Goal: Communication & Community: Participate in discussion

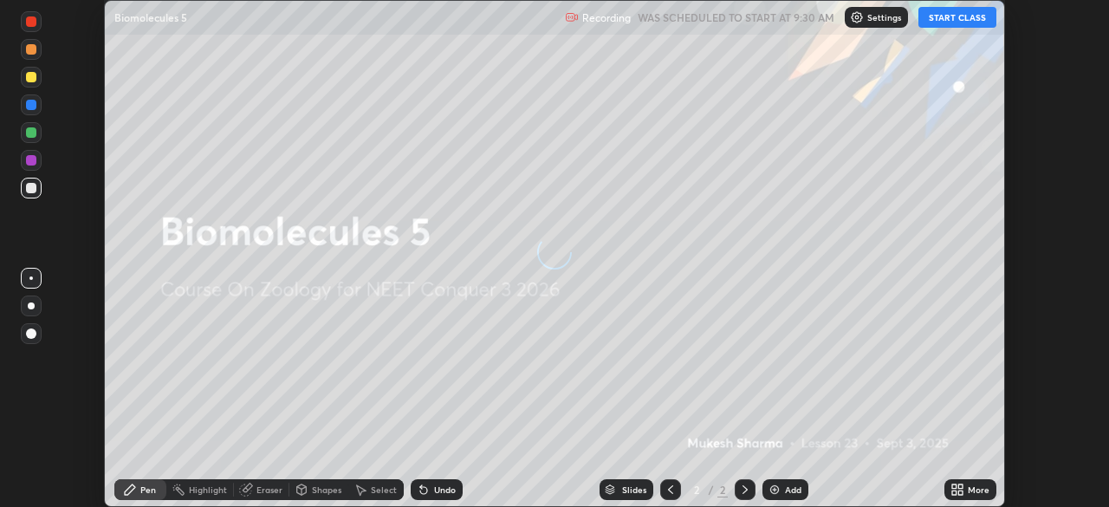
scroll to position [507, 1109]
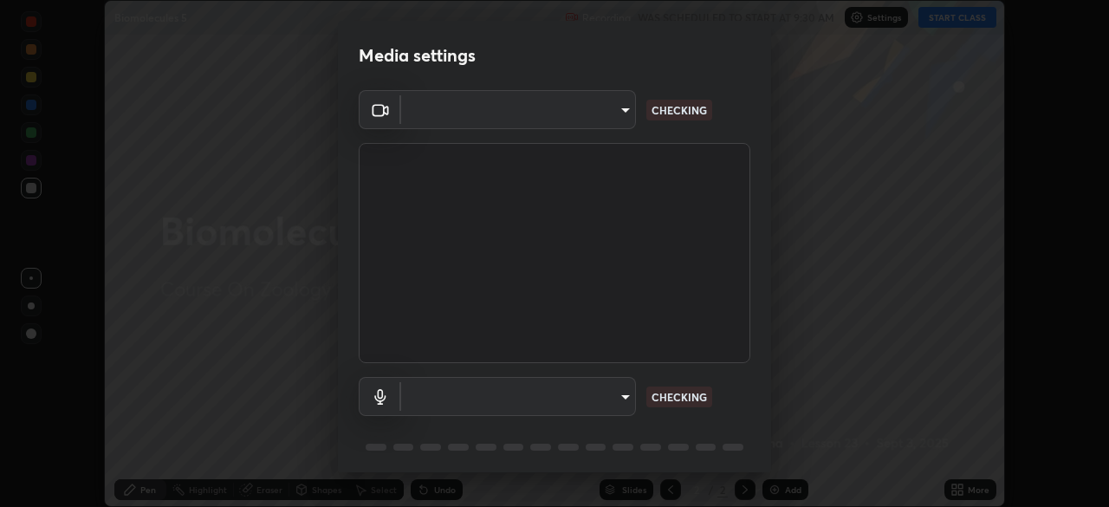
type input "03c1d9060f172c5261930868a8885b82ba90ed4bb89c7d2d1ebbbfabb6a16c2d"
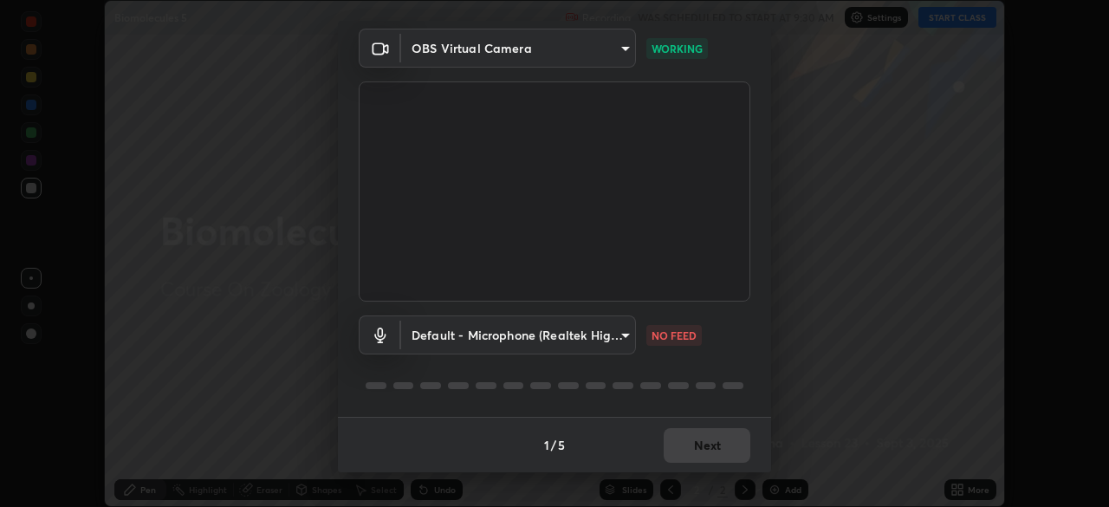
click at [624, 335] on body "Erase all Biomolecules 5 Recording WAS SCHEDULED TO START AT 9:30 AM Settings S…" at bounding box center [554, 253] width 1109 height 507
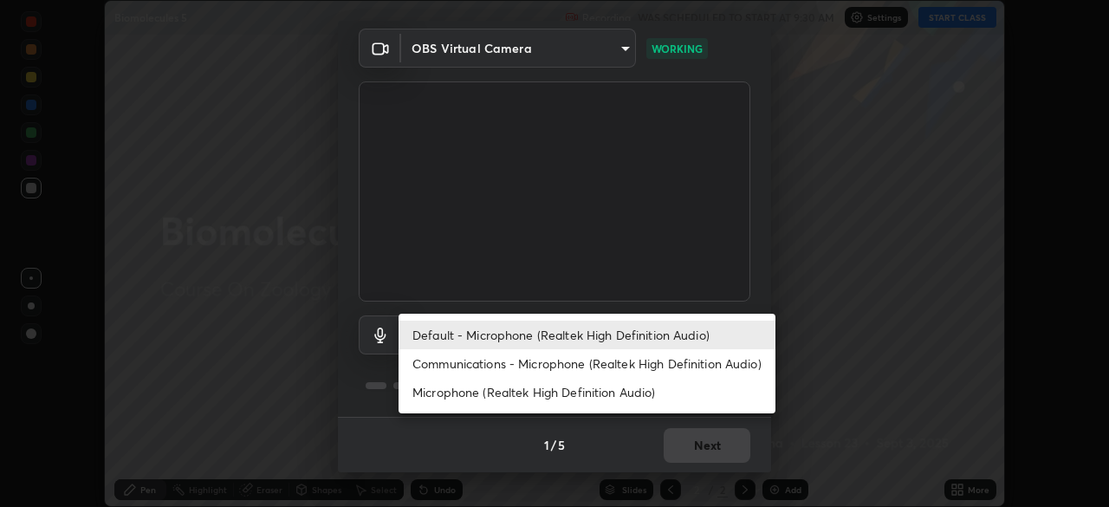
click at [736, 361] on li "Communications - Microphone (Realtek High Definition Audio)" at bounding box center [586, 363] width 377 height 29
type input "communications"
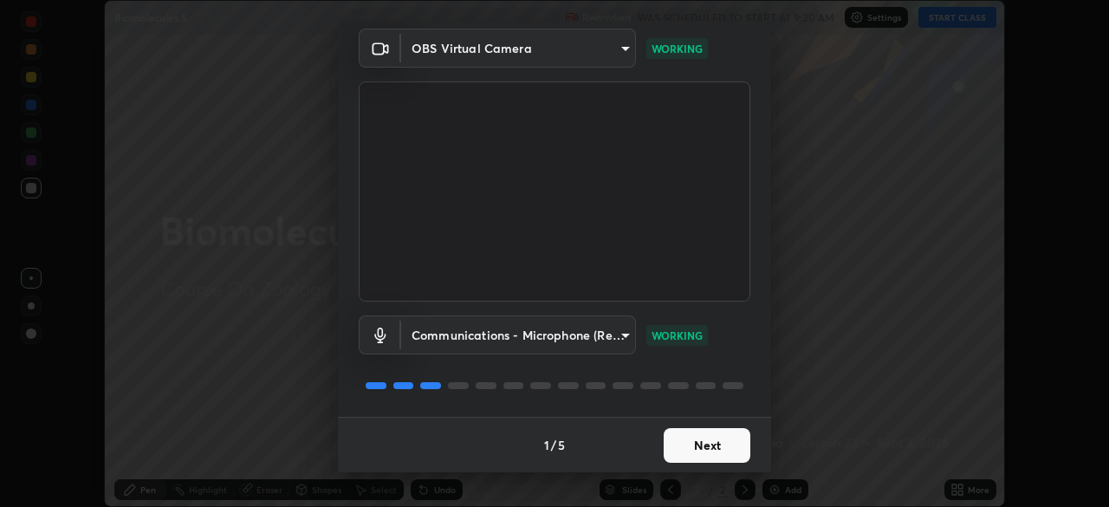
click at [733, 441] on button "Next" at bounding box center [706, 445] width 87 height 35
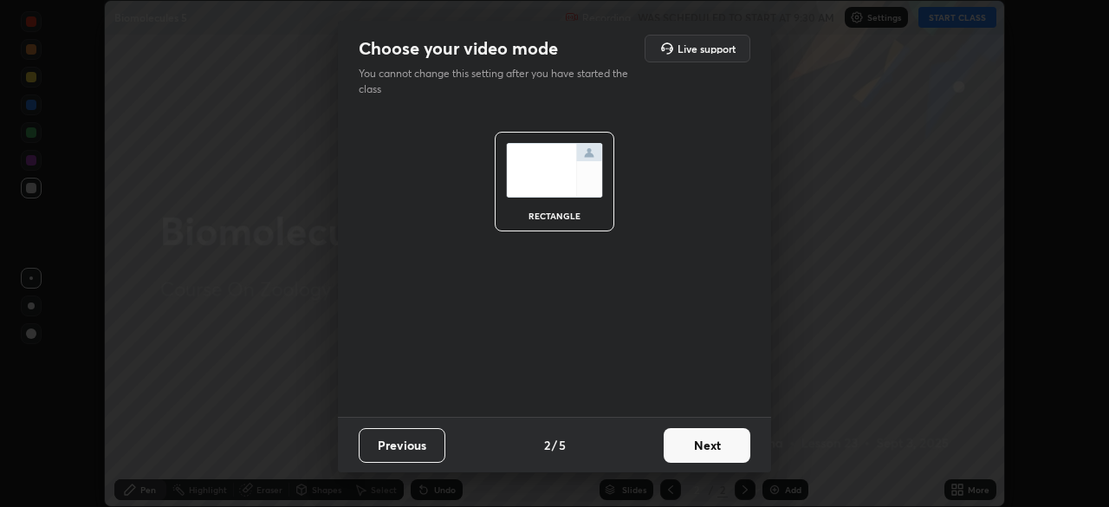
click at [733, 438] on button "Next" at bounding box center [706, 445] width 87 height 35
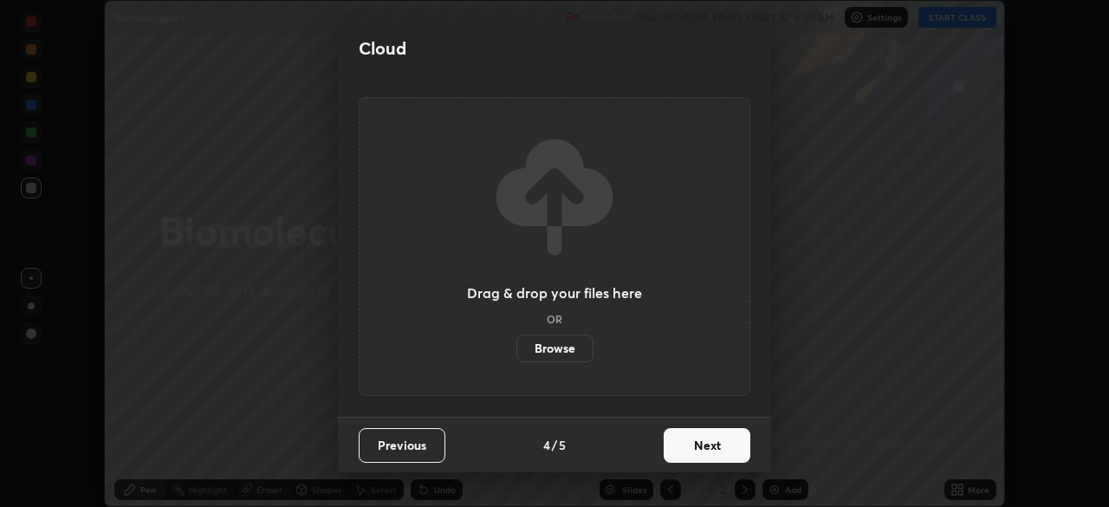
click at [736, 443] on button "Next" at bounding box center [706, 445] width 87 height 35
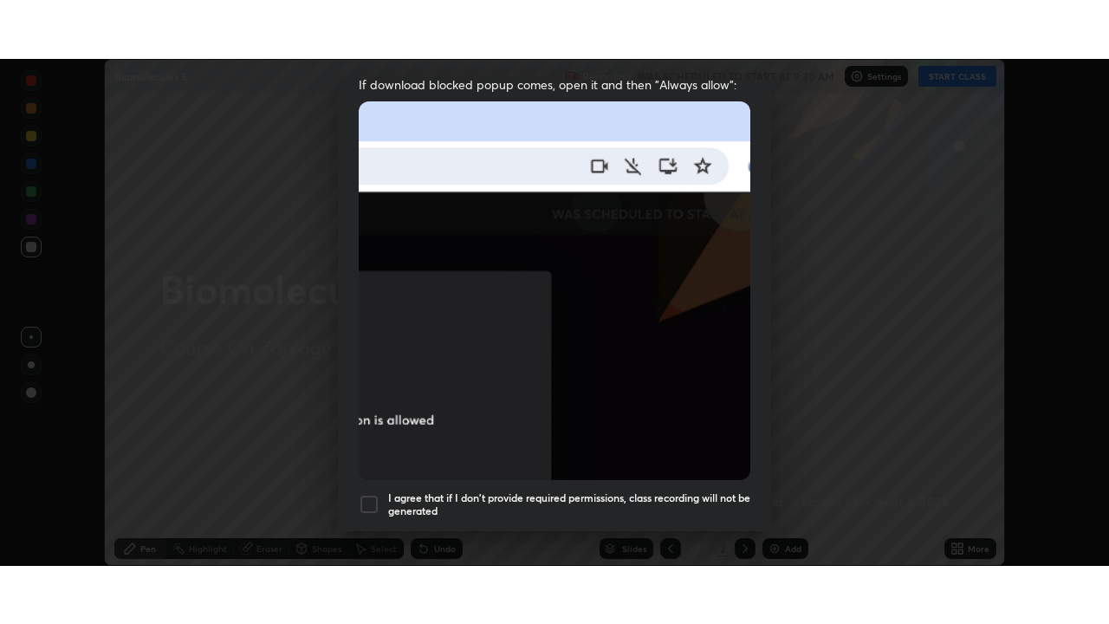
scroll to position [415, 0]
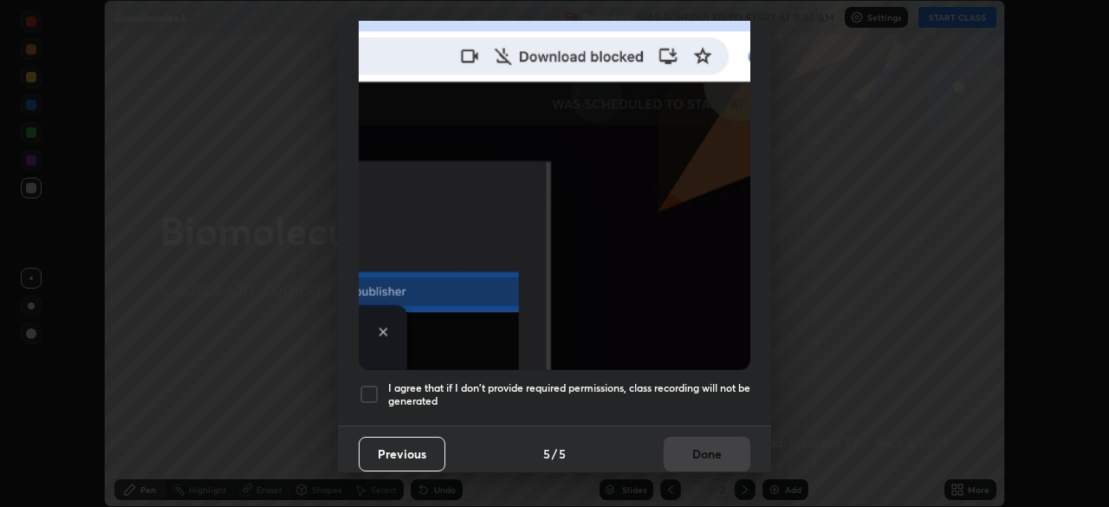
click at [744, 393] on h5 "I agree that if I don't provide required permissions, class recording will not …" at bounding box center [569, 394] width 362 height 27
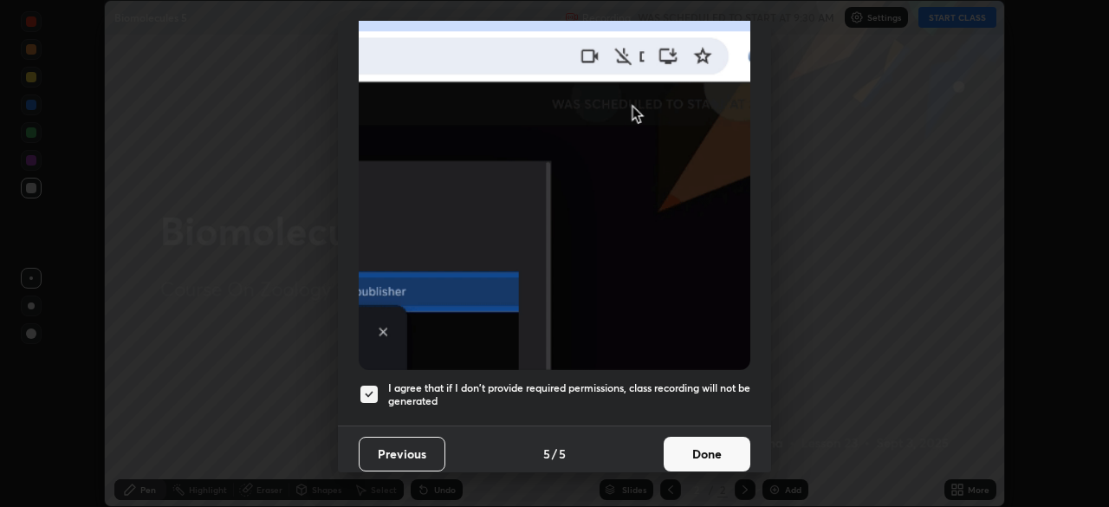
click at [739, 448] on button "Done" at bounding box center [706, 454] width 87 height 35
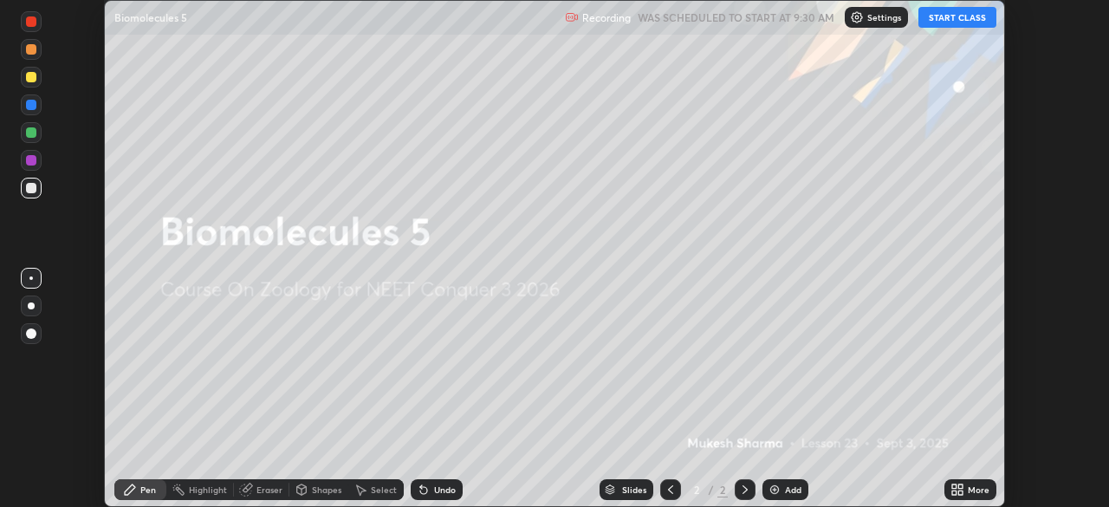
click at [954, 18] on button "START CLASS" at bounding box center [957, 17] width 78 height 21
click at [960, 486] on icon at bounding box center [960, 486] width 4 height 4
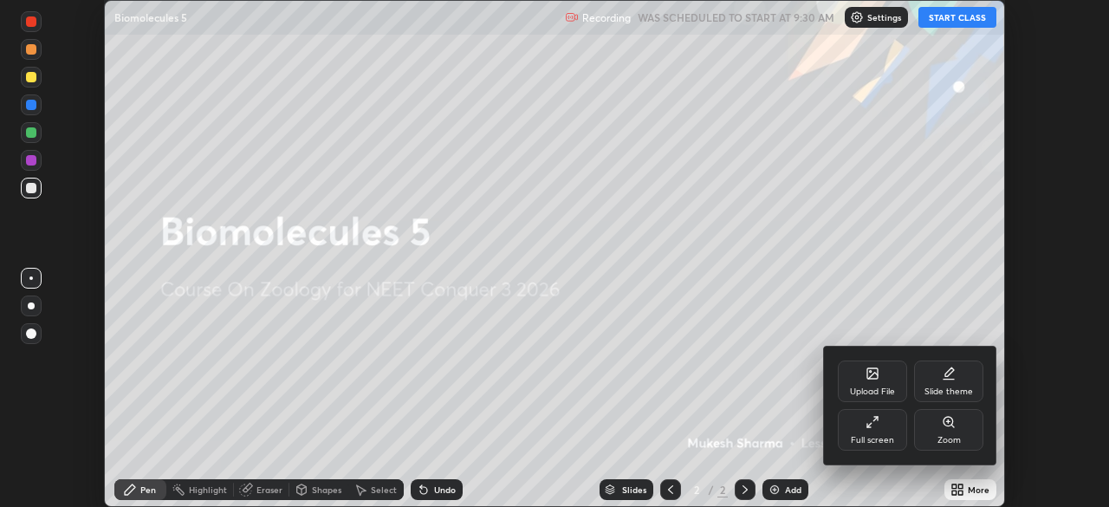
click at [876, 437] on div "Full screen" at bounding box center [872, 440] width 43 height 9
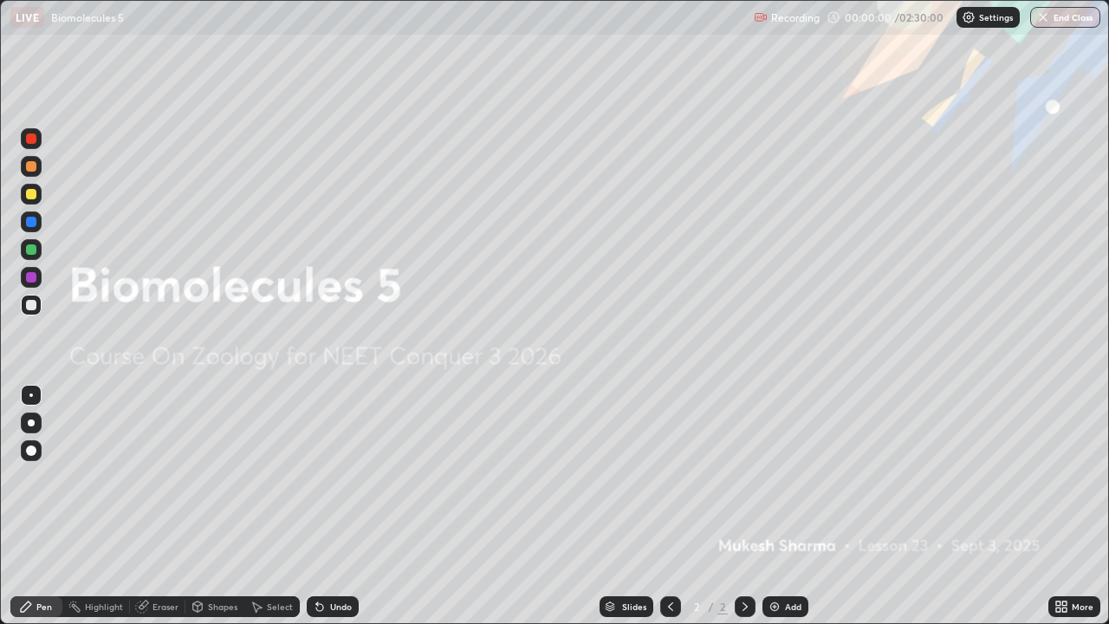
scroll to position [624, 1109]
click at [771, 506] on img at bounding box center [774, 606] width 14 height 14
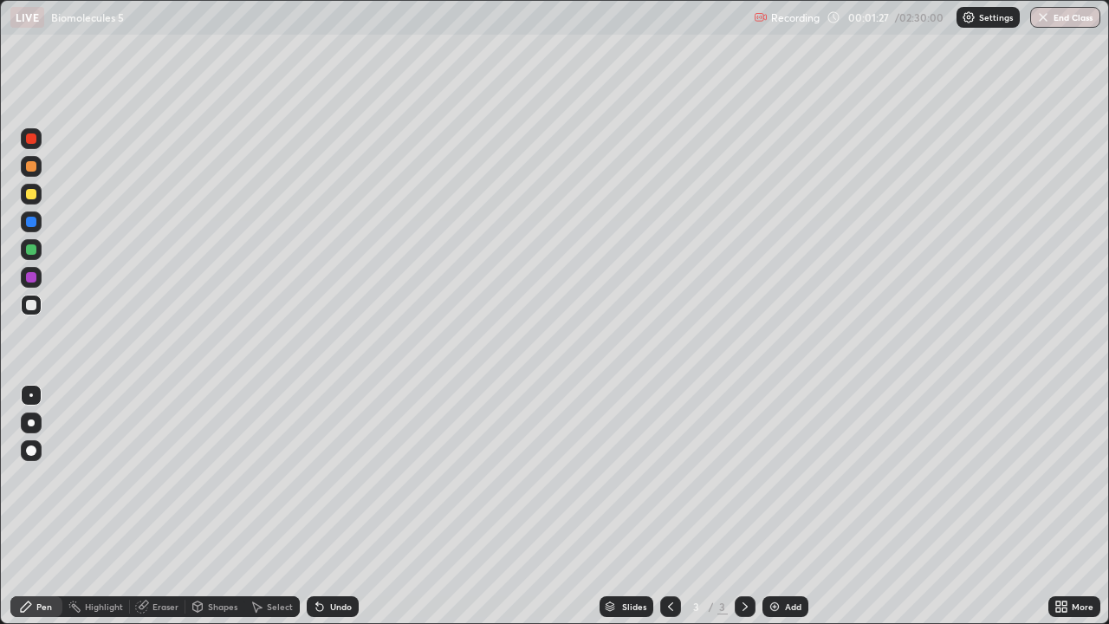
click at [33, 198] on div at bounding box center [31, 194] width 10 height 10
click at [31, 307] on div at bounding box center [31, 305] width 10 height 10
click at [32, 252] on div at bounding box center [31, 249] width 10 height 10
click at [36, 398] on div at bounding box center [31, 395] width 21 height 21
click at [31, 309] on div at bounding box center [31, 305] width 10 height 10
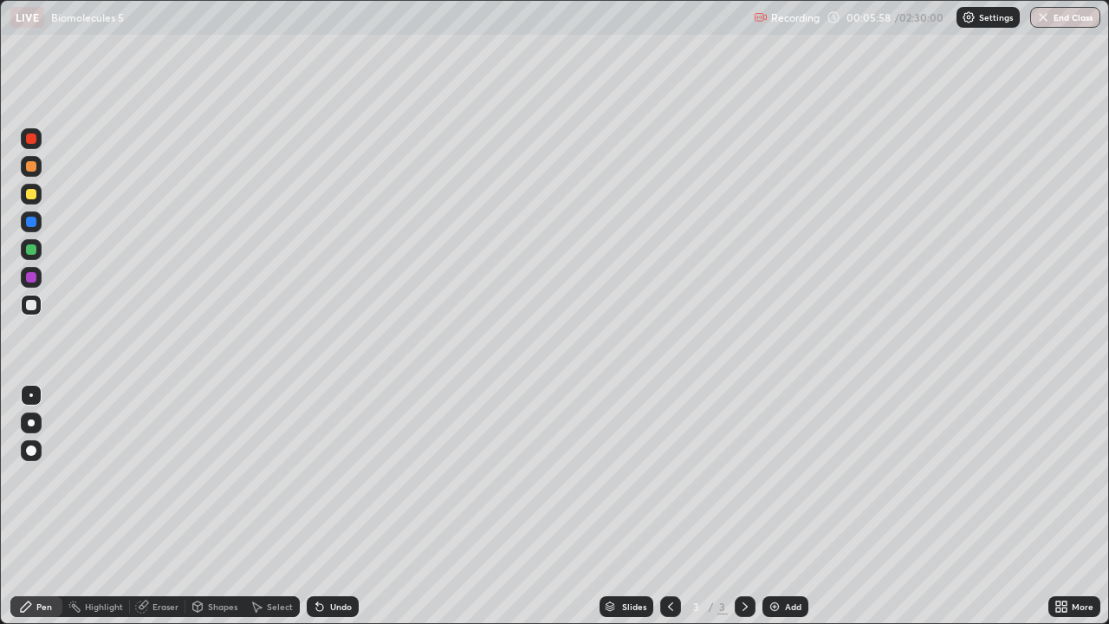
click at [317, 506] on icon at bounding box center [320, 606] width 14 height 14
click at [318, 506] on icon at bounding box center [319, 607] width 7 height 7
click at [320, 506] on icon at bounding box center [319, 607] width 7 height 7
click at [320, 506] on icon at bounding box center [320, 606] width 14 height 14
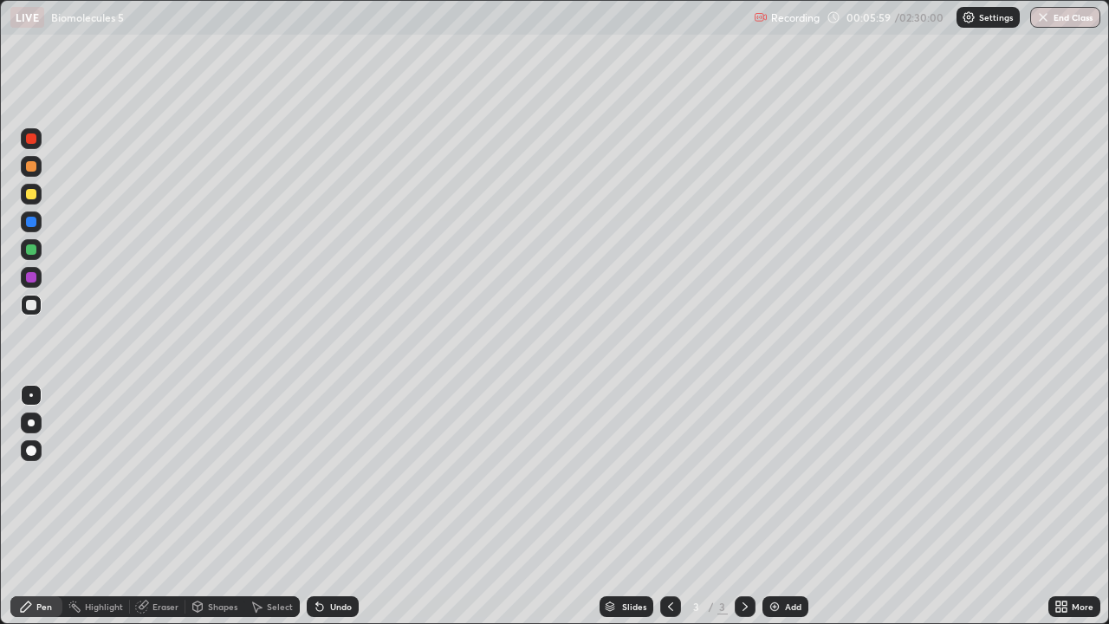
click at [318, 506] on icon at bounding box center [319, 607] width 7 height 7
click at [317, 506] on icon at bounding box center [319, 607] width 7 height 7
click at [318, 506] on icon at bounding box center [319, 607] width 7 height 7
click at [316, 506] on icon at bounding box center [319, 607] width 7 height 7
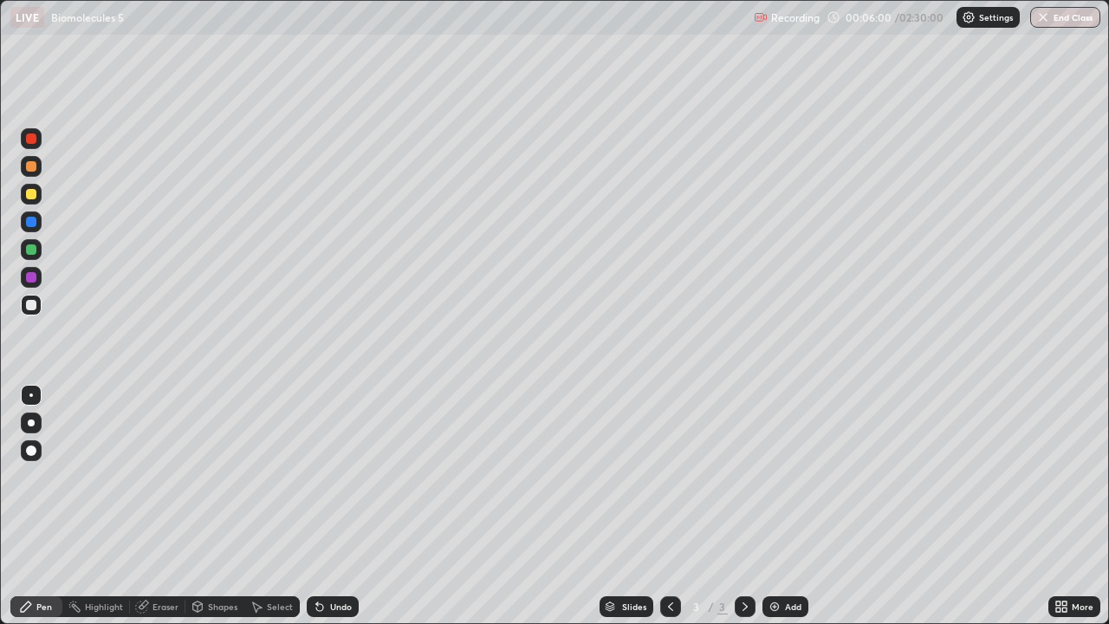
click at [316, 506] on icon at bounding box center [319, 607] width 7 height 7
click at [319, 506] on icon at bounding box center [319, 607] width 7 height 7
click at [340, 506] on div "Undo" at bounding box center [341, 606] width 22 height 9
click at [342, 506] on div "Undo" at bounding box center [341, 606] width 22 height 9
click at [340, 506] on div "Undo" at bounding box center [341, 606] width 22 height 9
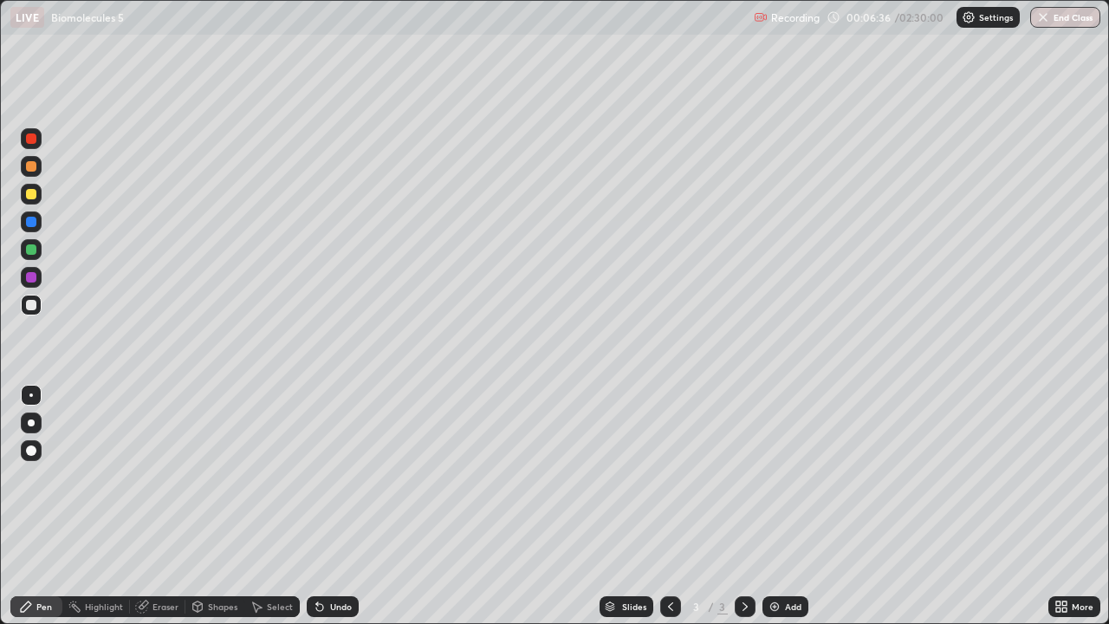
click at [324, 506] on div "Undo" at bounding box center [333, 606] width 52 height 21
click at [325, 506] on div "Undo" at bounding box center [333, 606] width 52 height 21
click at [330, 506] on div "Undo" at bounding box center [341, 606] width 22 height 9
click at [327, 506] on div "Undo" at bounding box center [333, 606] width 52 height 21
click at [340, 506] on div "Undo" at bounding box center [341, 606] width 22 height 9
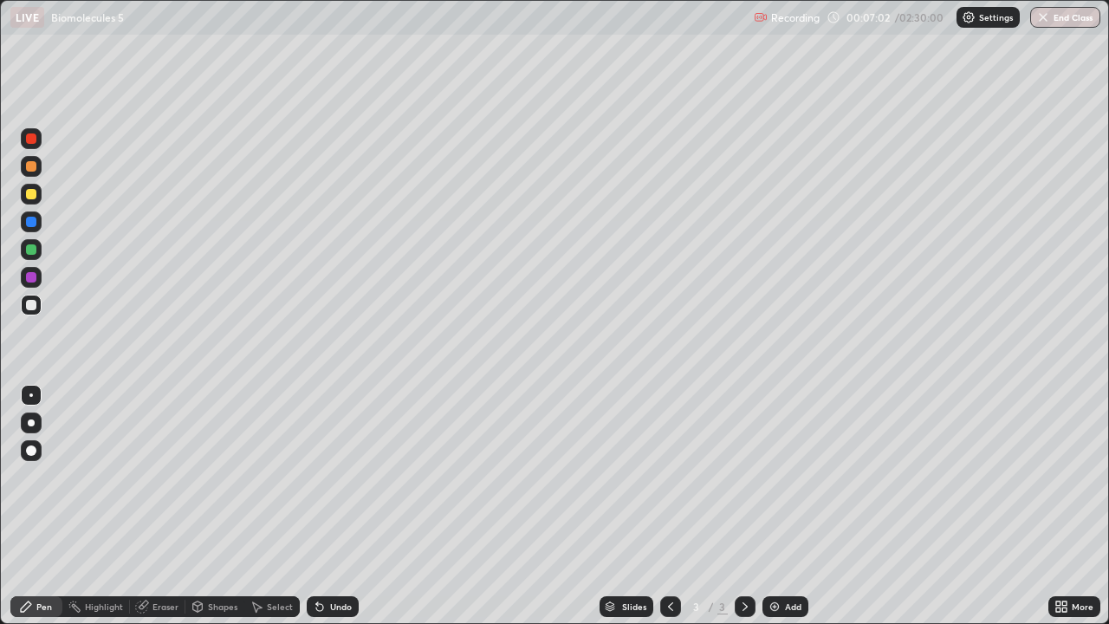
click at [340, 506] on div "Undo" at bounding box center [341, 606] width 22 height 9
click at [333, 506] on div "Undo" at bounding box center [341, 606] width 22 height 9
click at [332, 506] on div "Undo" at bounding box center [341, 606] width 22 height 9
click at [334, 506] on div "Undo" at bounding box center [341, 606] width 22 height 9
click at [336, 506] on div "Undo" at bounding box center [341, 606] width 22 height 9
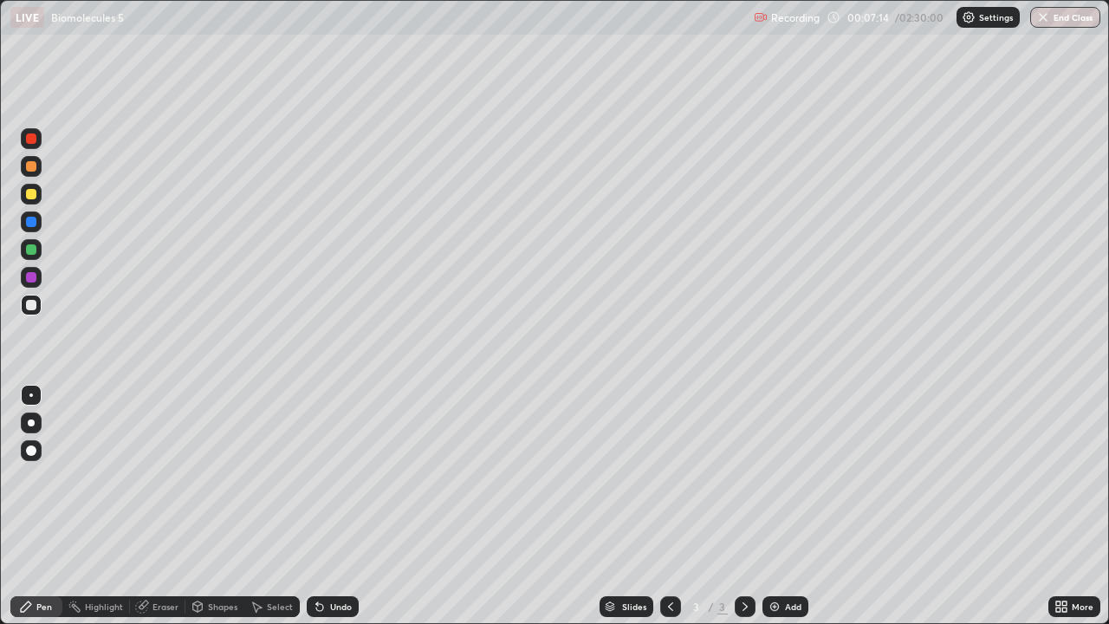
click at [336, 506] on div "Undo" at bounding box center [341, 606] width 22 height 9
click at [337, 506] on div "Undo" at bounding box center [341, 606] width 22 height 9
click at [338, 506] on div "Undo" at bounding box center [341, 606] width 22 height 9
click at [350, 506] on div "Undo" at bounding box center [333, 606] width 52 height 21
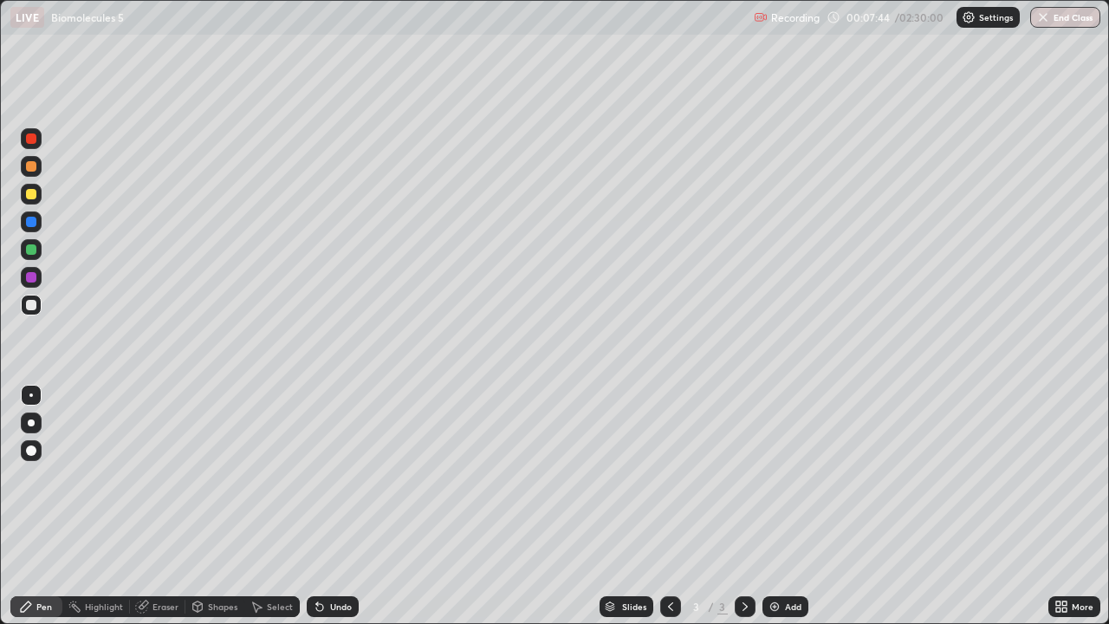
click at [352, 506] on div "Undo" at bounding box center [333, 606] width 52 height 21
click at [353, 506] on div "Undo" at bounding box center [333, 606] width 52 height 21
click at [354, 506] on div "Undo" at bounding box center [333, 606] width 52 height 21
click at [37, 228] on div at bounding box center [31, 221] width 21 height 21
click at [769, 506] on div "Add" at bounding box center [785, 606] width 46 height 21
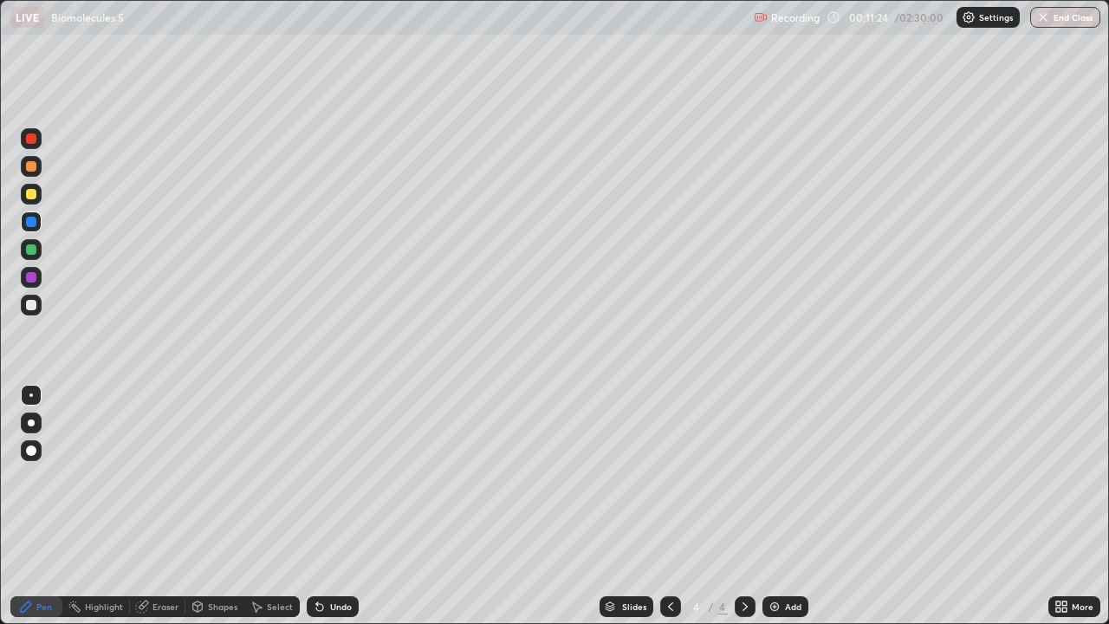
click at [328, 506] on div "Undo" at bounding box center [333, 606] width 52 height 21
click at [31, 308] on div at bounding box center [31, 305] width 10 height 10
click at [157, 506] on div "Eraser" at bounding box center [157, 606] width 55 height 21
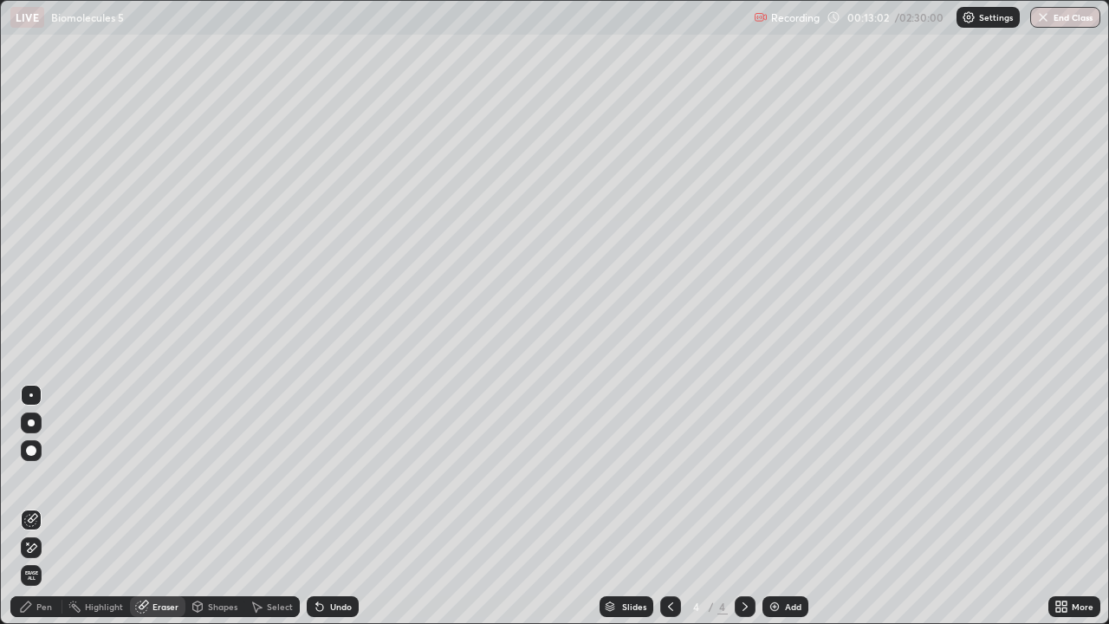
click at [47, 506] on div "Pen" at bounding box center [44, 606] width 16 height 9
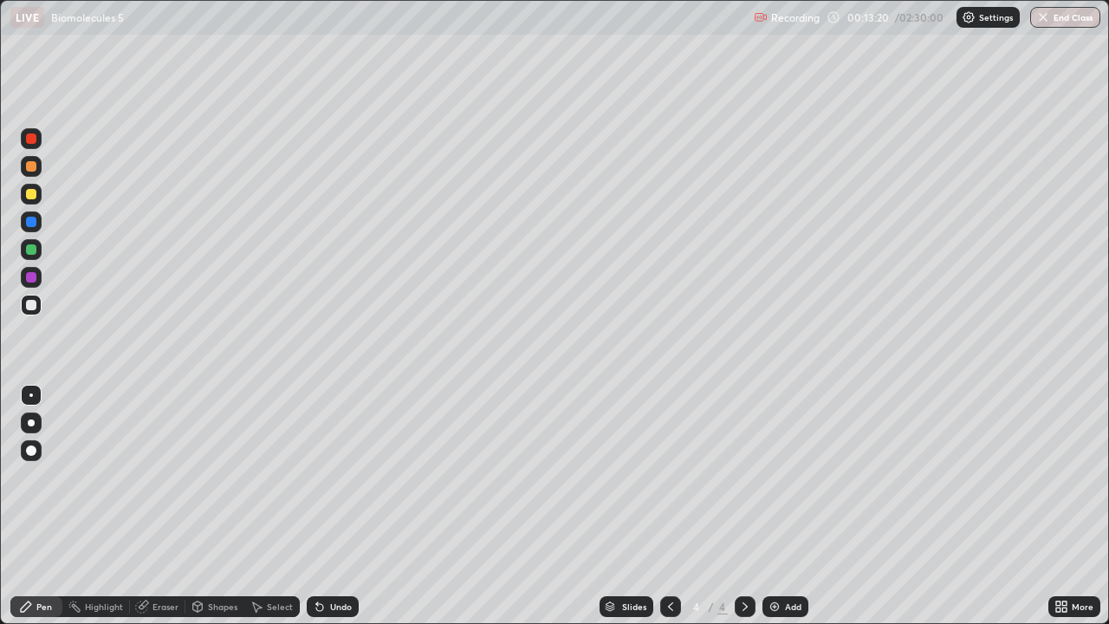
click at [29, 227] on div at bounding box center [31, 221] width 21 height 21
click at [665, 506] on icon at bounding box center [670, 606] width 14 height 14
click at [738, 506] on icon at bounding box center [745, 606] width 14 height 14
click at [316, 506] on icon at bounding box center [319, 607] width 7 height 7
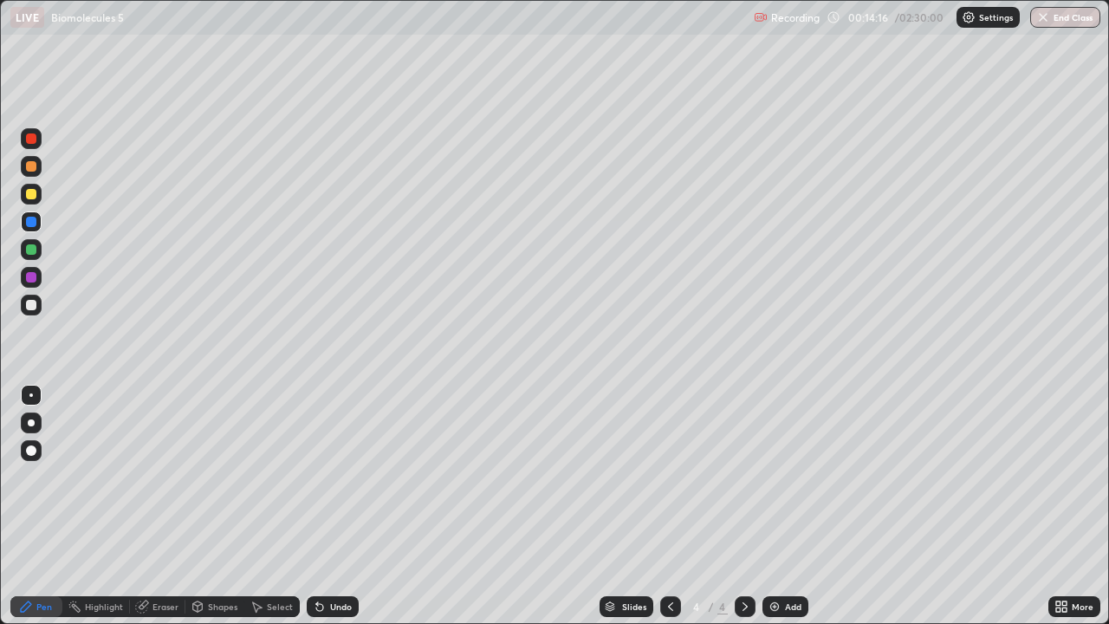
click at [320, 506] on icon at bounding box center [320, 606] width 14 height 14
click at [35, 307] on div at bounding box center [31, 305] width 10 height 10
click at [335, 506] on div "Undo" at bounding box center [341, 606] width 22 height 9
click at [337, 506] on div "Undo" at bounding box center [341, 606] width 22 height 9
click at [339, 506] on div "Undo" at bounding box center [341, 606] width 22 height 9
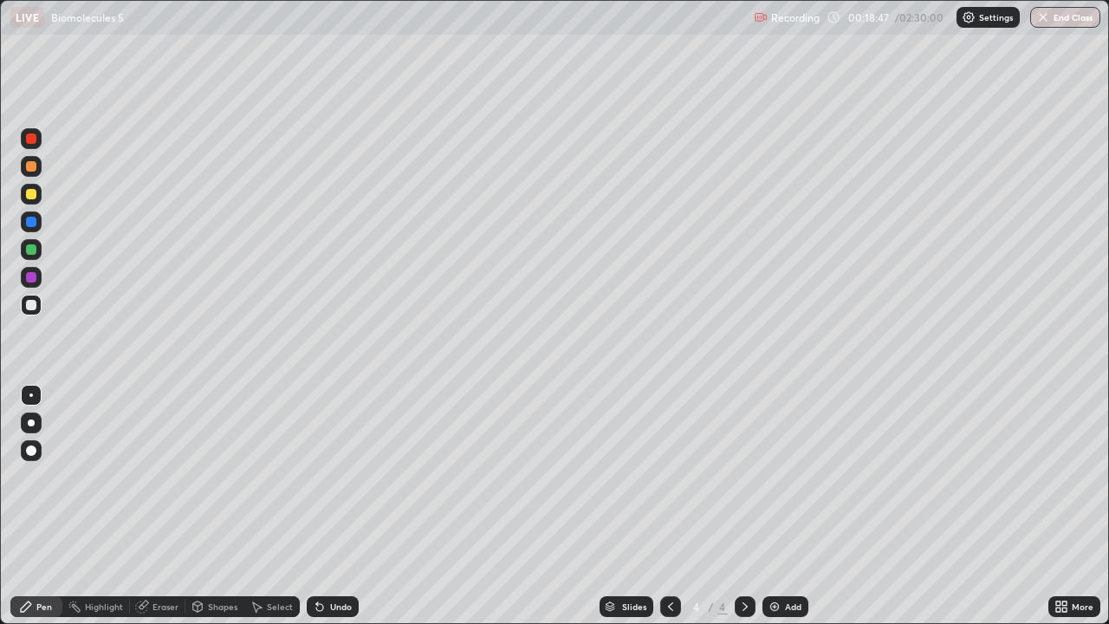
click at [774, 506] on img at bounding box center [774, 606] width 14 height 14
click at [31, 223] on div at bounding box center [31, 222] width 10 height 10
click at [32, 307] on div at bounding box center [31, 305] width 10 height 10
click at [41, 231] on div at bounding box center [31, 222] width 21 height 28
click at [34, 312] on div at bounding box center [31, 305] width 21 height 21
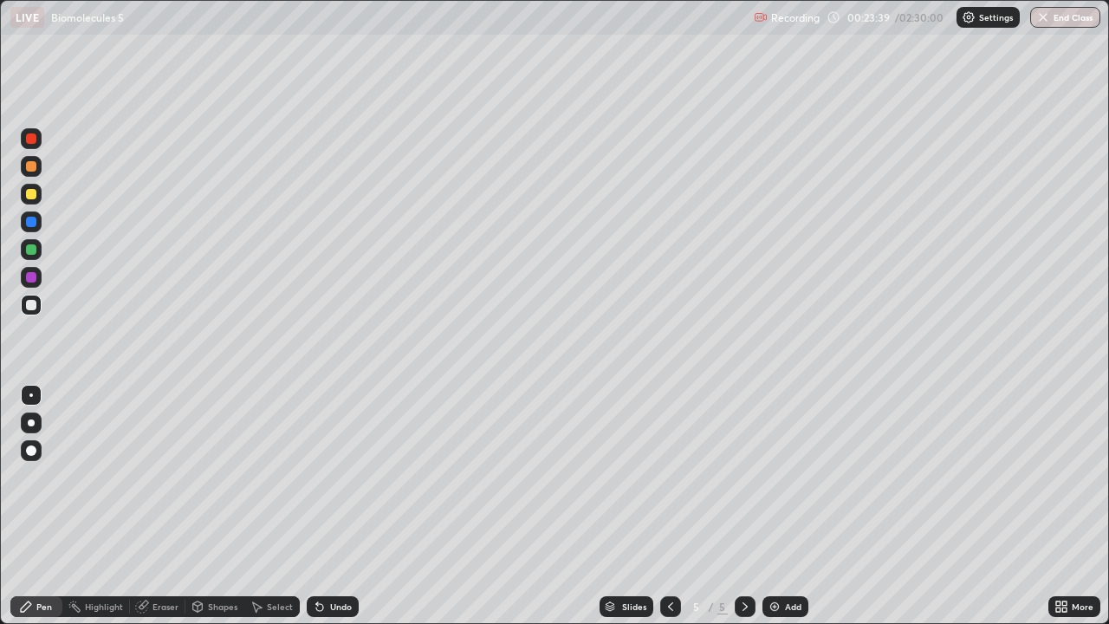
click at [743, 506] on icon at bounding box center [744, 606] width 5 height 9
click at [746, 506] on icon at bounding box center [745, 606] width 14 height 14
click at [335, 506] on div "Undo" at bounding box center [341, 606] width 22 height 9
click at [337, 506] on div "Undo" at bounding box center [341, 606] width 22 height 9
click at [772, 506] on img at bounding box center [774, 606] width 14 height 14
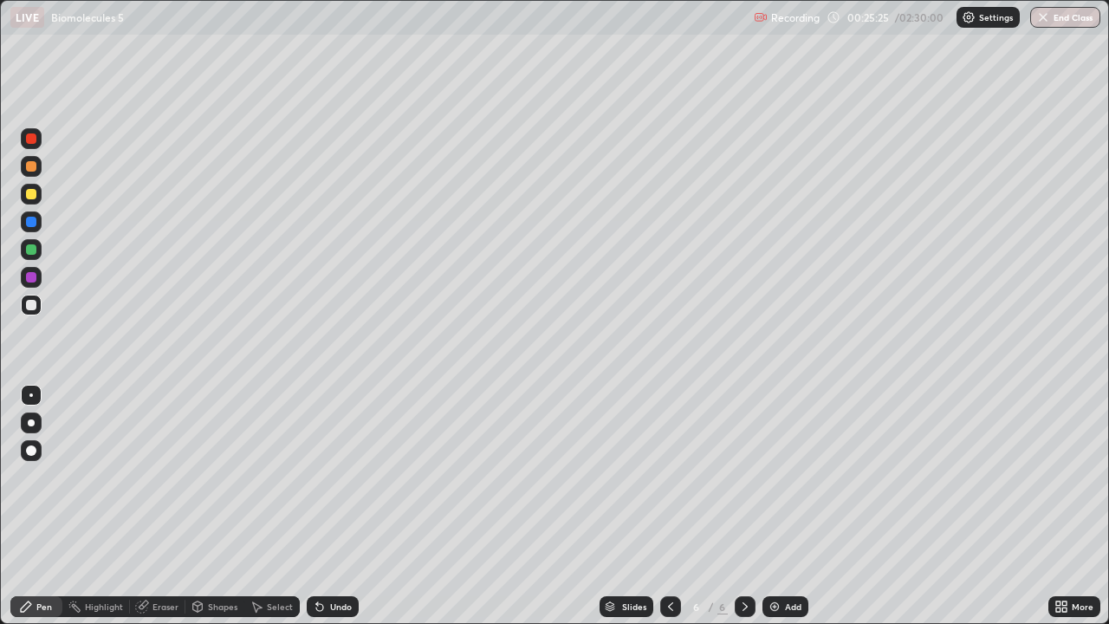
click at [31, 252] on div at bounding box center [31, 249] width 10 height 10
click at [30, 308] on div at bounding box center [31, 305] width 10 height 10
click at [330, 506] on div "Undo" at bounding box center [341, 606] width 22 height 9
click at [34, 255] on div at bounding box center [31, 249] width 21 height 21
click at [34, 312] on div at bounding box center [31, 305] width 21 height 21
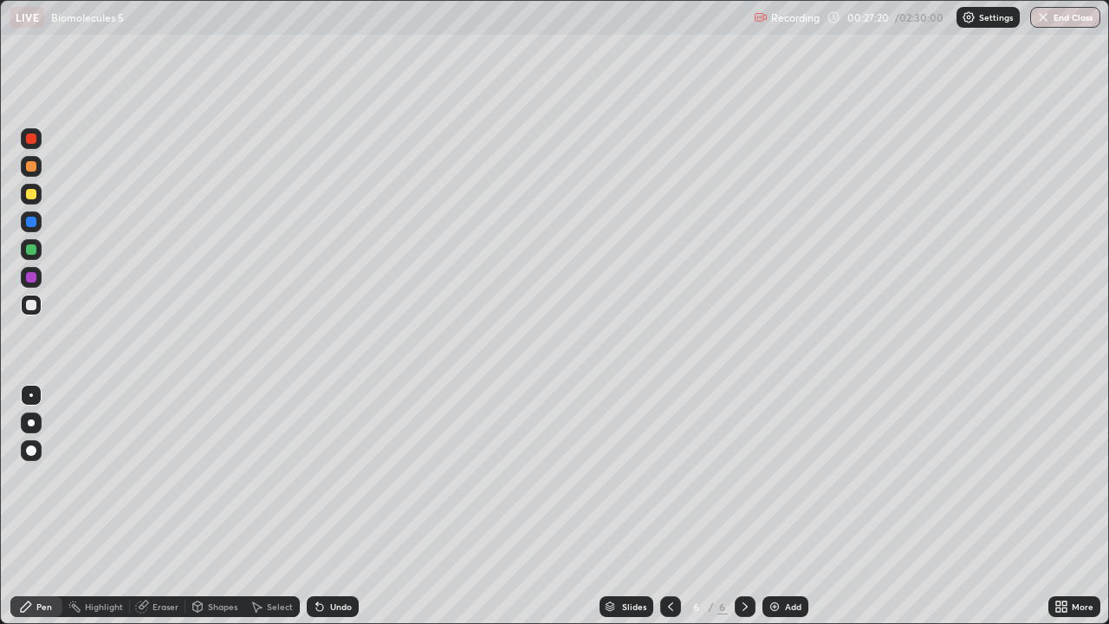
click at [313, 506] on icon at bounding box center [320, 606] width 14 height 14
click at [321, 506] on icon at bounding box center [320, 606] width 14 height 14
click at [159, 506] on div "Eraser" at bounding box center [165, 606] width 26 height 9
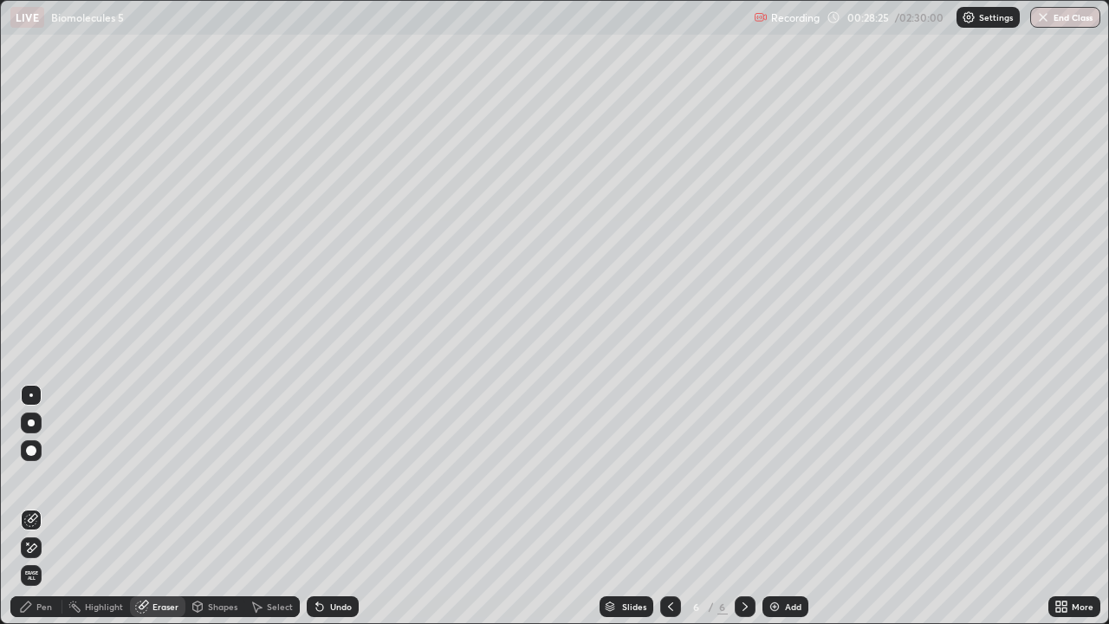
click at [51, 506] on div "Pen" at bounding box center [44, 606] width 16 height 9
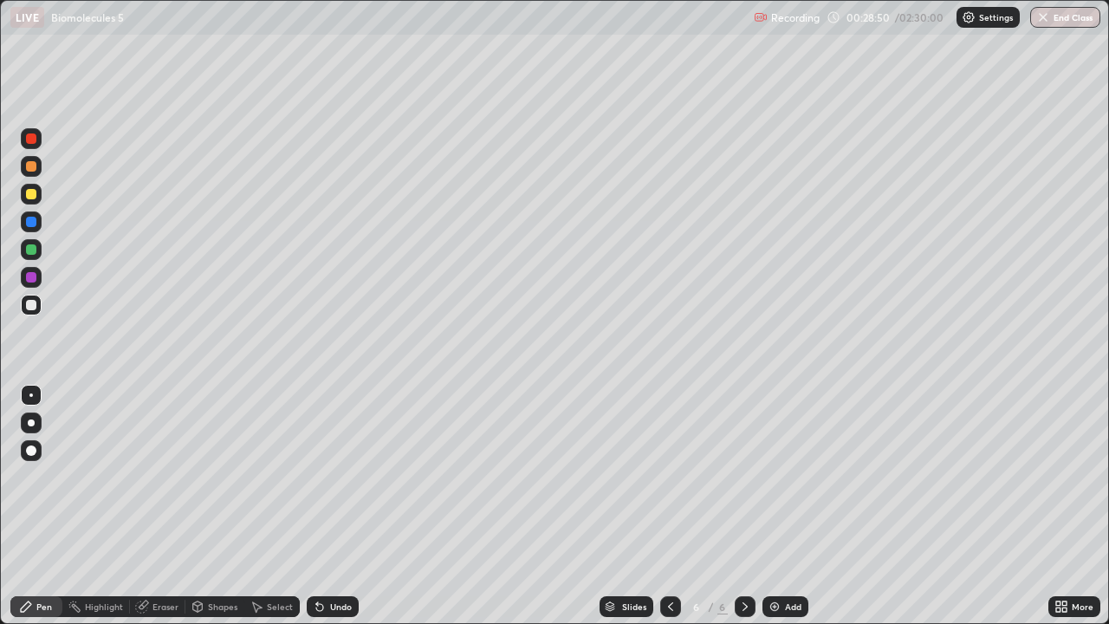
click at [32, 283] on div at bounding box center [31, 277] width 21 height 21
click at [34, 256] on div at bounding box center [31, 249] width 21 height 21
click at [33, 200] on div at bounding box center [31, 194] width 21 height 21
click at [348, 506] on div "Undo" at bounding box center [341, 606] width 22 height 9
click at [33, 224] on div at bounding box center [31, 222] width 10 height 10
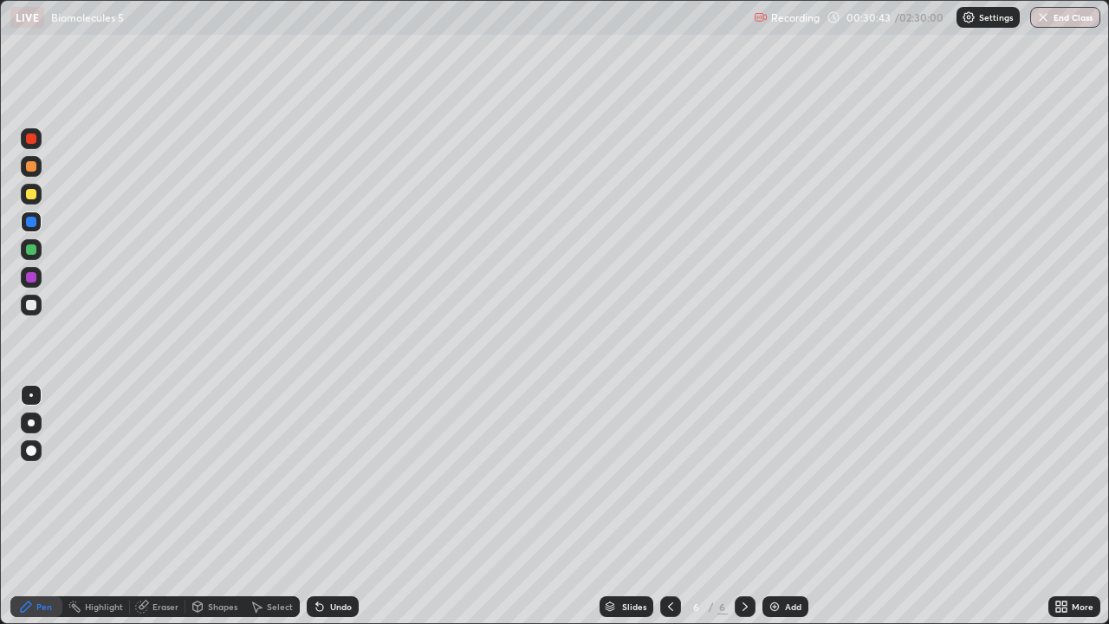
click at [35, 312] on div at bounding box center [31, 305] width 21 height 21
click at [347, 506] on div "Undo" at bounding box center [333, 606] width 52 height 21
click at [340, 506] on div "Undo" at bounding box center [341, 606] width 22 height 9
click at [346, 506] on div "Undo" at bounding box center [333, 606] width 52 height 21
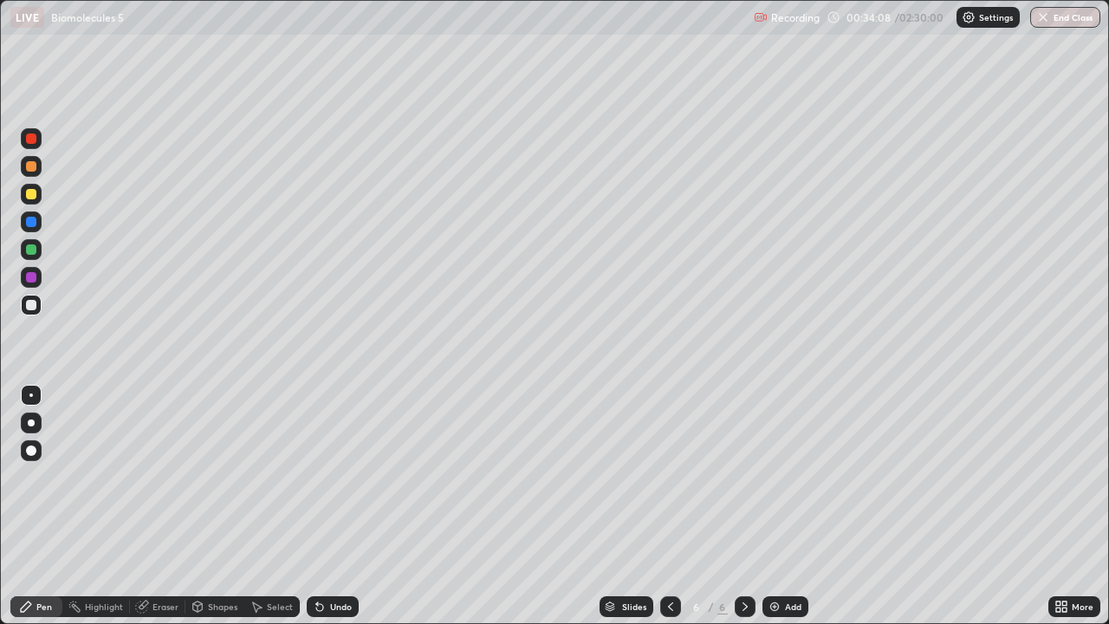
click at [172, 506] on div "Eraser" at bounding box center [165, 606] width 26 height 9
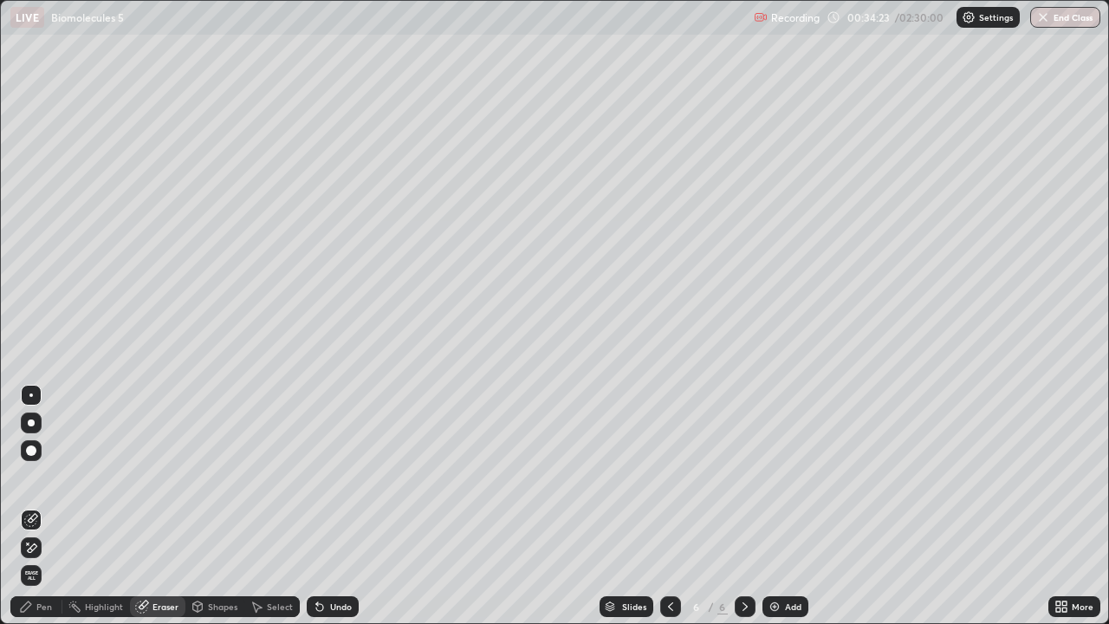
click at [44, 506] on div "Pen" at bounding box center [44, 606] width 16 height 9
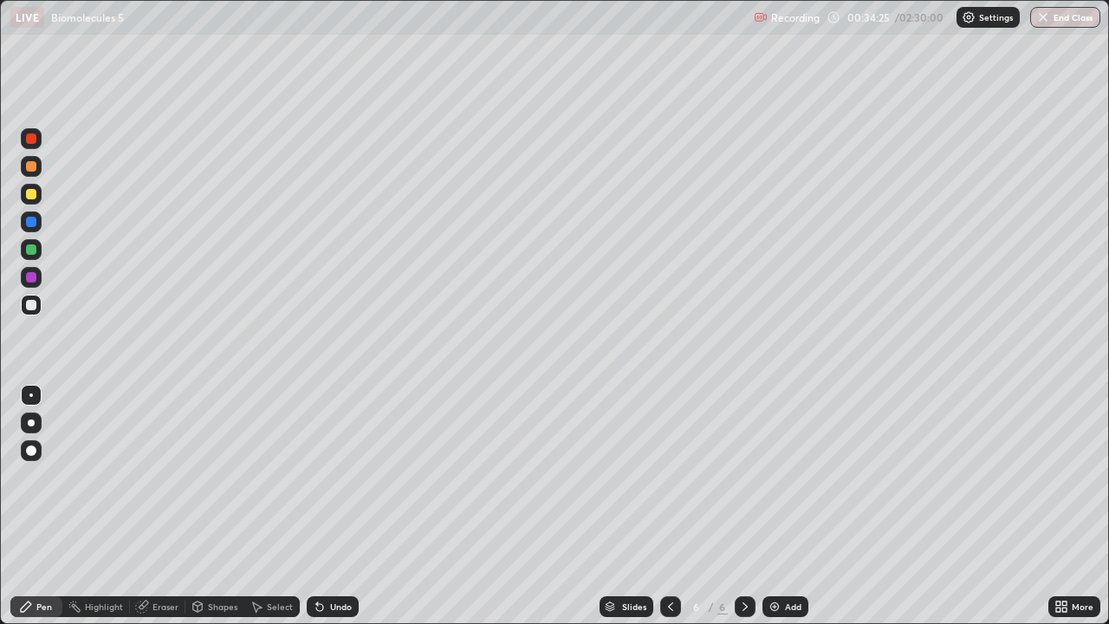
click at [765, 506] on div "Add" at bounding box center [785, 606] width 46 height 21
click at [33, 198] on div at bounding box center [31, 194] width 10 height 10
click at [227, 506] on div "Shapes" at bounding box center [222, 606] width 29 height 9
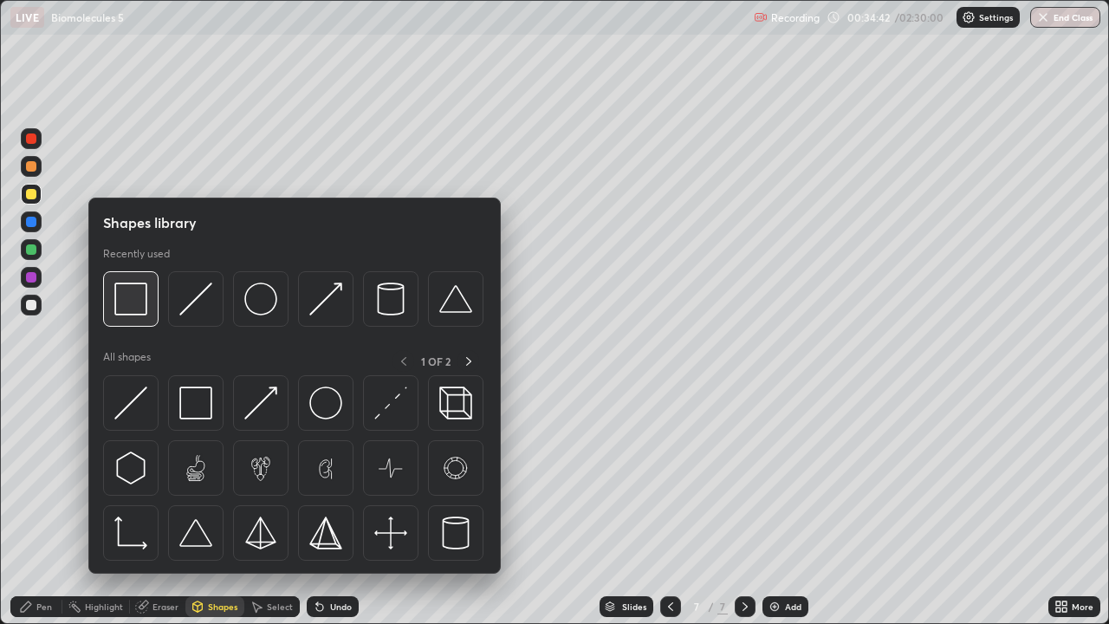
click at [142, 305] on img at bounding box center [130, 298] width 33 height 33
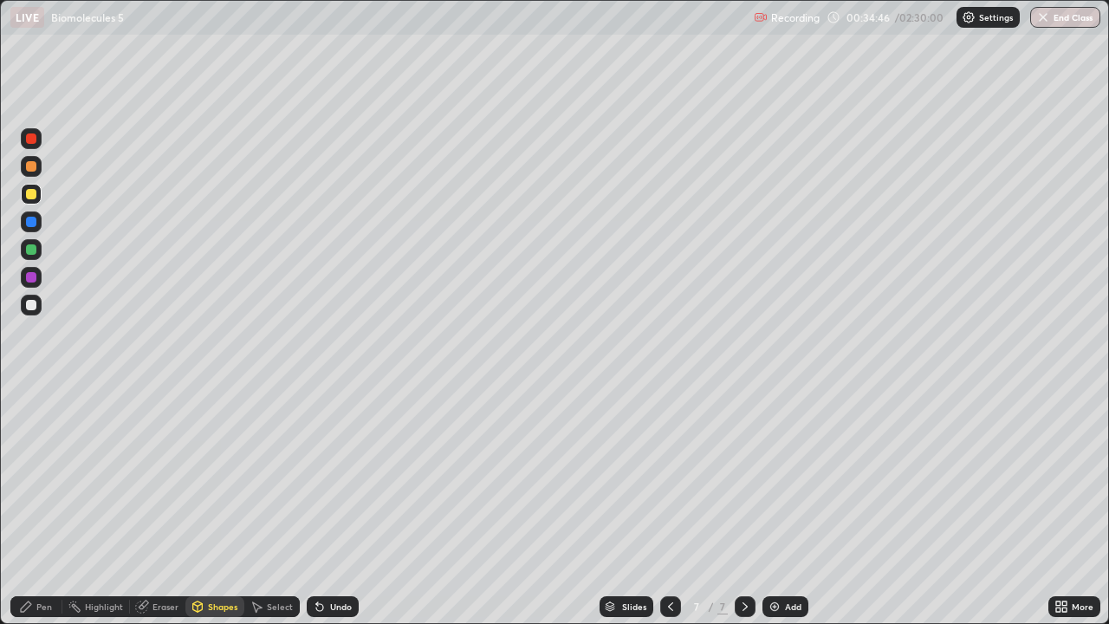
click at [223, 506] on div "Shapes" at bounding box center [222, 606] width 29 height 9
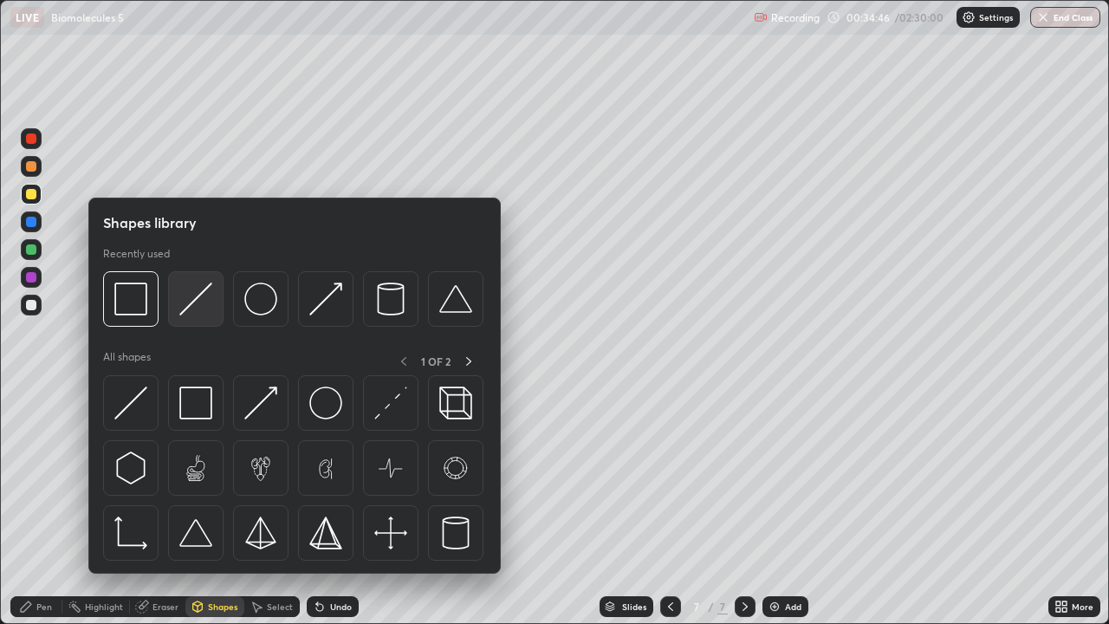
click at [211, 315] on img at bounding box center [195, 298] width 33 height 33
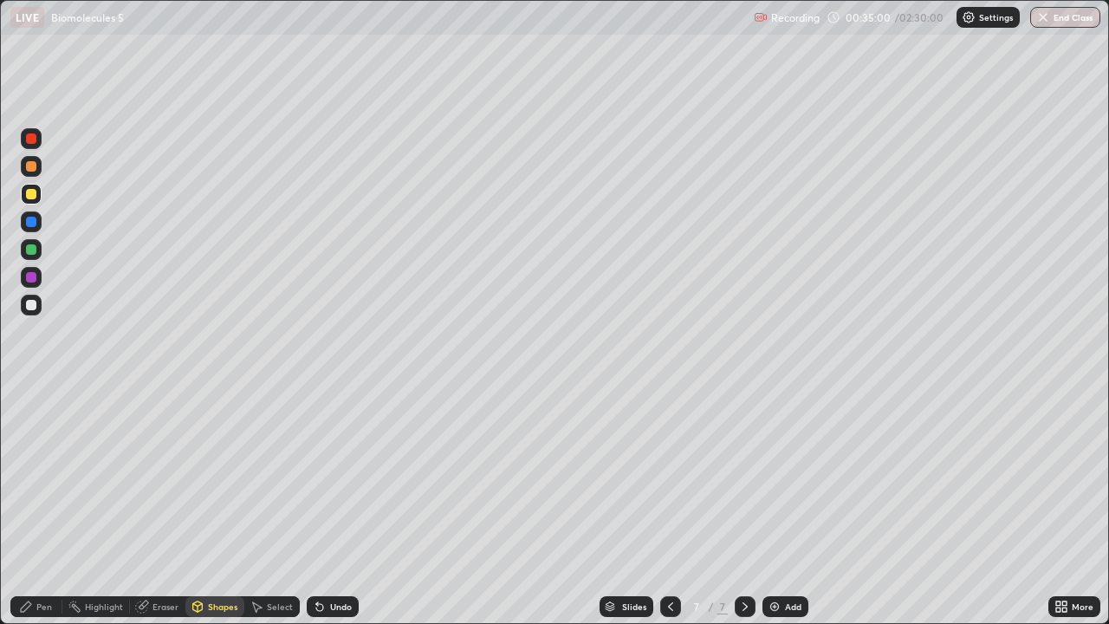
click at [36, 193] on div at bounding box center [31, 194] width 10 height 10
click at [40, 506] on div "Pen" at bounding box center [44, 606] width 16 height 9
click at [211, 506] on div "Shapes" at bounding box center [222, 606] width 29 height 9
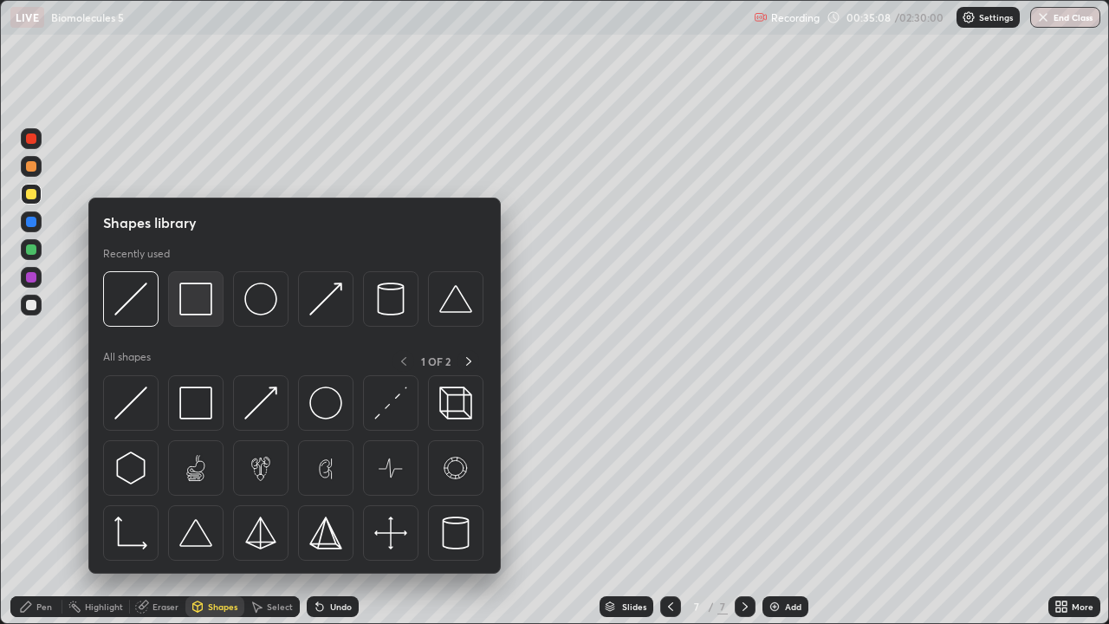
click at [204, 310] on img at bounding box center [195, 298] width 33 height 33
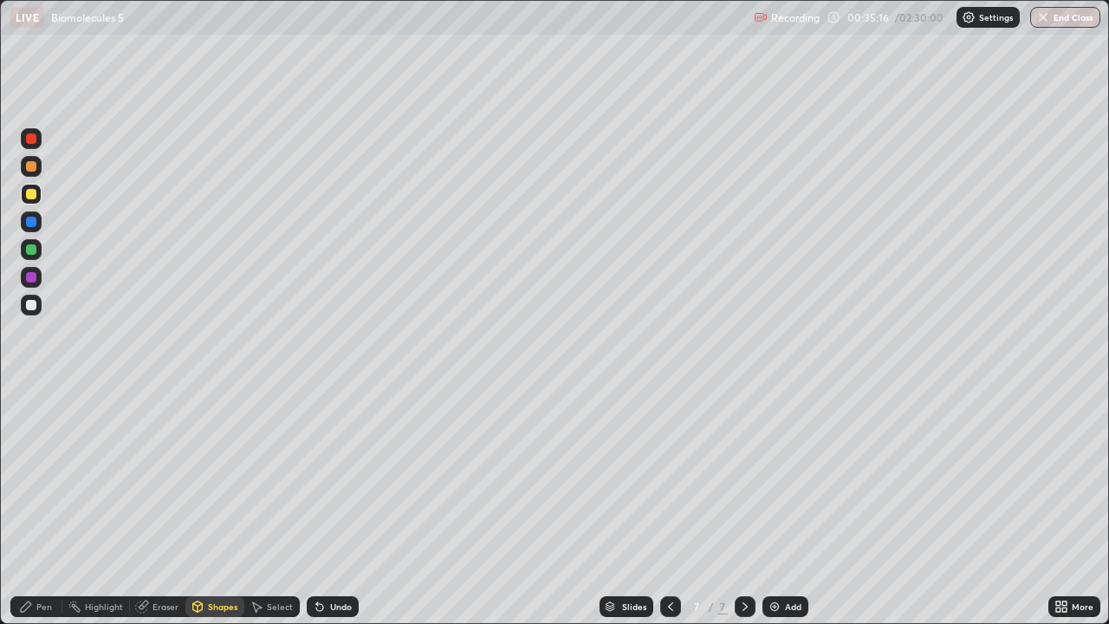
click at [33, 306] on div at bounding box center [31, 305] width 10 height 10
click at [54, 506] on div "Pen" at bounding box center [36, 606] width 52 height 21
click at [208, 506] on div "Shapes" at bounding box center [222, 606] width 29 height 9
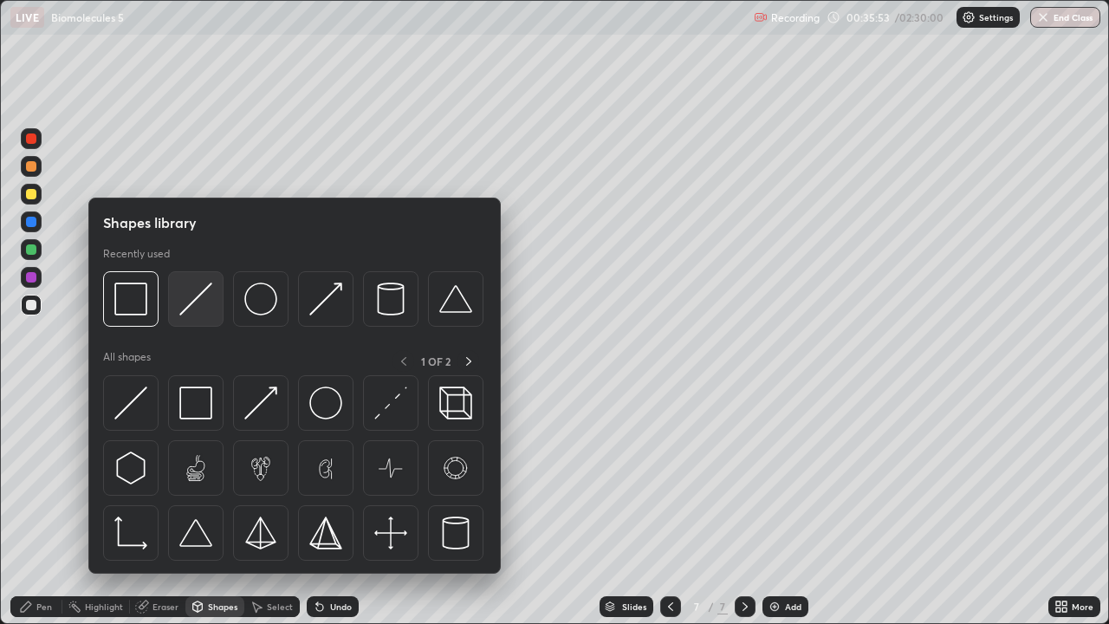
click at [195, 311] on img at bounding box center [195, 298] width 33 height 33
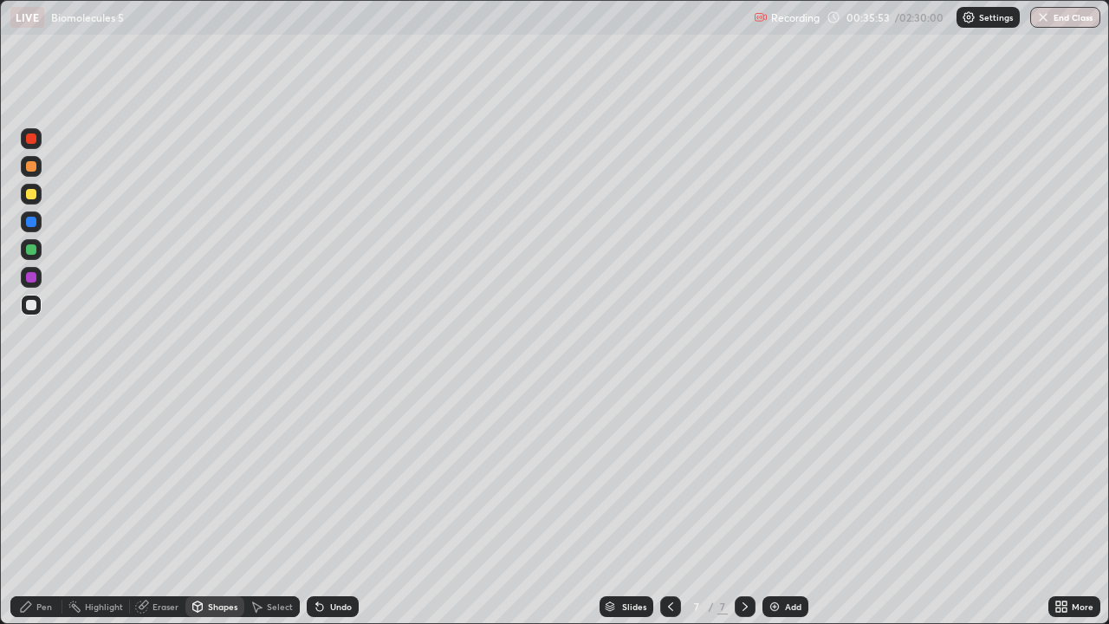
click at [33, 198] on div at bounding box center [31, 194] width 10 height 10
click at [40, 506] on div "Pen" at bounding box center [44, 606] width 16 height 9
click at [220, 506] on div "Shapes" at bounding box center [222, 606] width 29 height 9
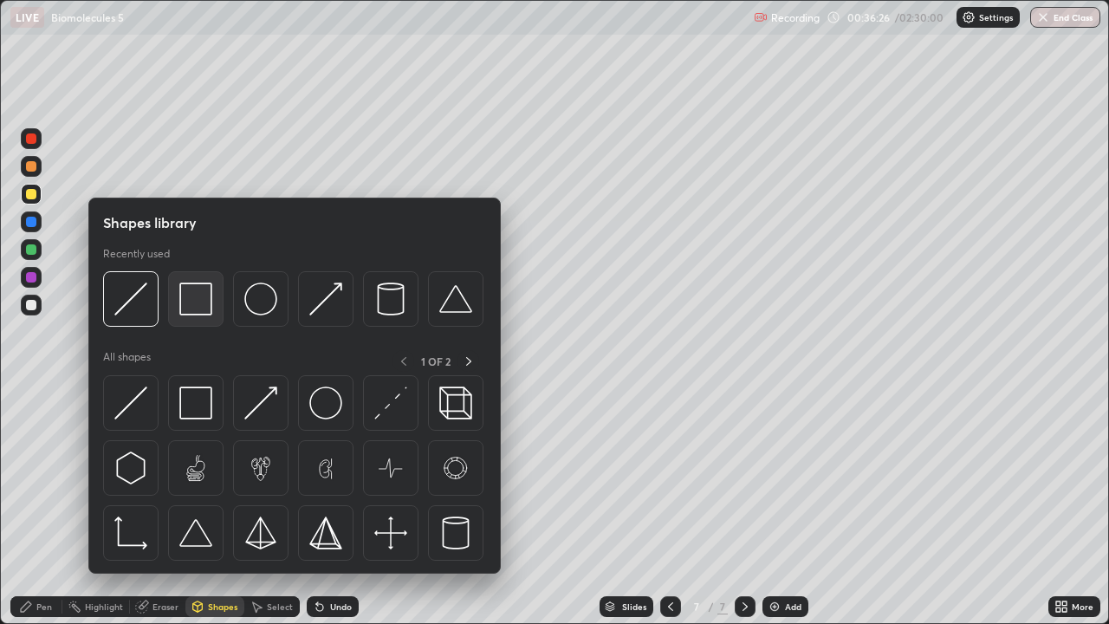
click at [216, 320] on div at bounding box center [195, 298] width 55 height 55
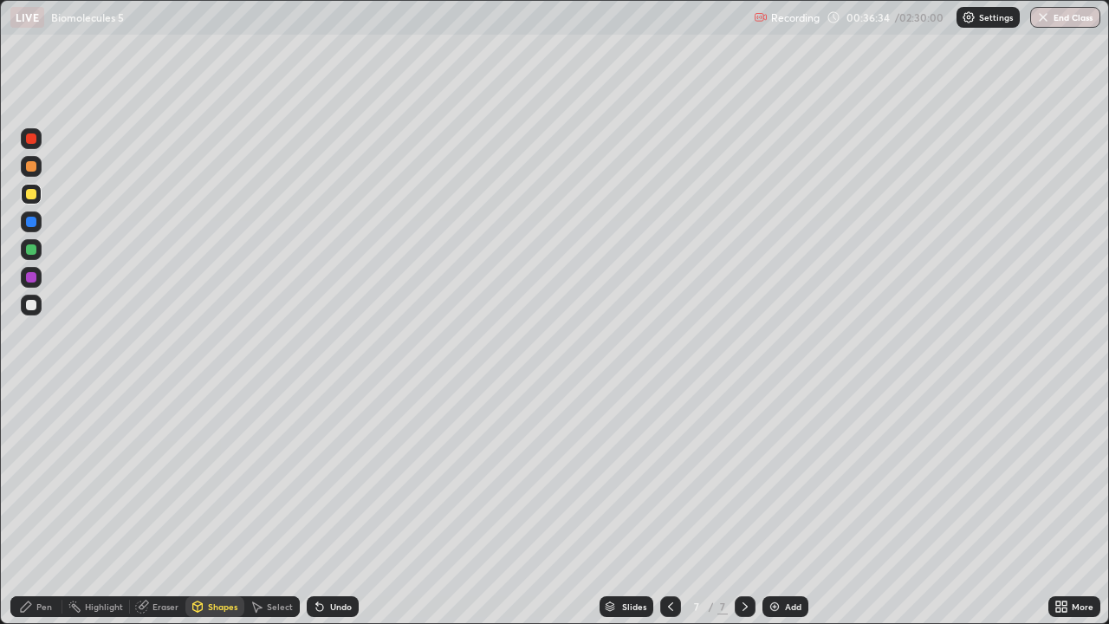
click at [36, 253] on div at bounding box center [31, 249] width 21 height 21
click at [338, 506] on div "Undo" at bounding box center [341, 606] width 22 height 9
click at [46, 506] on div "Pen" at bounding box center [44, 606] width 16 height 9
click at [223, 506] on div "Shapes" at bounding box center [222, 606] width 29 height 9
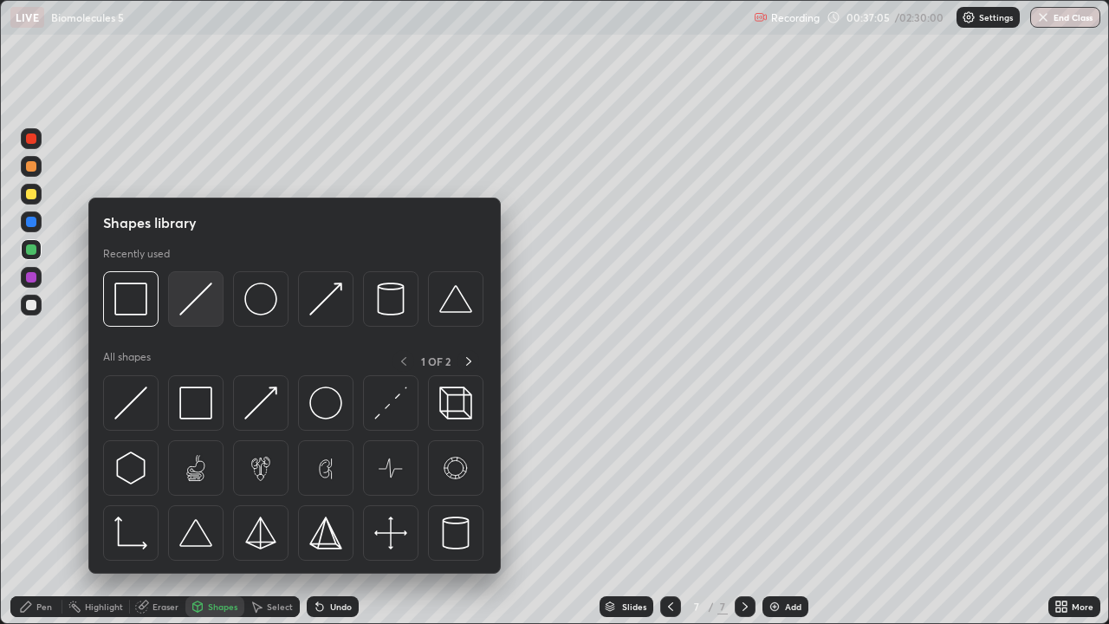
click at [201, 305] on img at bounding box center [195, 298] width 33 height 33
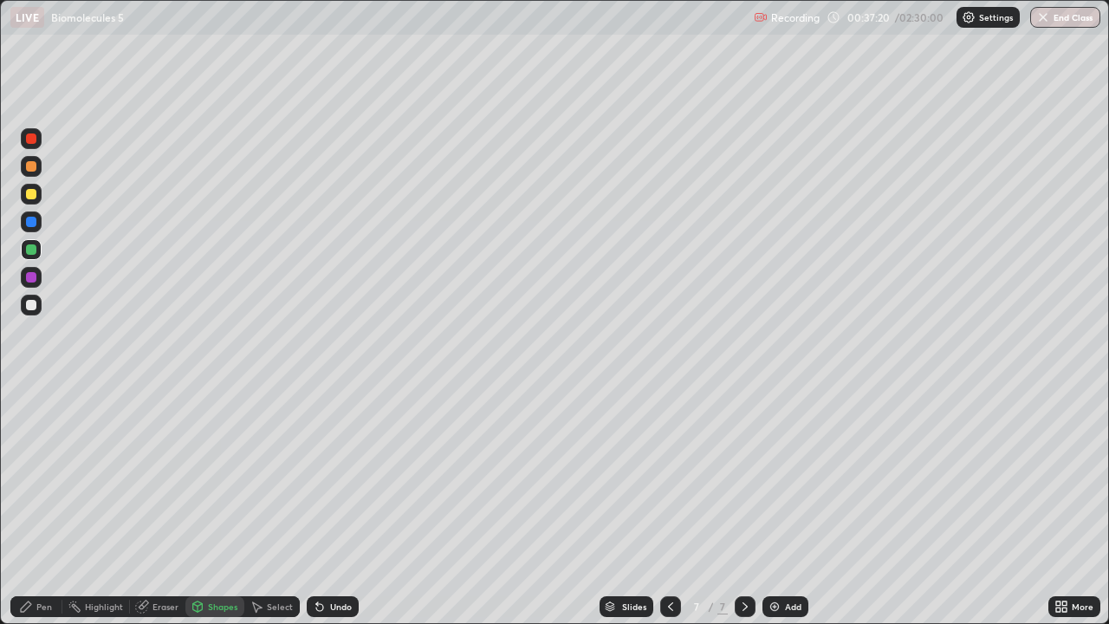
click at [49, 506] on div "Pen" at bounding box center [44, 606] width 16 height 9
click at [216, 506] on div "Shapes" at bounding box center [222, 606] width 29 height 9
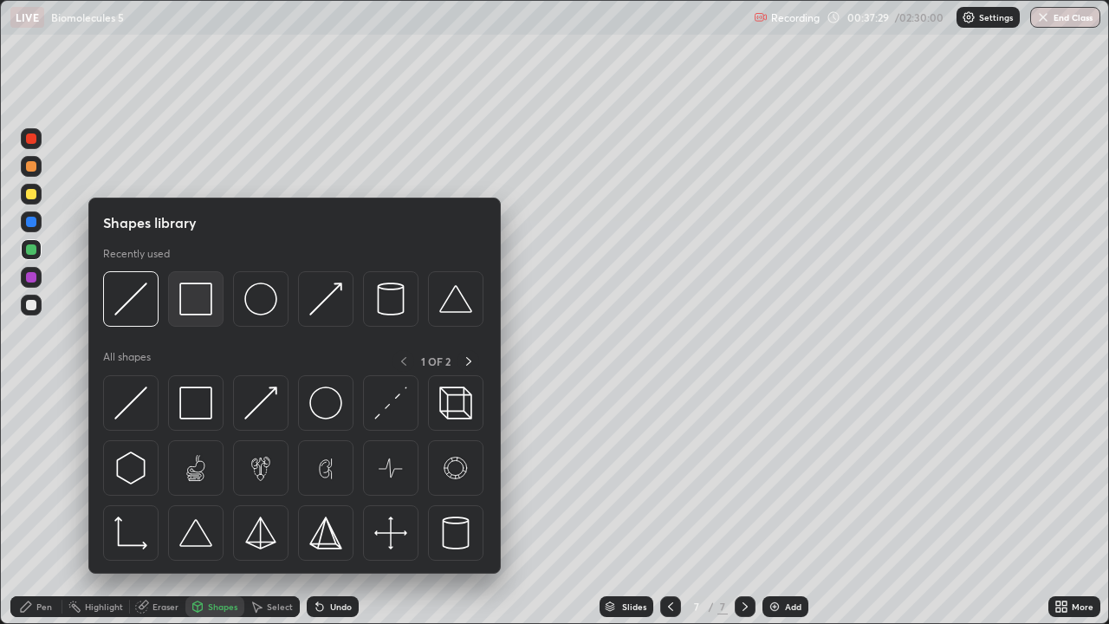
click at [198, 307] on img at bounding box center [195, 298] width 33 height 33
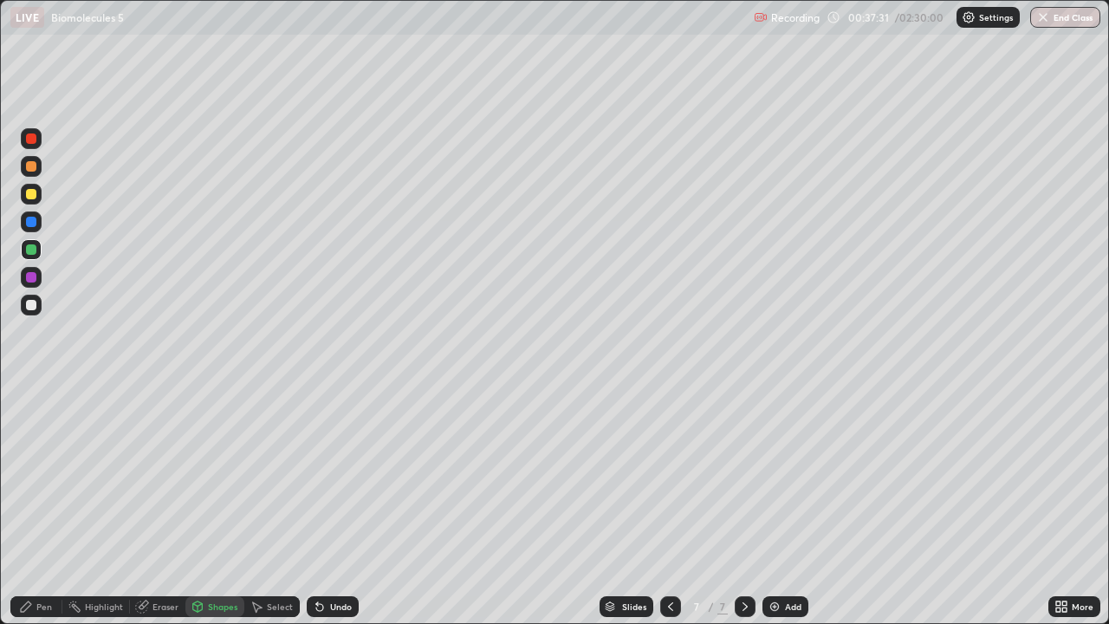
click at [44, 506] on div "Pen" at bounding box center [44, 606] width 16 height 9
click at [36, 310] on div at bounding box center [31, 305] width 21 height 21
click at [229, 506] on div "Shapes" at bounding box center [222, 606] width 29 height 9
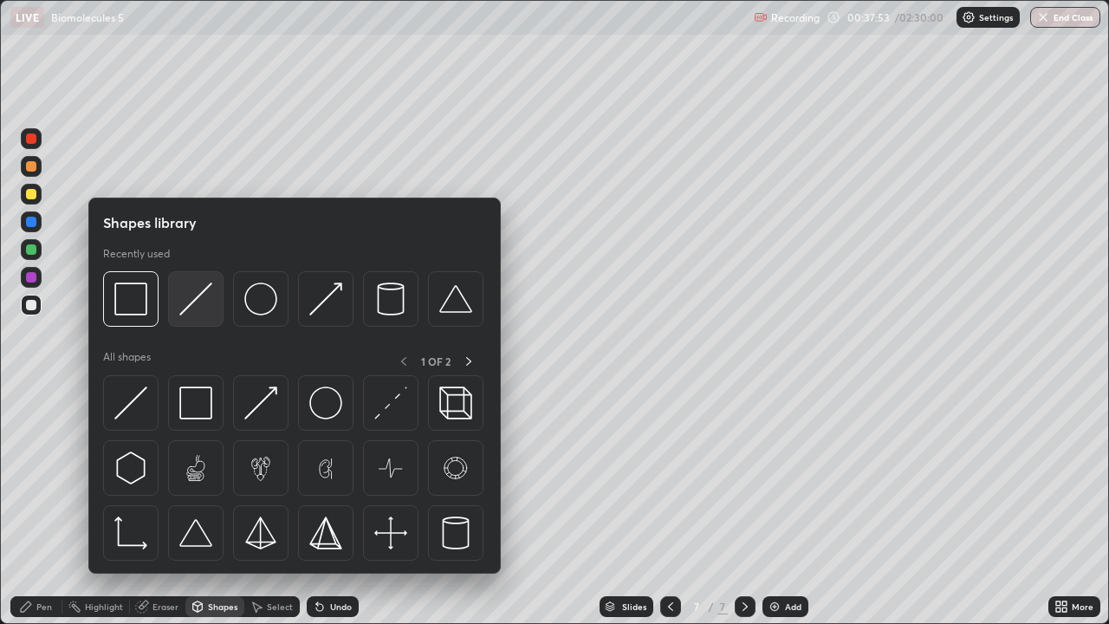
click at [208, 317] on div at bounding box center [195, 298] width 55 height 55
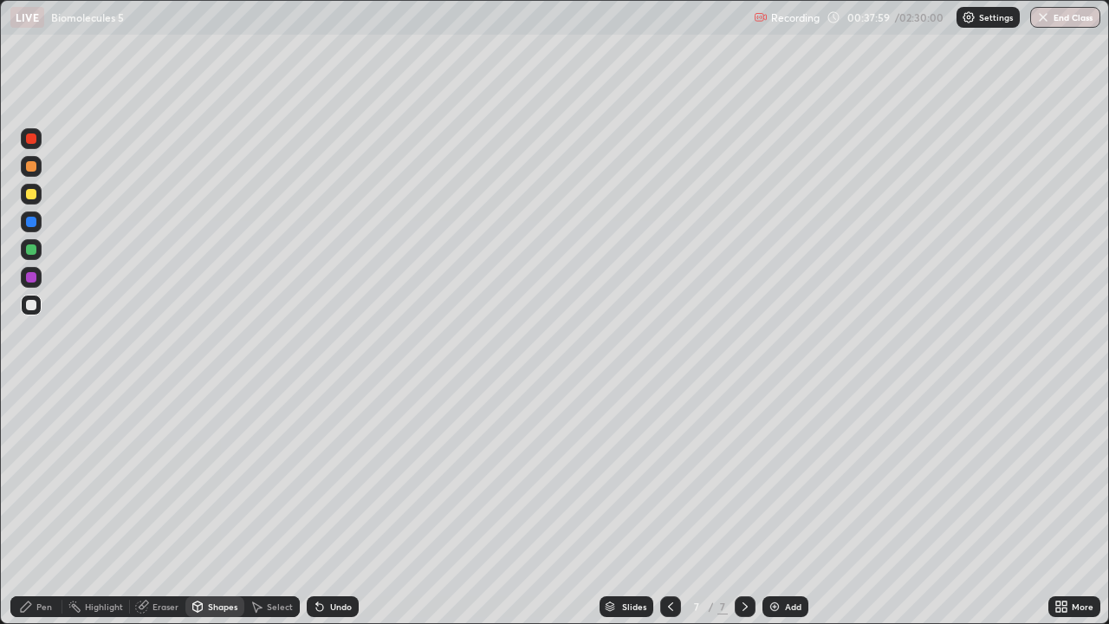
click at [330, 506] on div "Undo" at bounding box center [341, 606] width 22 height 9
click at [35, 255] on div at bounding box center [31, 249] width 21 height 21
click at [44, 506] on div "Pen" at bounding box center [44, 606] width 16 height 9
click at [223, 506] on div "Shapes" at bounding box center [222, 606] width 29 height 9
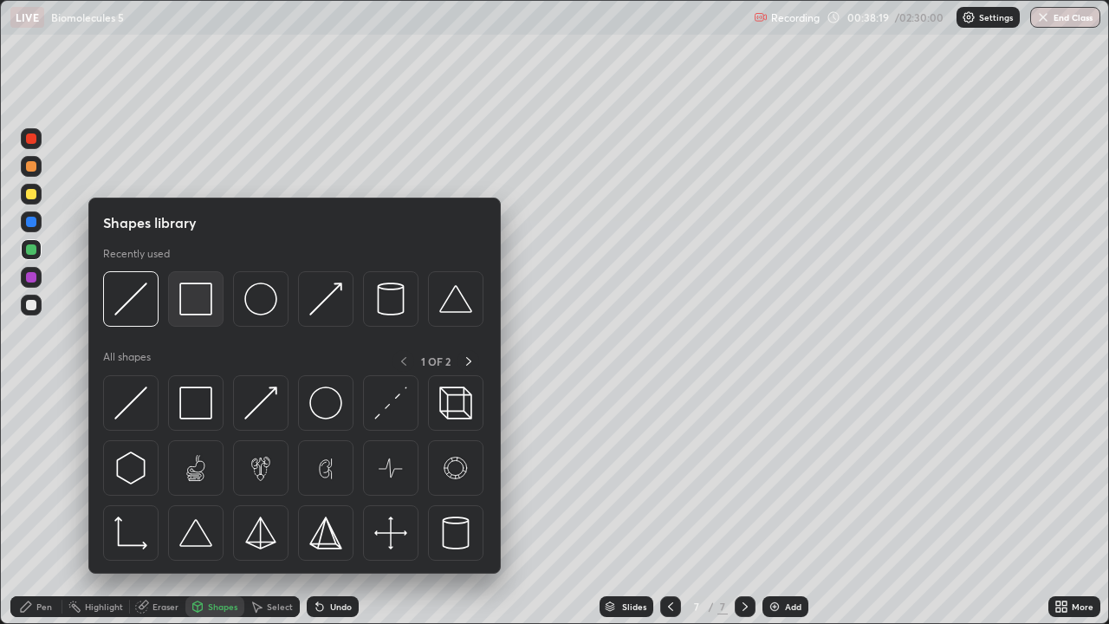
click at [199, 306] on img at bounding box center [195, 298] width 33 height 33
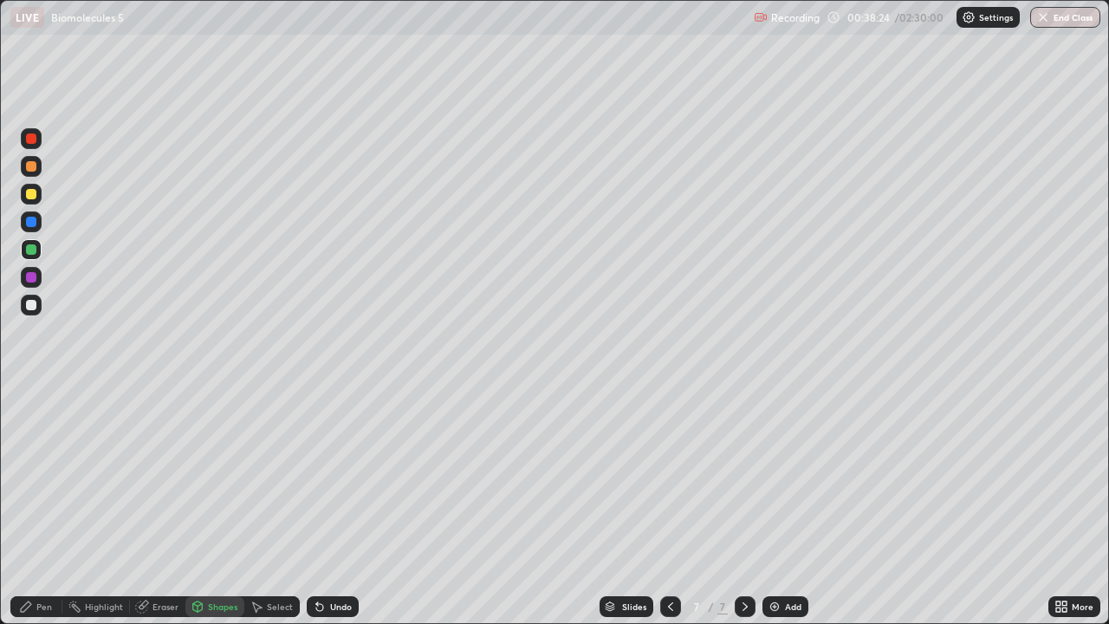
click at [32, 308] on div at bounding box center [31, 305] width 10 height 10
click at [60, 506] on div "Pen" at bounding box center [36, 606] width 52 height 21
click at [37, 282] on div at bounding box center [31, 277] width 21 height 21
click at [27, 196] on div at bounding box center [31, 194] width 10 height 10
click at [768, 506] on div "Add" at bounding box center [785, 606] width 46 height 21
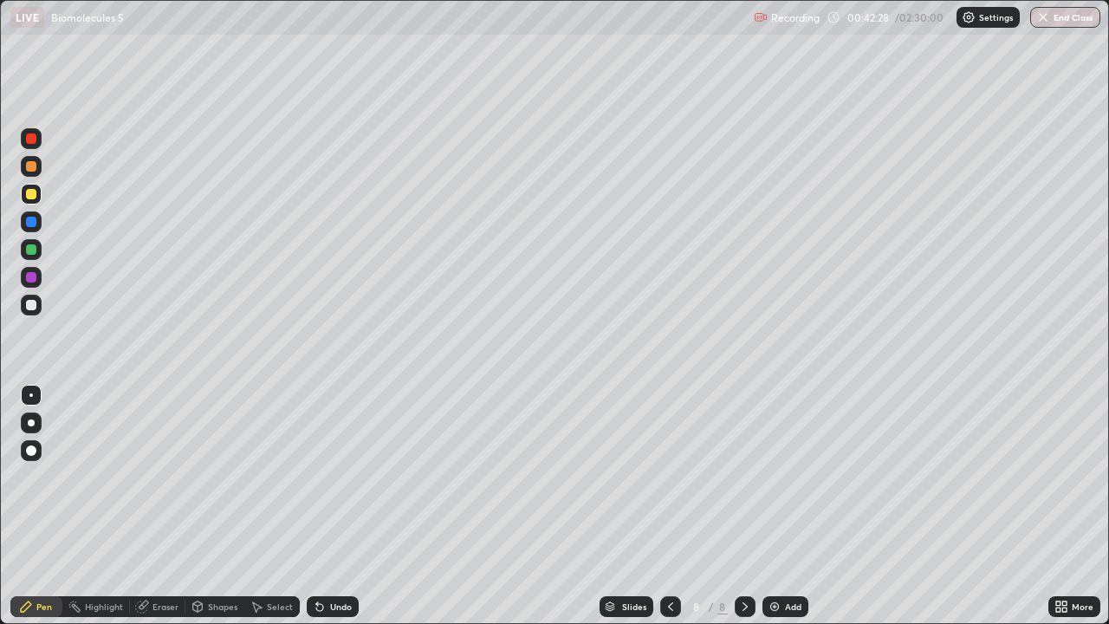
click at [36, 250] on div at bounding box center [31, 249] width 10 height 10
click at [227, 506] on div "Shapes" at bounding box center [222, 606] width 29 height 9
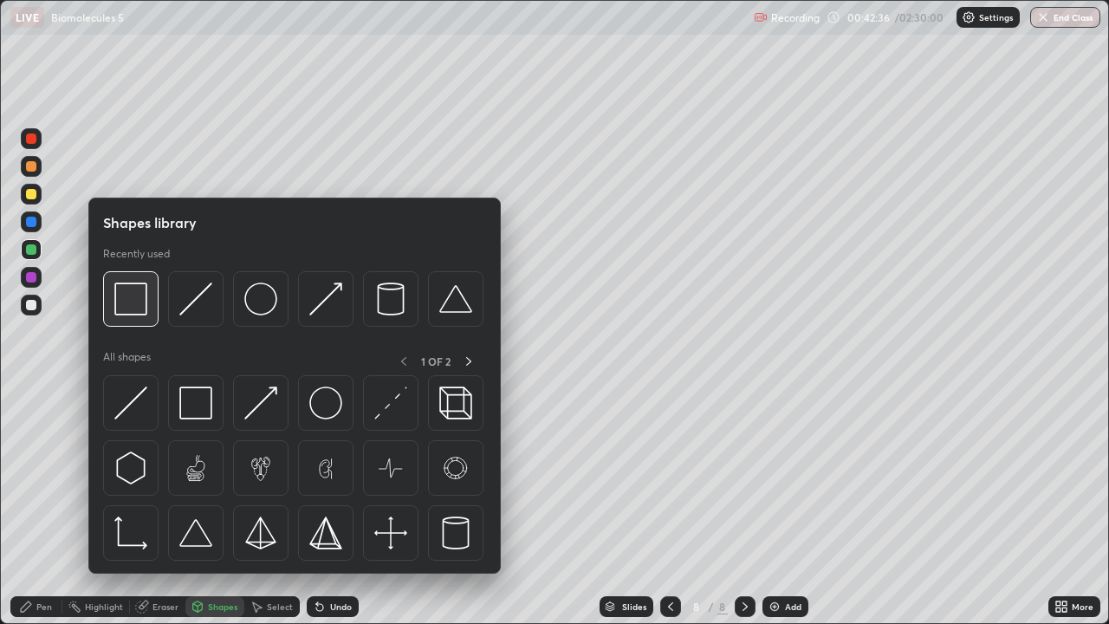
click at [151, 305] on div at bounding box center [130, 298] width 55 height 55
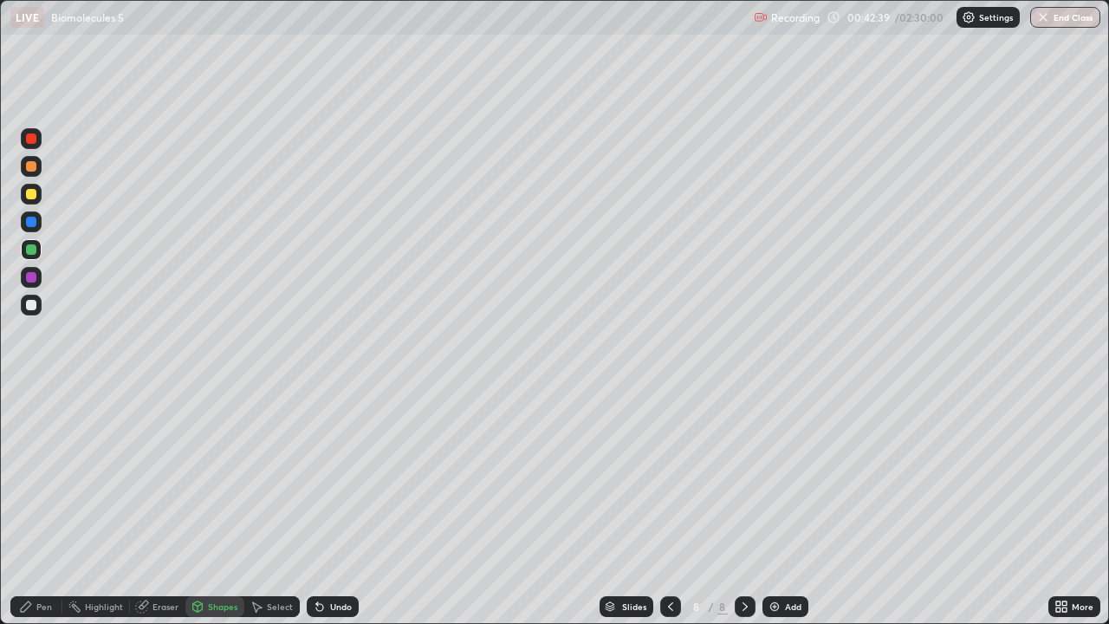
click at [217, 506] on div "Shapes" at bounding box center [222, 606] width 29 height 9
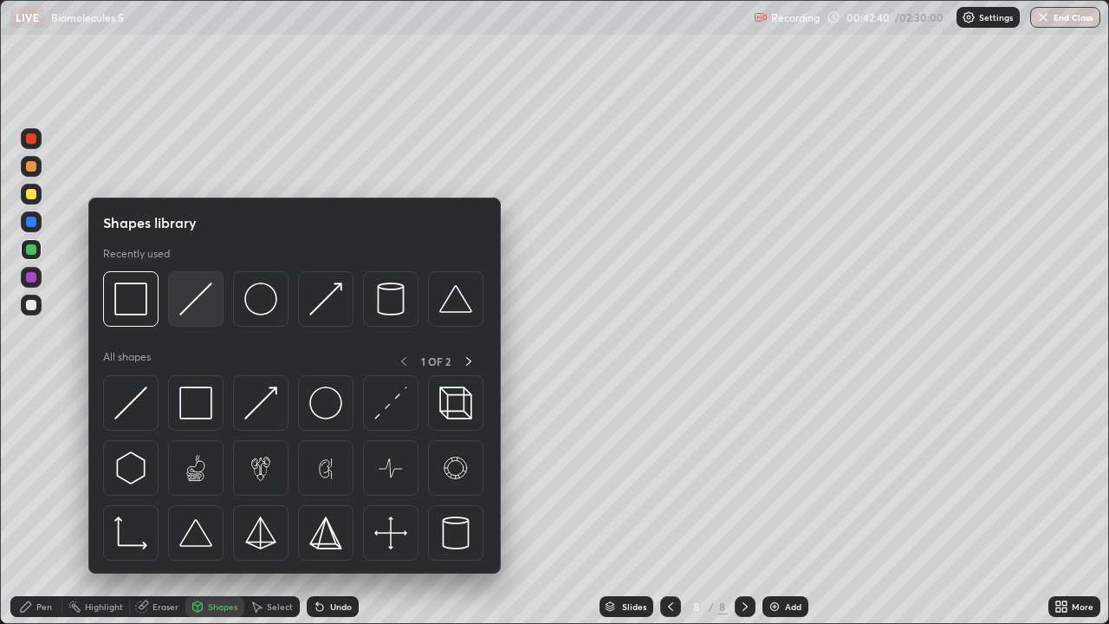
click at [207, 314] on img at bounding box center [195, 298] width 33 height 33
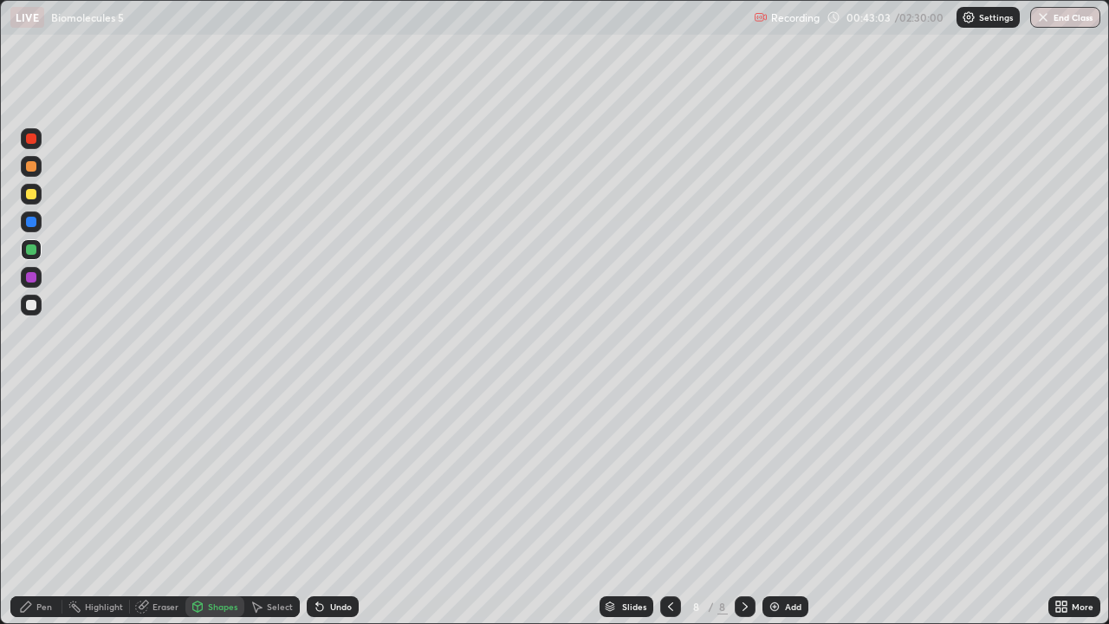
click at [48, 506] on div "Pen" at bounding box center [44, 606] width 16 height 9
click at [162, 506] on div "Eraser" at bounding box center [165, 606] width 26 height 9
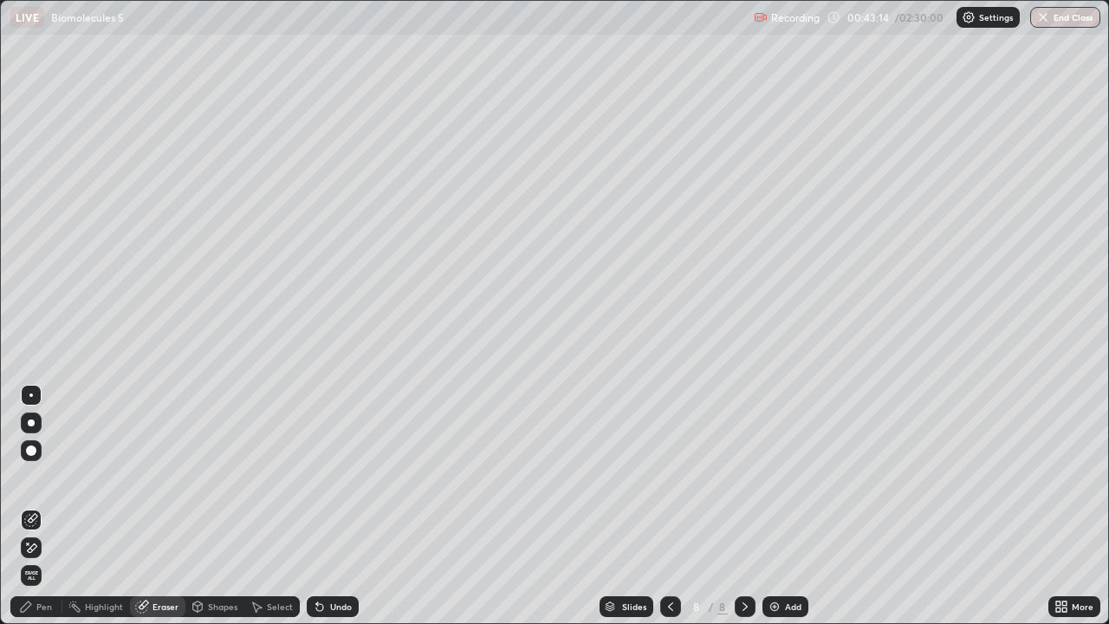
click at [210, 506] on div "Shapes" at bounding box center [222, 606] width 29 height 9
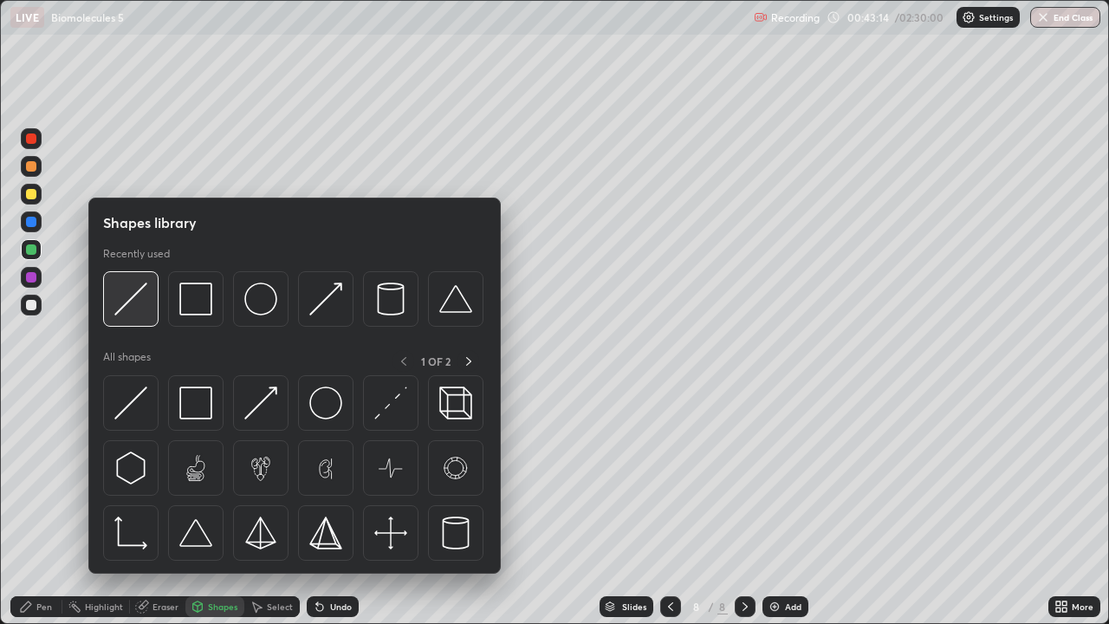
click at [146, 311] on img at bounding box center [130, 298] width 33 height 33
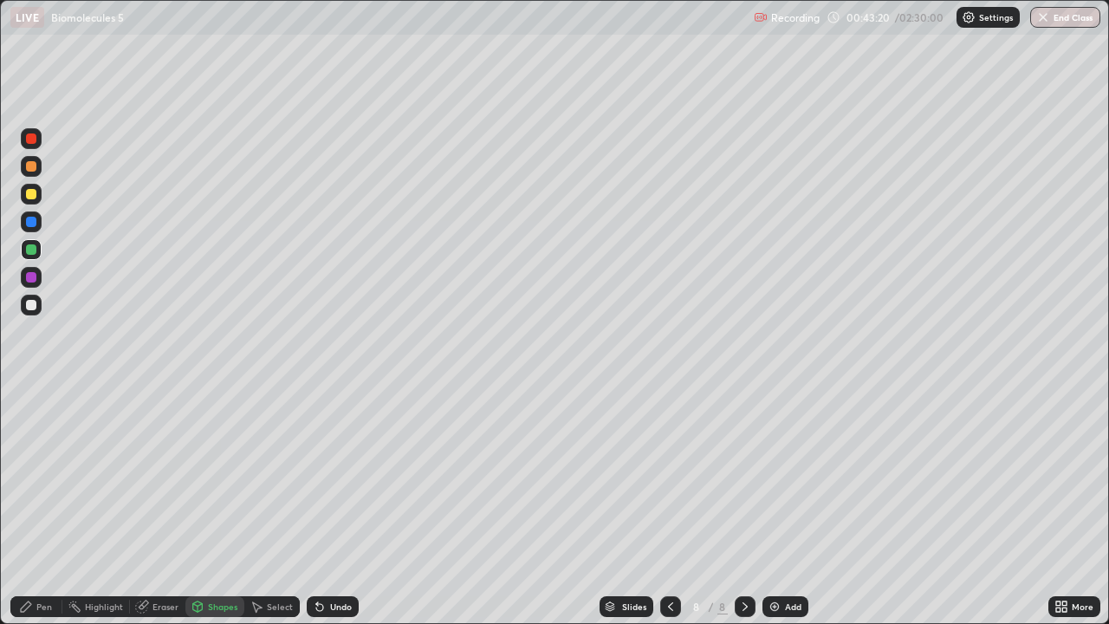
click at [318, 506] on icon at bounding box center [319, 607] width 7 height 7
click at [46, 506] on div "Pen" at bounding box center [44, 606] width 16 height 9
click at [218, 506] on div "Shapes" at bounding box center [222, 606] width 29 height 9
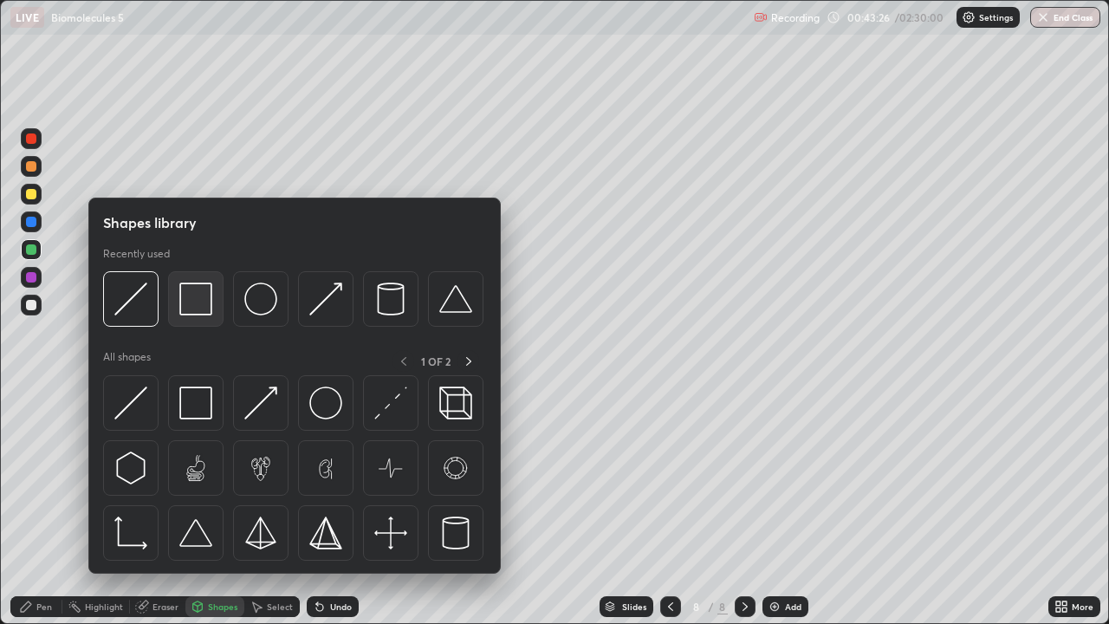
click at [202, 309] on img at bounding box center [195, 298] width 33 height 33
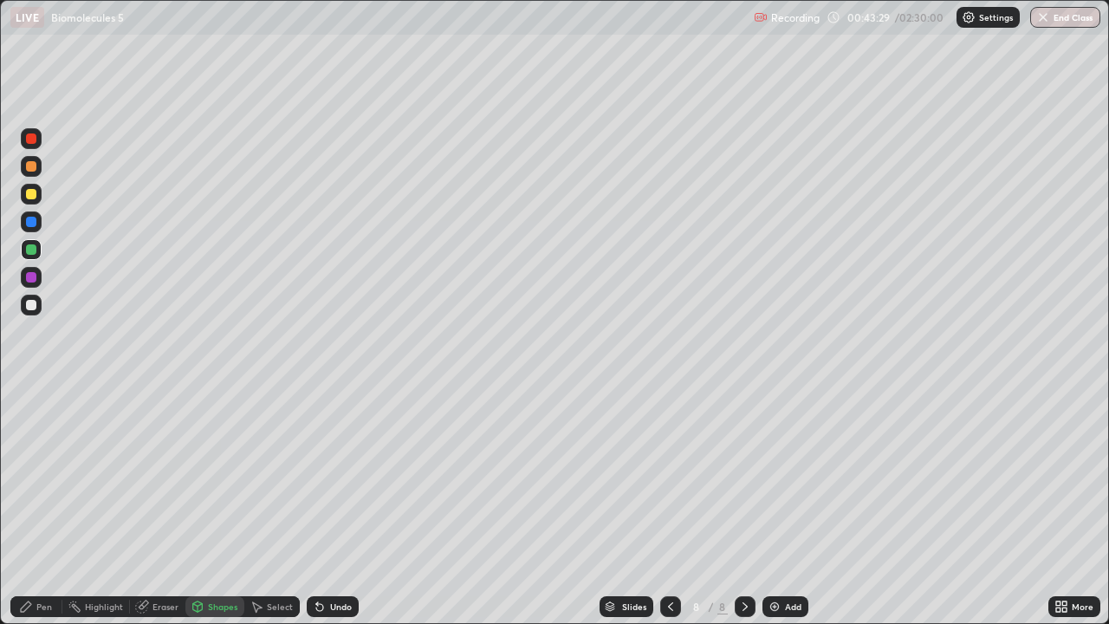
click at [209, 506] on div "Shapes" at bounding box center [222, 606] width 29 height 9
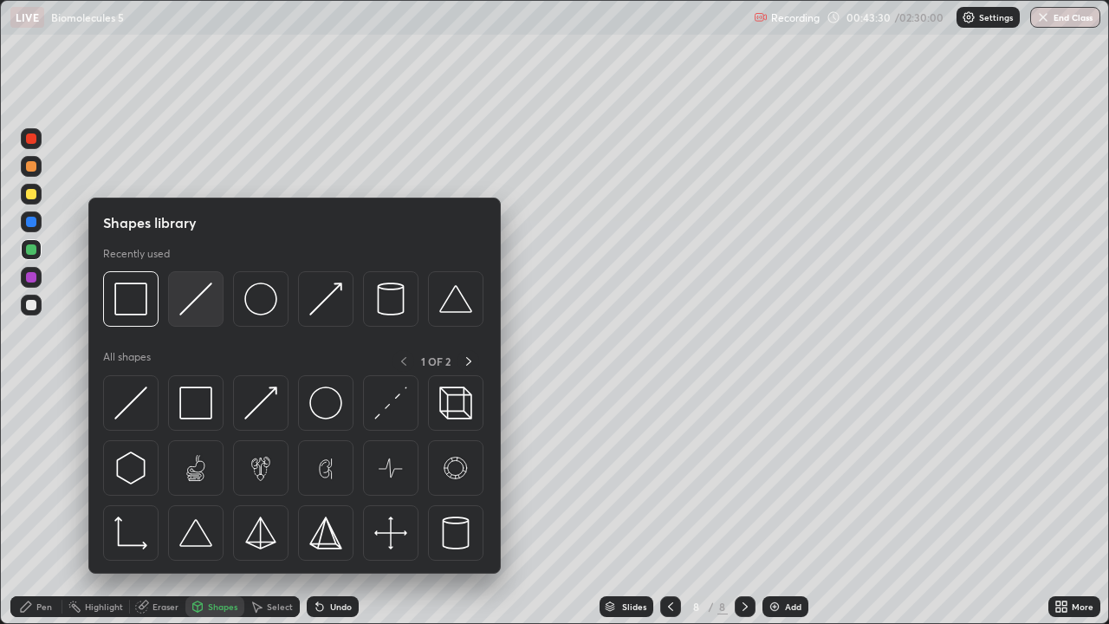
click at [204, 320] on div at bounding box center [195, 298] width 55 height 55
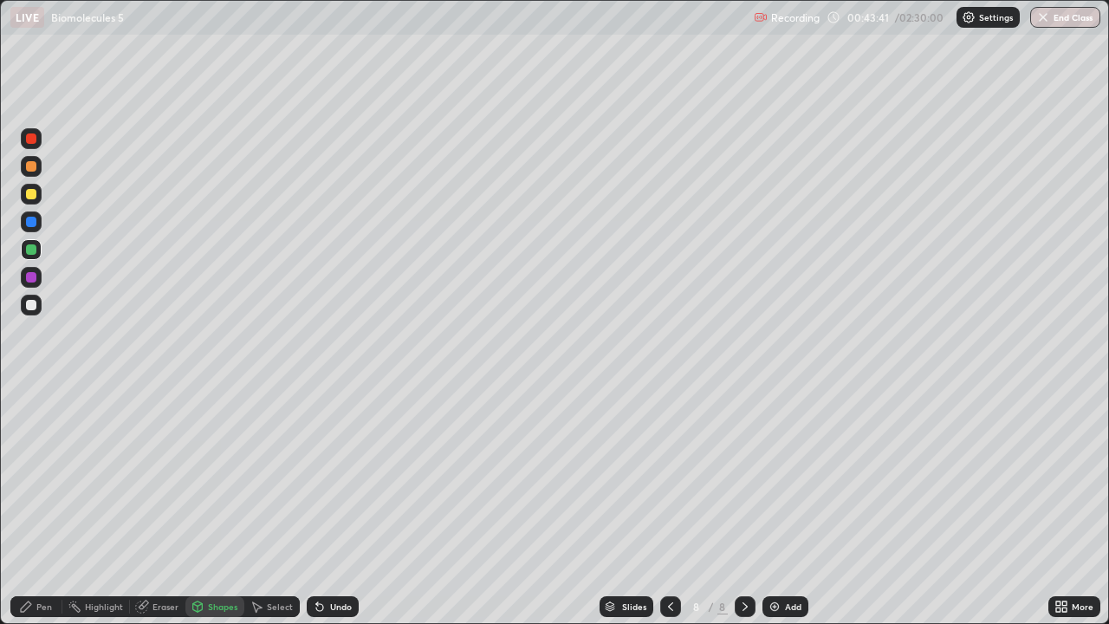
click at [48, 506] on div "Pen" at bounding box center [44, 606] width 16 height 9
click at [210, 506] on div "Shapes" at bounding box center [222, 606] width 29 height 9
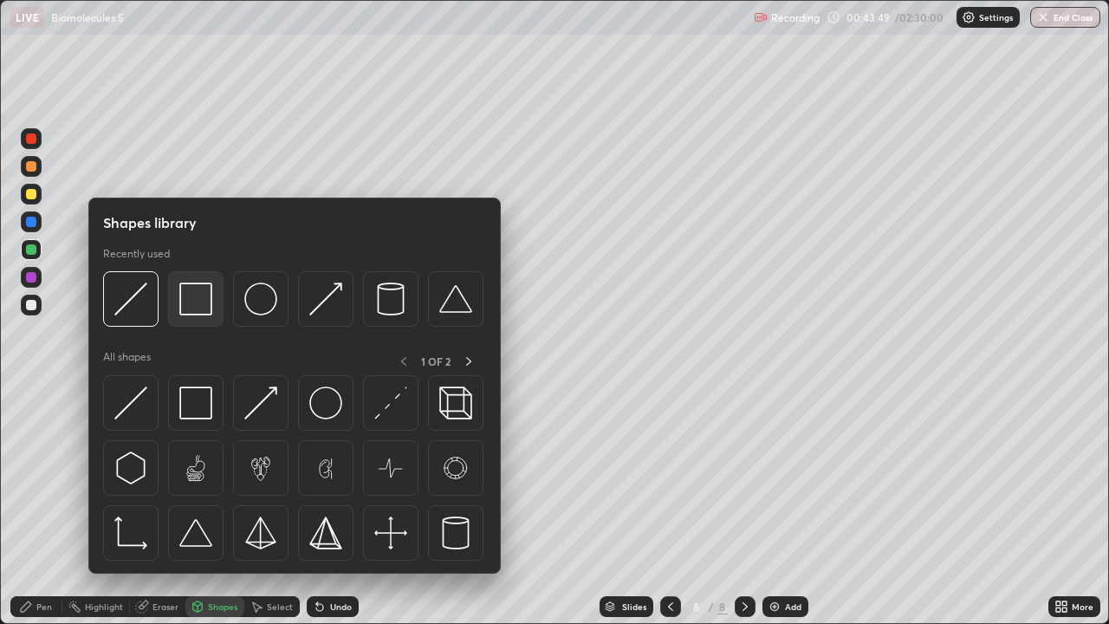
click at [192, 308] on img at bounding box center [195, 298] width 33 height 33
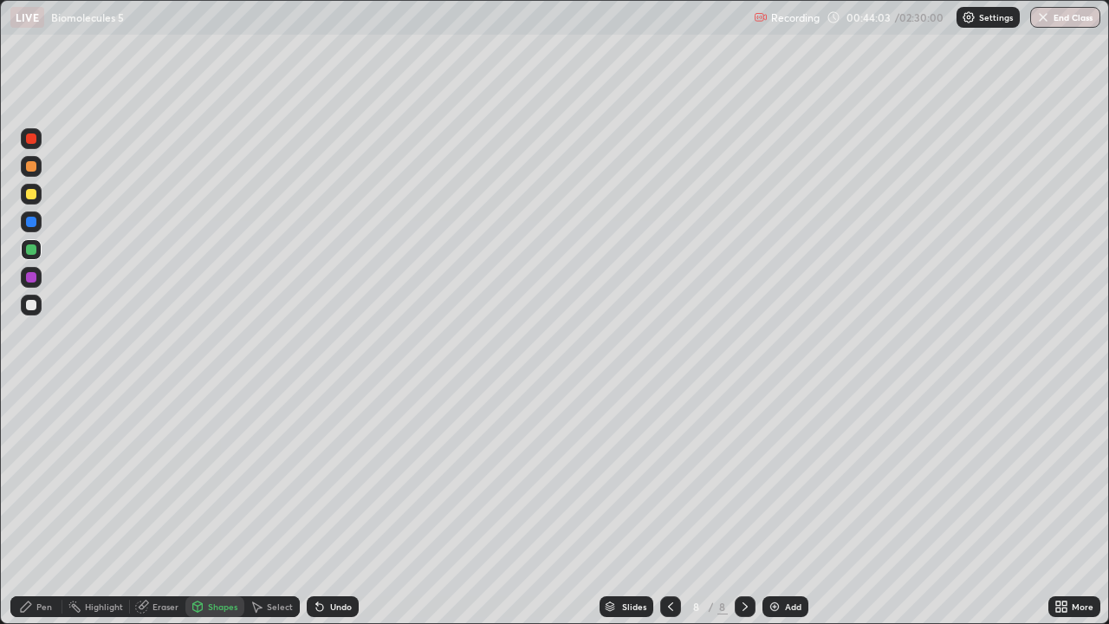
click at [30, 198] on div at bounding box center [31, 194] width 10 height 10
click at [317, 506] on icon at bounding box center [319, 607] width 7 height 7
click at [203, 506] on icon at bounding box center [198, 606] width 14 height 14
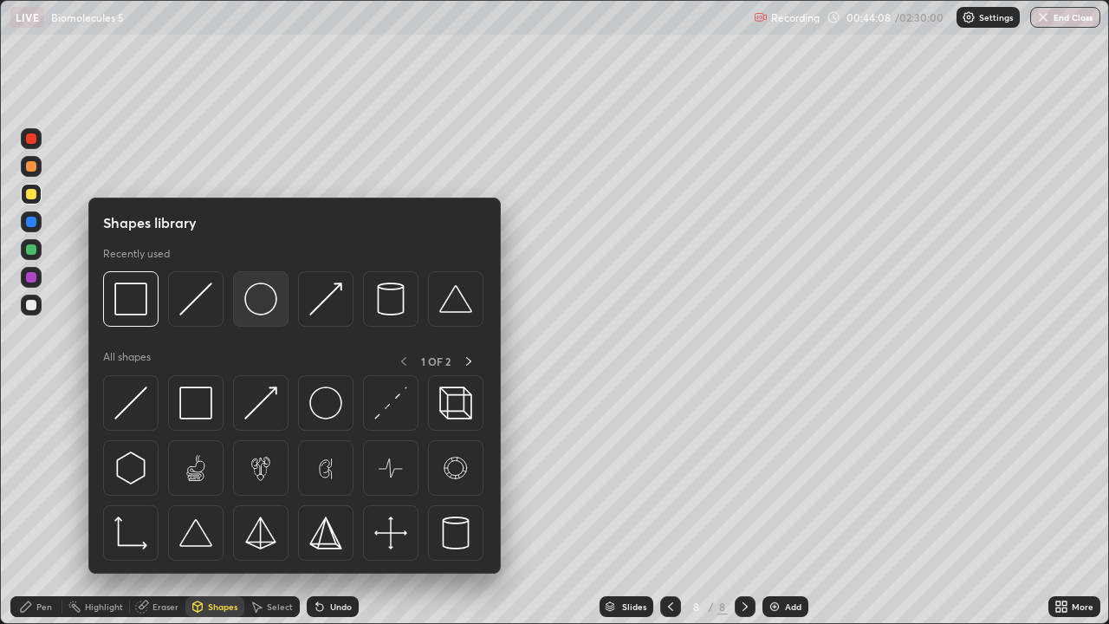
click at [262, 307] on img at bounding box center [260, 298] width 33 height 33
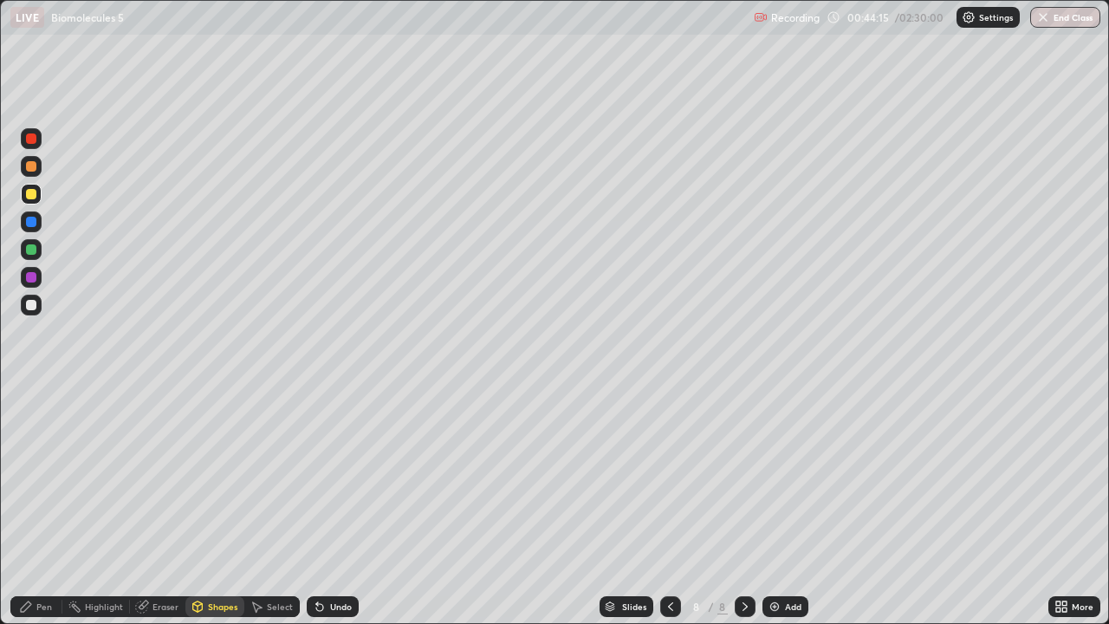
click at [30, 280] on div at bounding box center [31, 277] width 10 height 10
click at [31, 304] on div at bounding box center [31, 305] width 10 height 10
click at [317, 506] on icon at bounding box center [319, 607] width 7 height 7
click at [325, 506] on div "Undo" at bounding box center [333, 606] width 52 height 21
click at [42, 506] on div "Pen" at bounding box center [36, 606] width 52 height 21
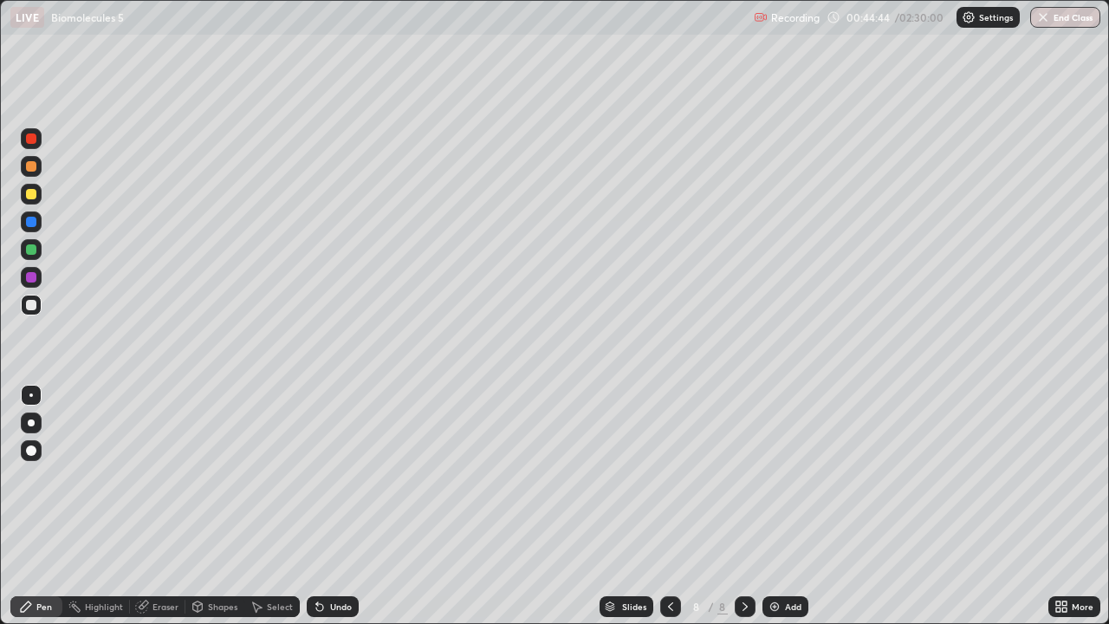
click at [315, 506] on icon at bounding box center [320, 606] width 14 height 14
click at [320, 506] on icon at bounding box center [320, 606] width 14 height 14
click at [323, 506] on icon at bounding box center [320, 606] width 14 height 14
click at [324, 506] on icon at bounding box center [320, 606] width 14 height 14
click at [324, 506] on div "Undo" at bounding box center [333, 606] width 52 height 21
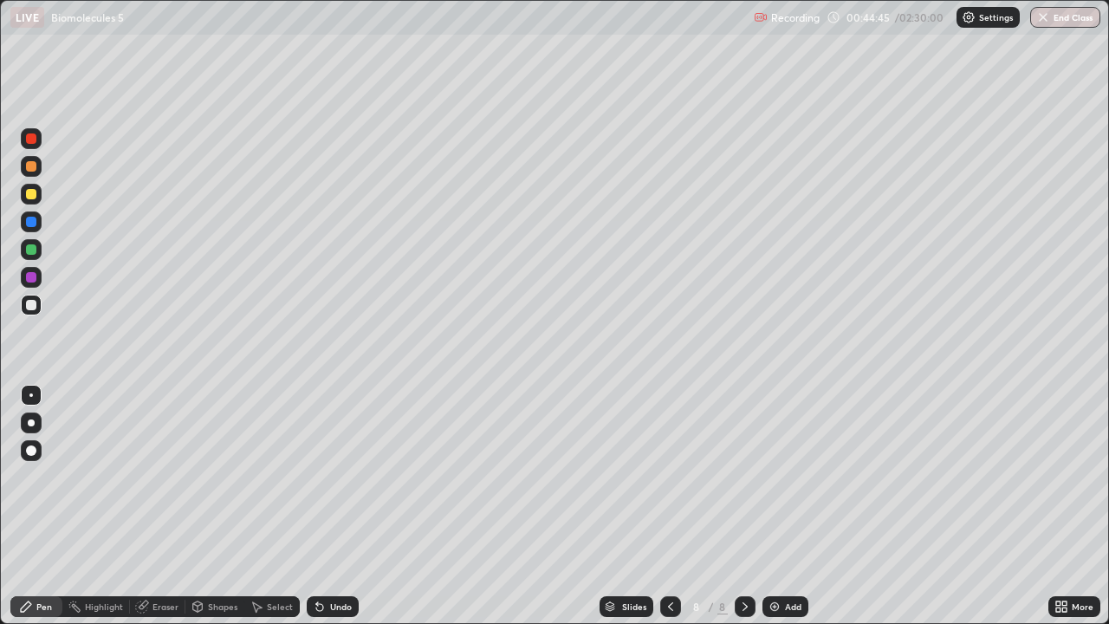
click at [330, 506] on div "Undo" at bounding box center [341, 606] width 22 height 9
click at [208, 506] on div "Shapes" at bounding box center [222, 606] width 29 height 9
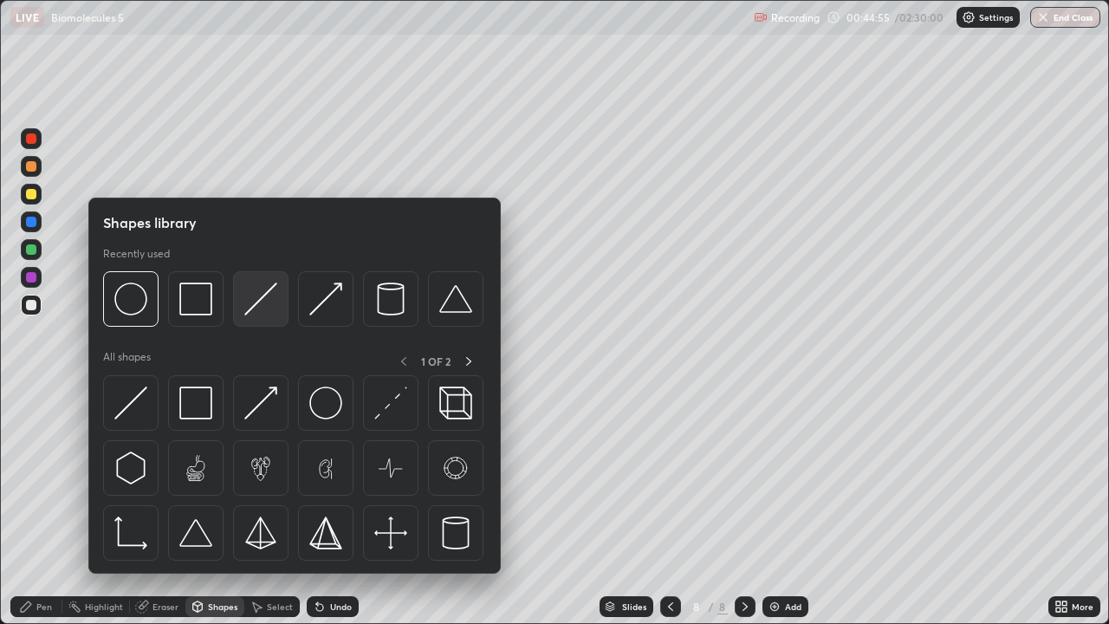
click at [249, 307] on img at bounding box center [260, 298] width 33 height 33
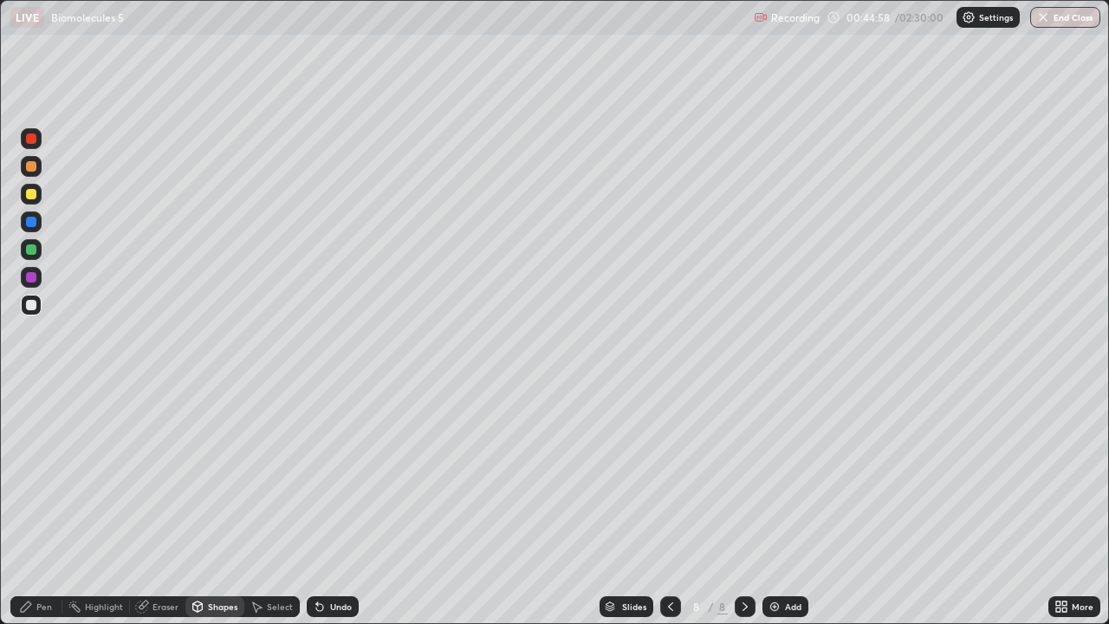
click at [31, 170] on div at bounding box center [31, 166] width 10 height 10
click at [30, 307] on div at bounding box center [31, 305] width 10 height 10
click at [34, 506] on div "Pen" at bounding box center [36, 606] width 52 height 21
click at [38, 252] on div at bounding box center [31, 249] width 21 height 21
click at [216, 506] on div "Shapes" at bounding box center [222, 606] width 29 height 9
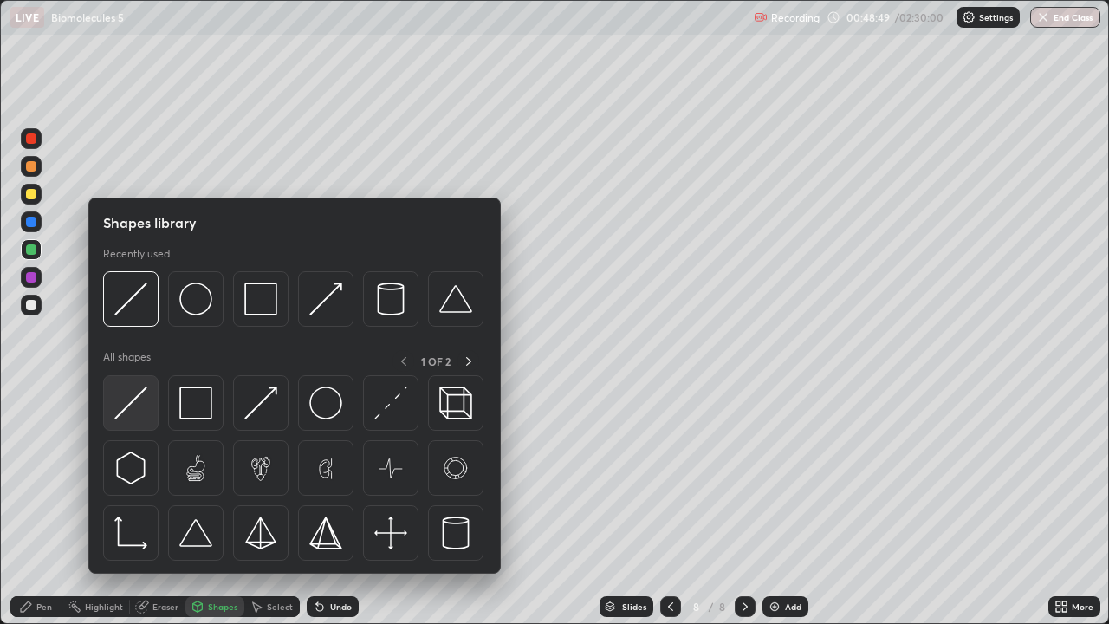
click at [145, 402] on img at bounding box center [130, 402] width 33 height 33
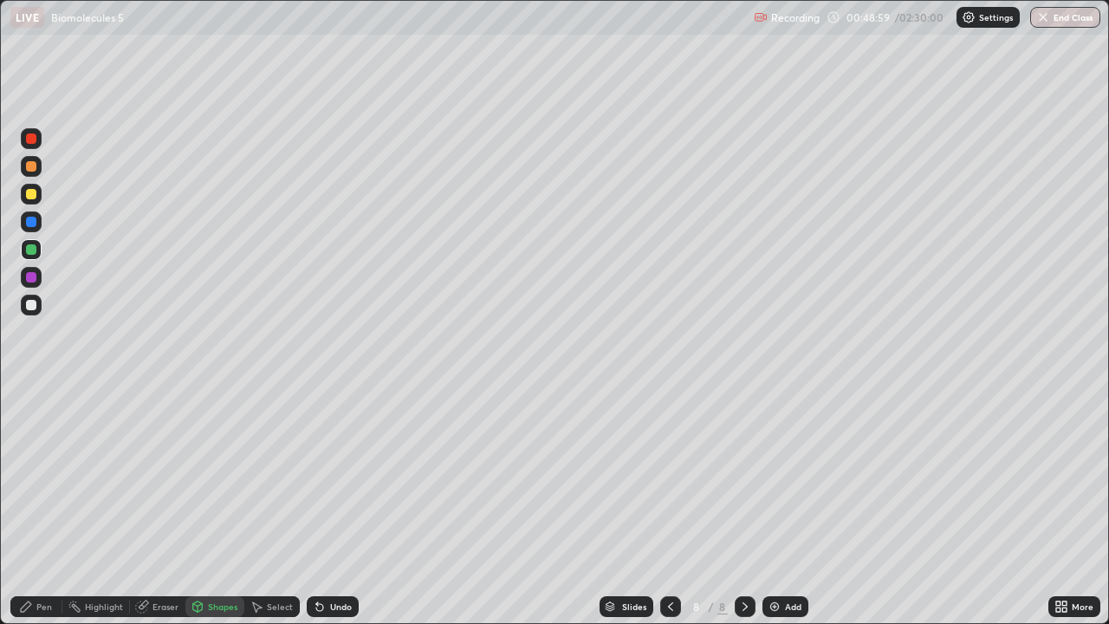
click at [44, 506] on div "Pen" at bounding box center [44, 606] width 16 height 9
click at [228, 506] on div "Shapes" at bounding box center [222, 606] width 29 height 9
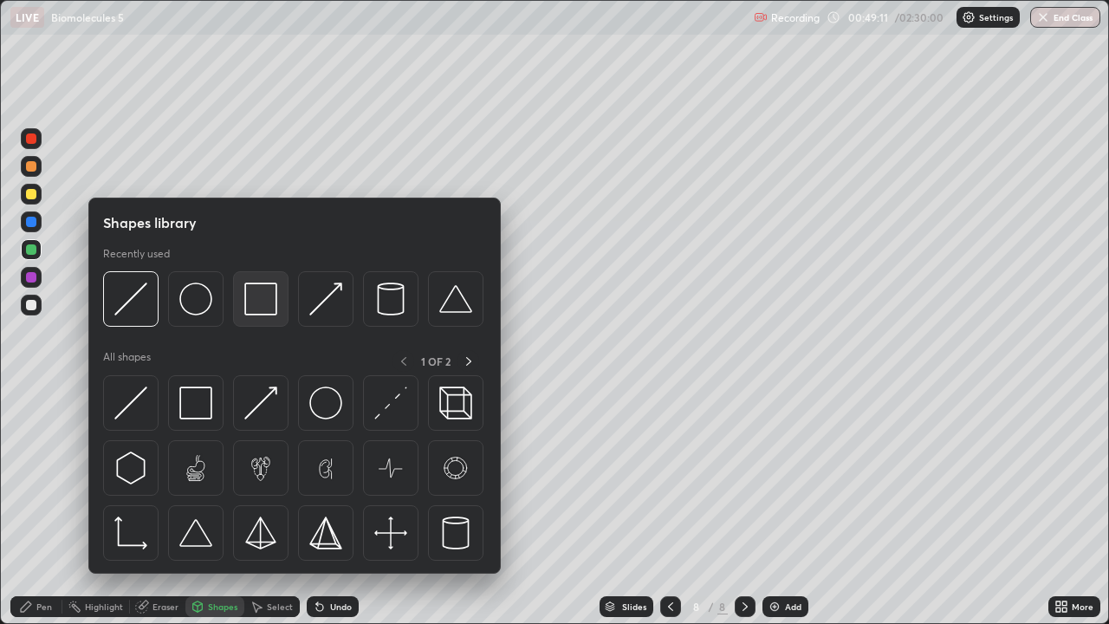
click at [256, 311] on img at bounding box center [260, 298] width 33 height 33
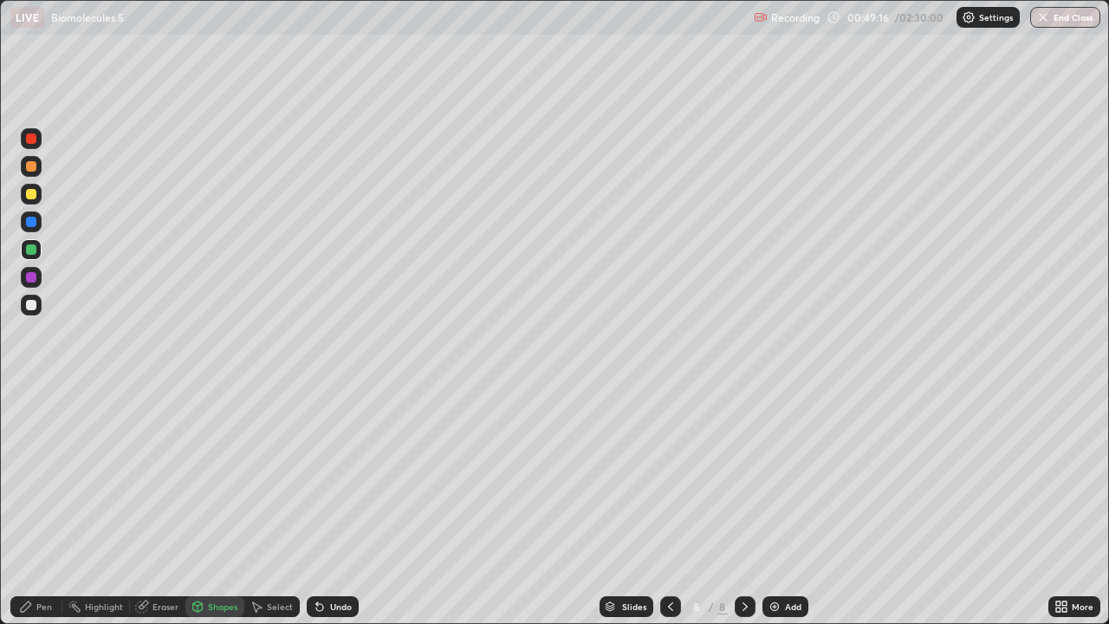
click at [219, 506] on div "Shapes" at bounding box center [222, 606] width 29 height 9
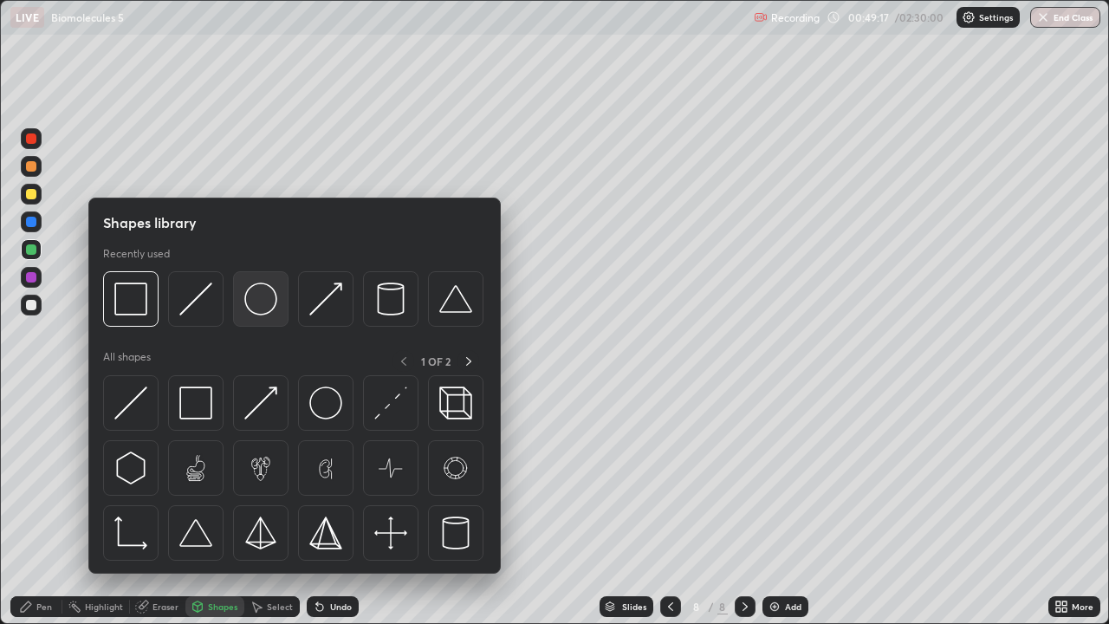
click at [272, 304] on img at bounding box center [260, 298] width 33 height 33
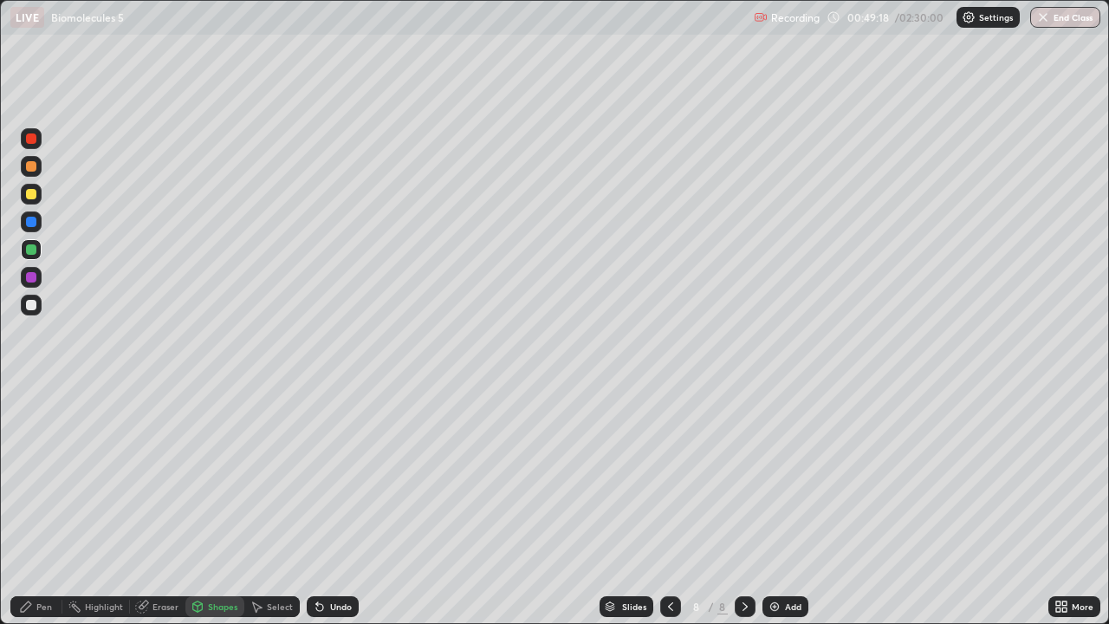
click at [36, 199] on div at bounding box center [31, 194] width 21 height 21
click at [37, 147] on div at bounding box center [31, 138] width 21 height 21
click at [330, 506] on div "Undo" at bounding box center [341, 606] width 22 height 9
click at [40, 506] on div "Pen" at bounding box center [44, 606] width 16 height 9
click at [30, 301] on div at bounding box center [31, 305] width 10 height 10
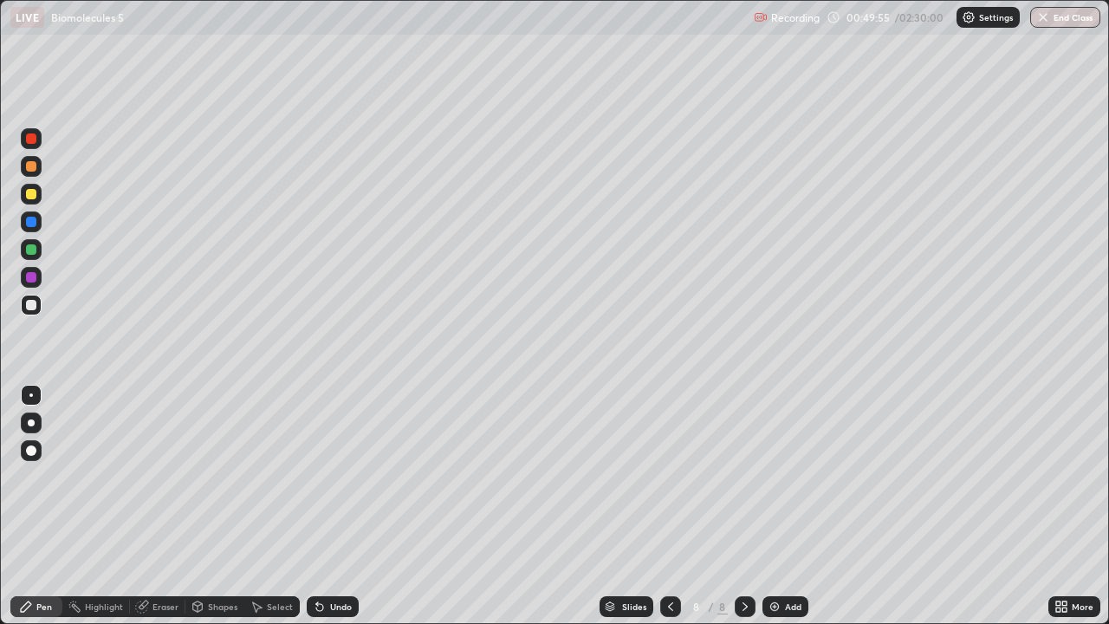
click at [223, 506] on div "Shapes" at bounding box center [222, 606] width 29 height 9
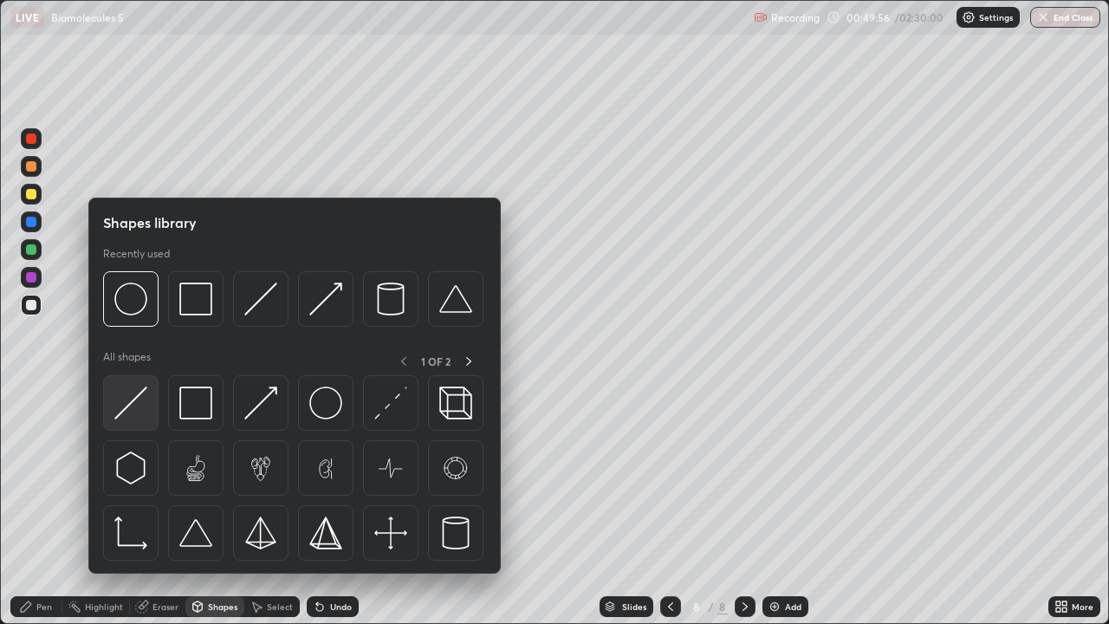
click at [141, 397] on img at bounding box center [130, 402] width 33 height 33
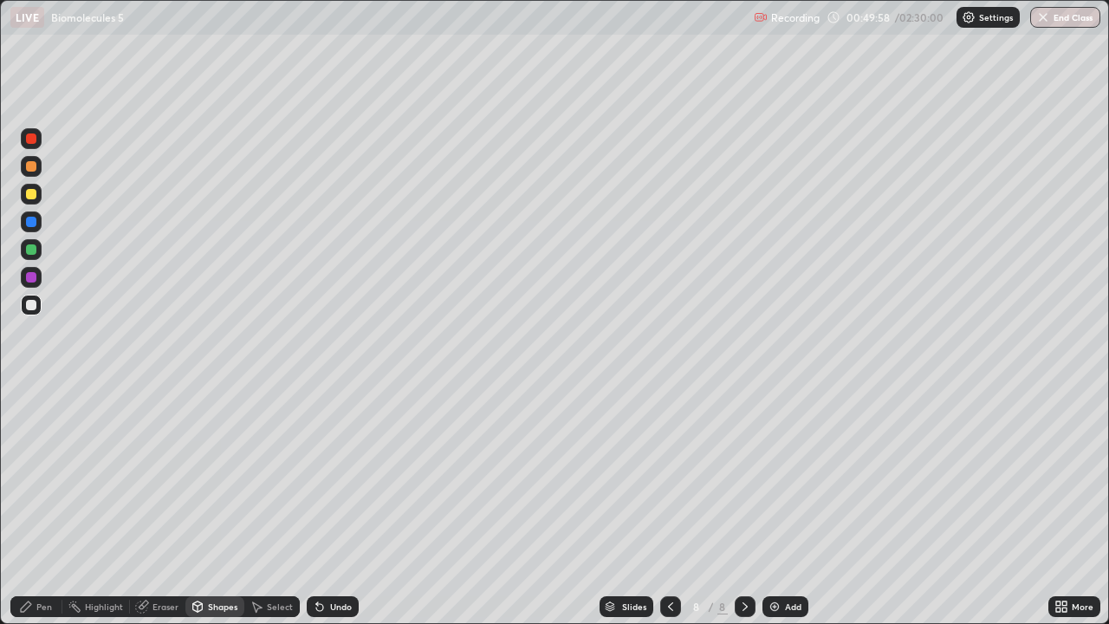
click at [36, 281] on div at bounding box center [31, 277] width 21 height 21
click at [31, 171] on div at bounding box center [31, 166] width 10 height 10
click at [32, 306] on div at bounding box center [31, 305] width 10 height 10
click at [46, 506] on div "Pen" at bounding box center [44, 606] width 16 height 9
click at [29, 253] on div at bounding box center [31, 249] width 10 height 10
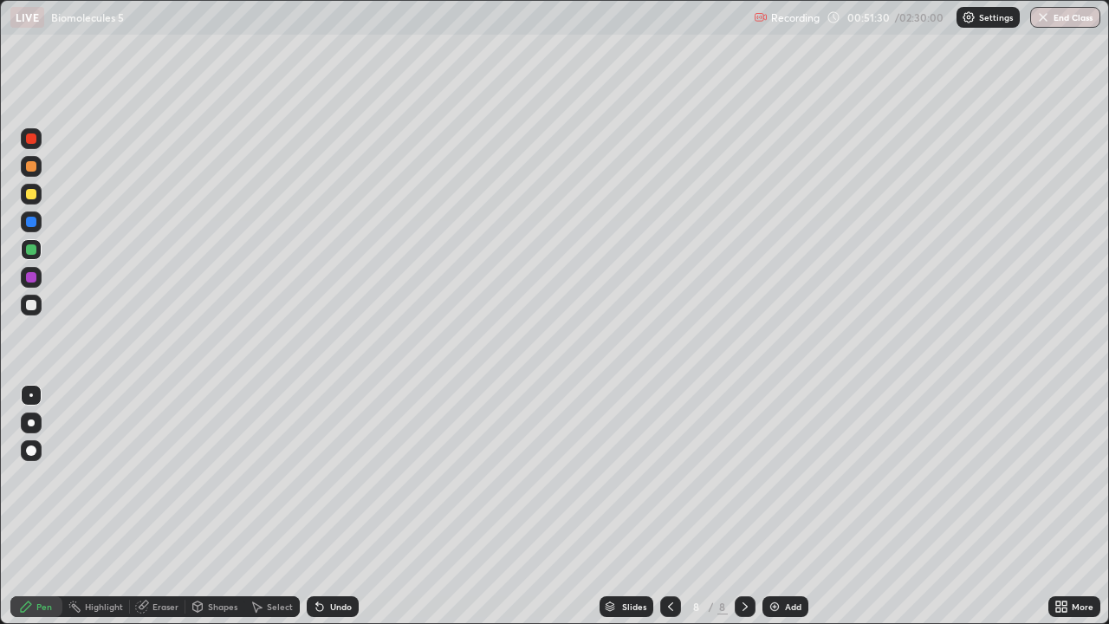
click at [219, 506] on div "Shapes" at bounding box center [214, 606] width 59 height 21
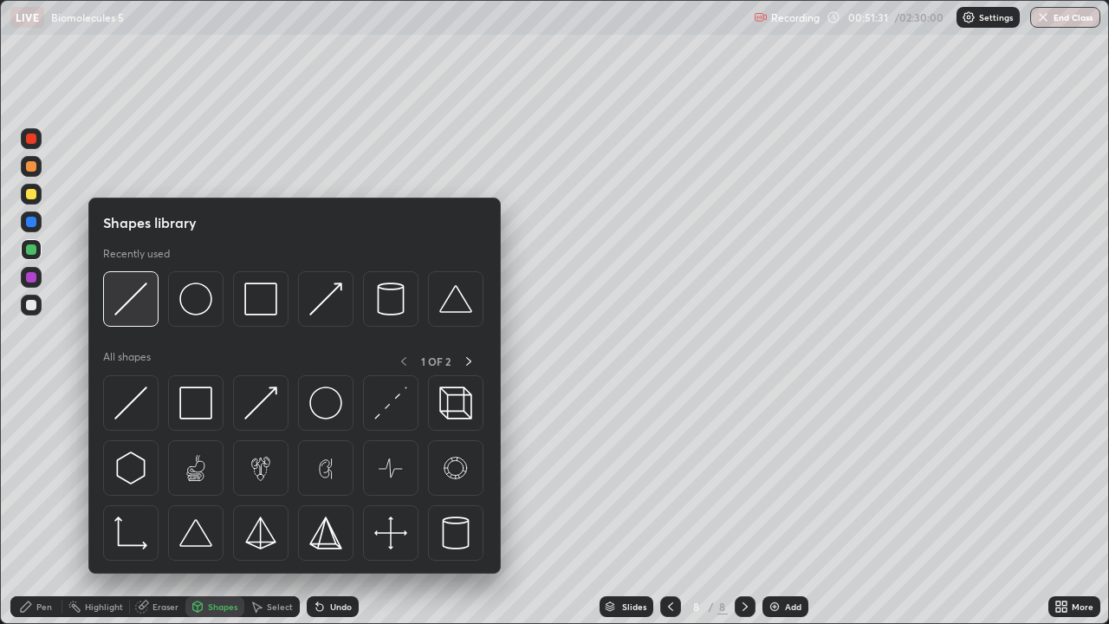
click at [140, 317] on div at bounding box center [130, 298] width 55 height 55
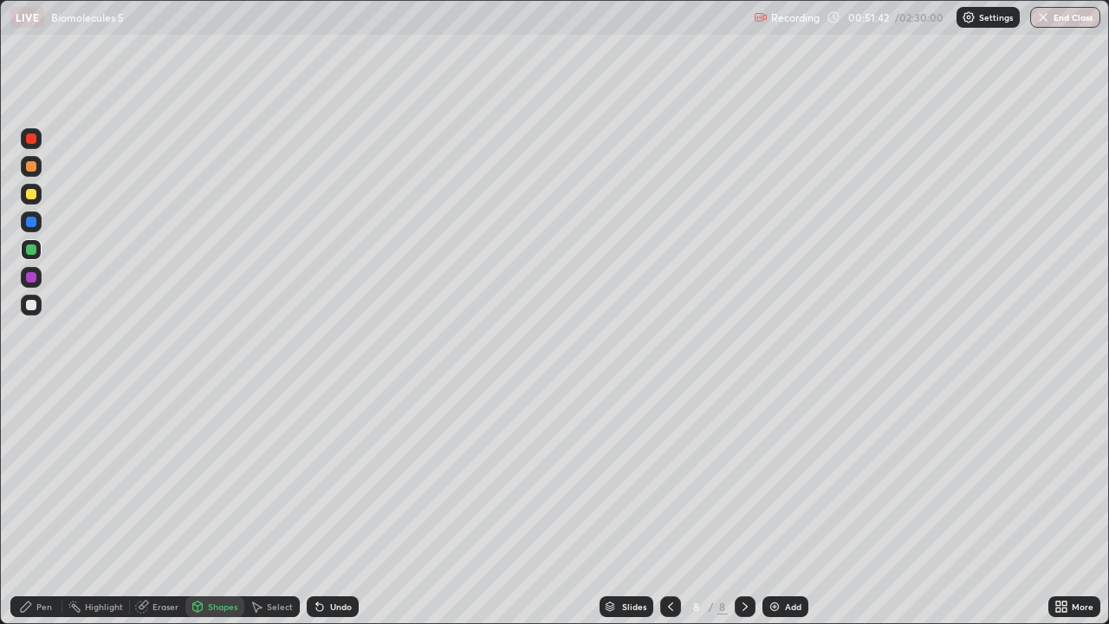
click at [347, 506] on div "Undo" at bounding box center [341, 606] width 22 height 9
click at [51, 506] on div "Pen" at bounding box center [44, 606] width 16 height 9
click at [220, 506] on div "Shapes" at bounding box center [222, 606] width 29 height 9
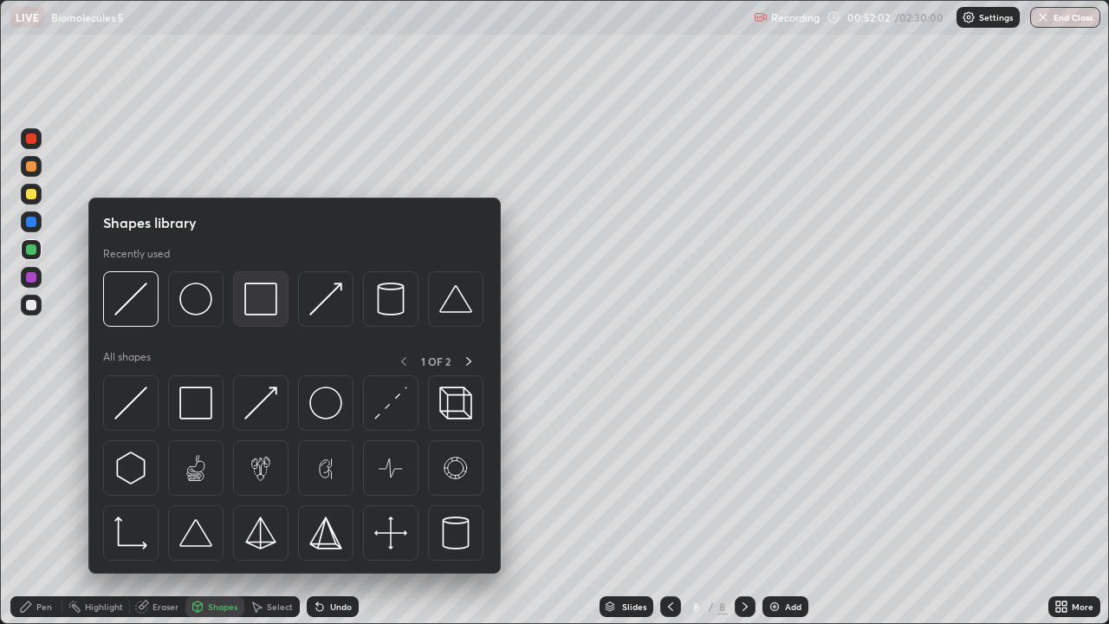
click at [257, 306] on img at bounding box center [260, 298] width 33 height 33
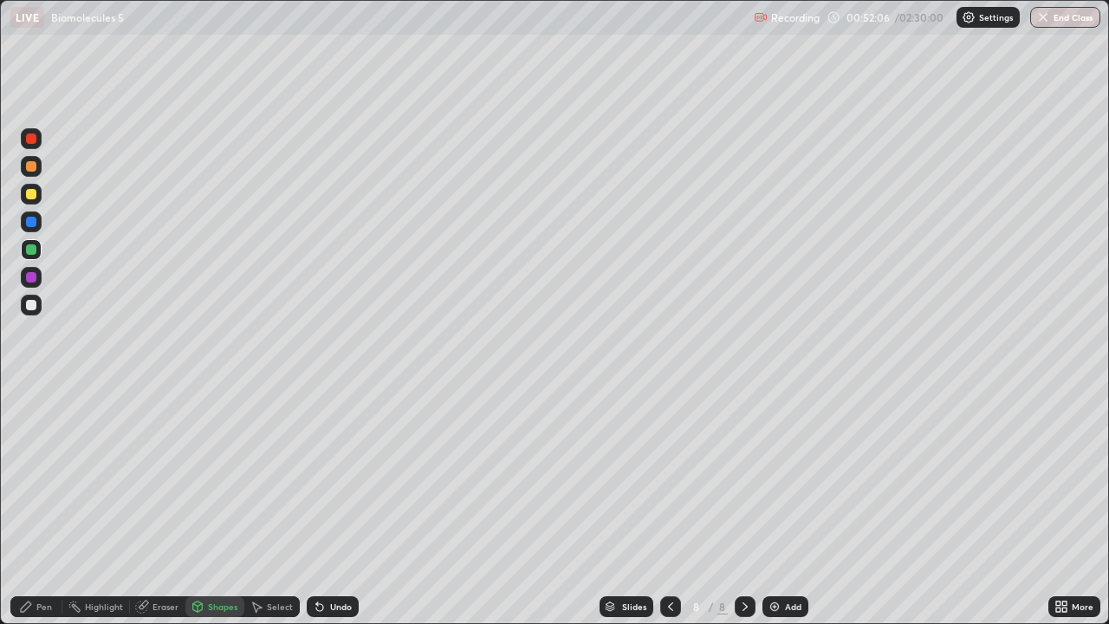
click at [32, 307] on div at bounding box center [31, 305] width 10 height 10
click at [48, 506] on div "Pen" at bounding box center [44, 606] width 16 height 9
click at [37, 280] on div at bounding box center [31, 277] width 21 height 21
click at [34, 309] on div at bounding box center [31, 305] width 10 height 10
click at [773, 506] on img at bounding box center [774, 606] width 14 height 14
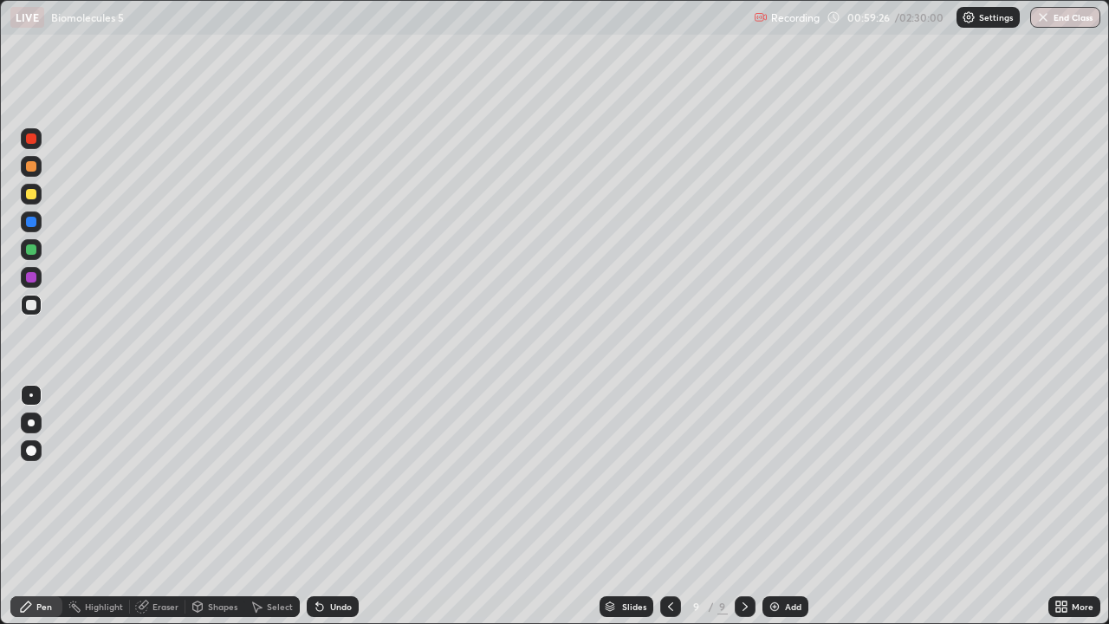
click at [32, 194] on div at bounding box center [31, 194] width 10 height 10
click at [33, 308] on div at bounding box center [31, 305] width 10 height 10
click at [318, 506] on icon at bounding box center [319, 607] width 7 height 7
click at [171, 506] on div "Eraser" at bounding box center [165, 606] width 26 height 9
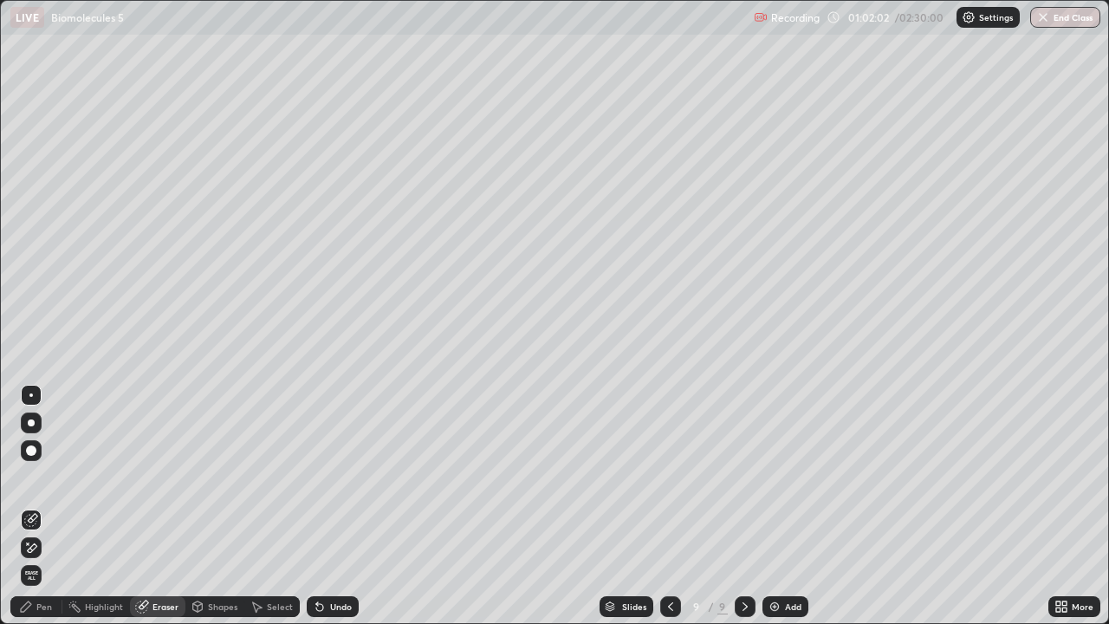
click at [51, 506] on div "Pen" at bounding box center [44, 606] width 16 height 9
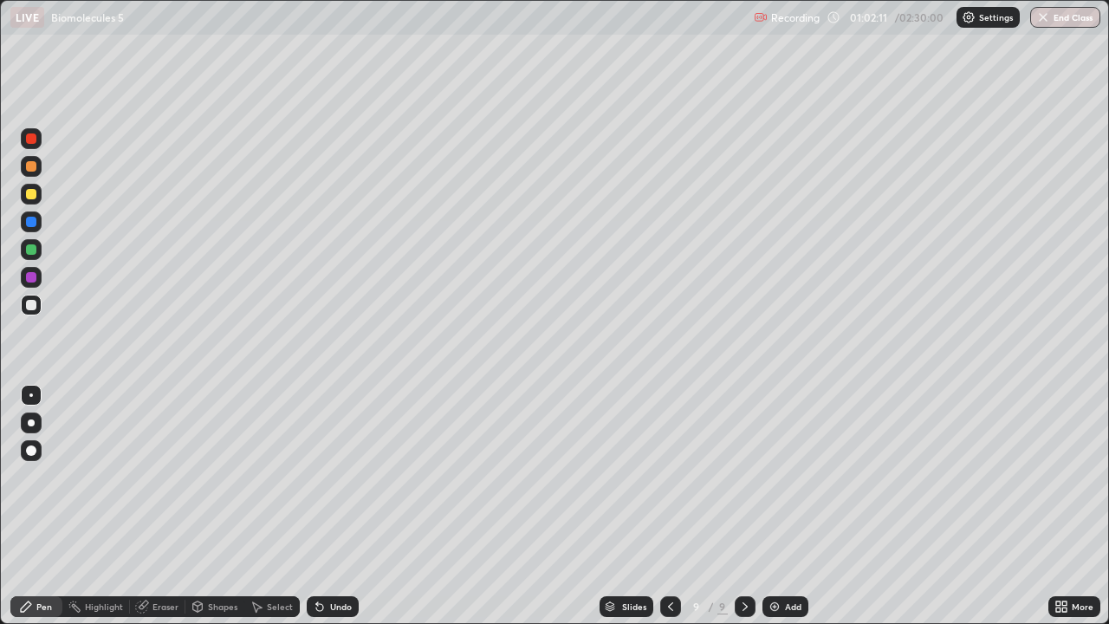
click at [318, 506] on icon at bounding box center [319, 607] width 7 height 7
click at [320, 506] on icon at bounding box center [320, 606] width 14 height 14
click at [321, 506] on icon at bounding box center [320, 606] width 14 height 14
click at [325, 506] on div "Undo" at bounding box center [333, 606] width 52 height 21
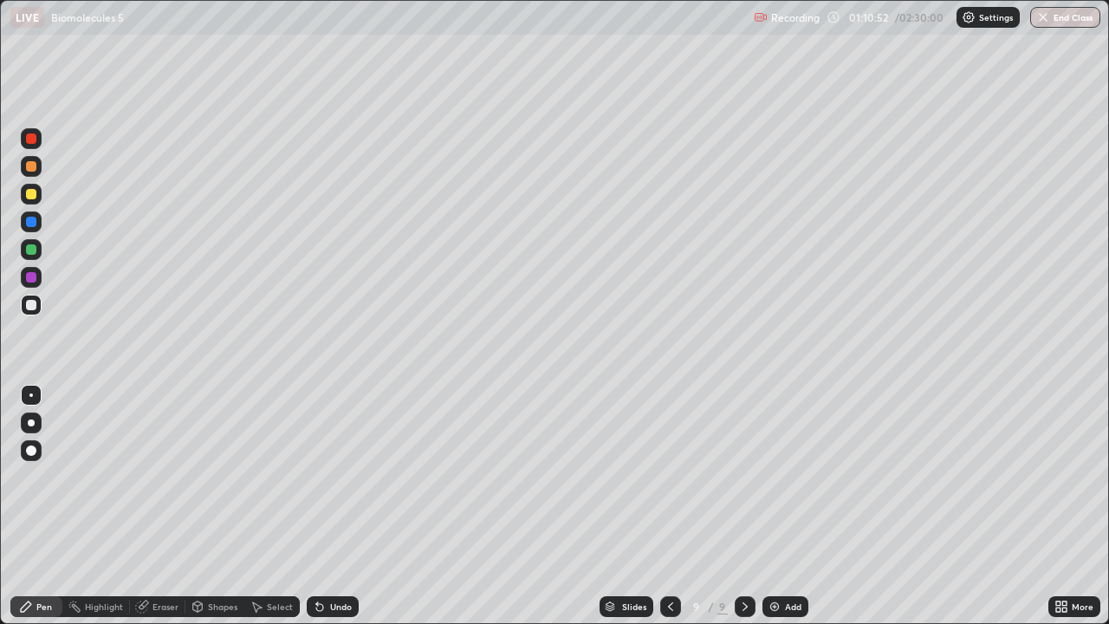
click at [771, 506] on img at bounding box center [774, 606] width 14 height 14
click at [318, 506] on icon at bounding box center [319, 607] width 7 height 7
click at [323, 506] on icon at bounding box center [320, 606] width 14 height 14
click at [325, 506] on div "Undo" at bounding box center [333, 606] width 52 height 21
click at [327, 506] on div "Undo" at bounding box center [333, 606] width 52 height 21
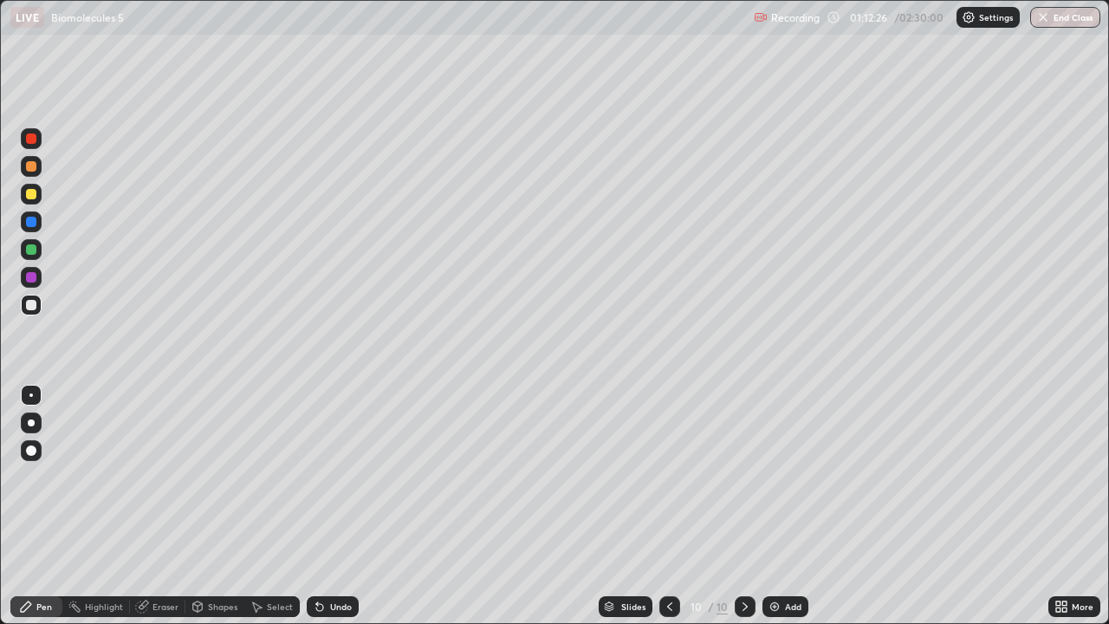
click at [321, 506] on icon at bounding box center [320, 606] width 14 height 14
click at [320, 506] on icon at bounding box center [320, 606] width 14 height 14
click at [319, 506] on icon at bounding box center [320, 606] width 14 height 14
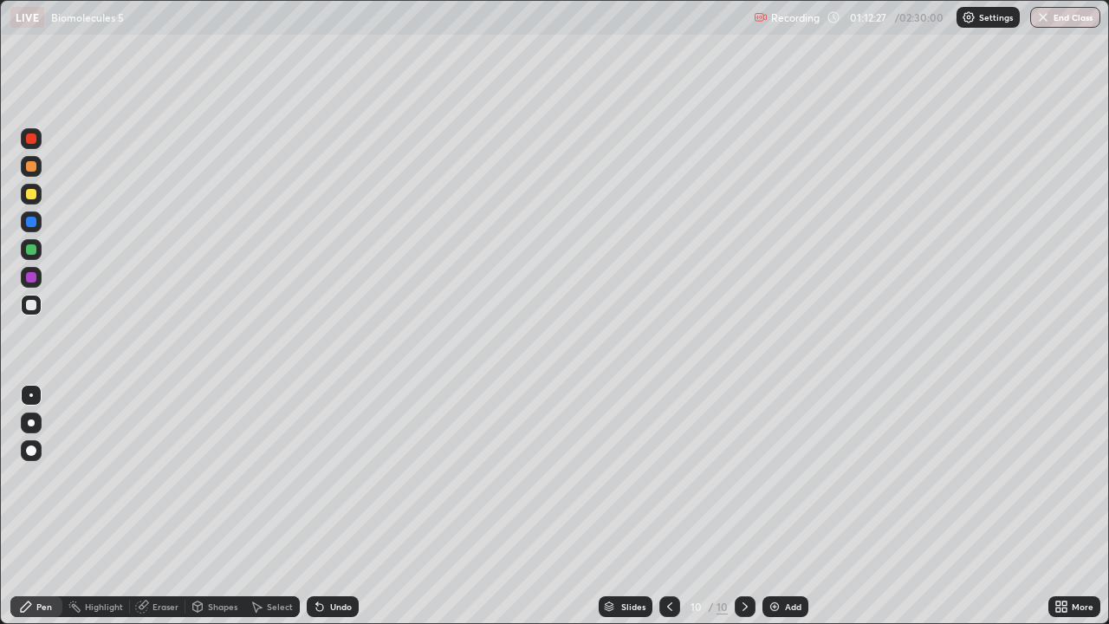
click at [317, 506] on icon at bounding box center [320, 606] width 14 height 14
click at [316, 506] on icon at bounding box center [317, 603] width 2 height 2
click at [314, 506] on icon at bounding box center [320, 606] width 14 height 14
click at [344, 506] on div "Undo" at bounding box center [341, 606] width 22 height 9
click at [224, 506] on div "Shapes" at bounding box center [222, 606] width 29 height 9
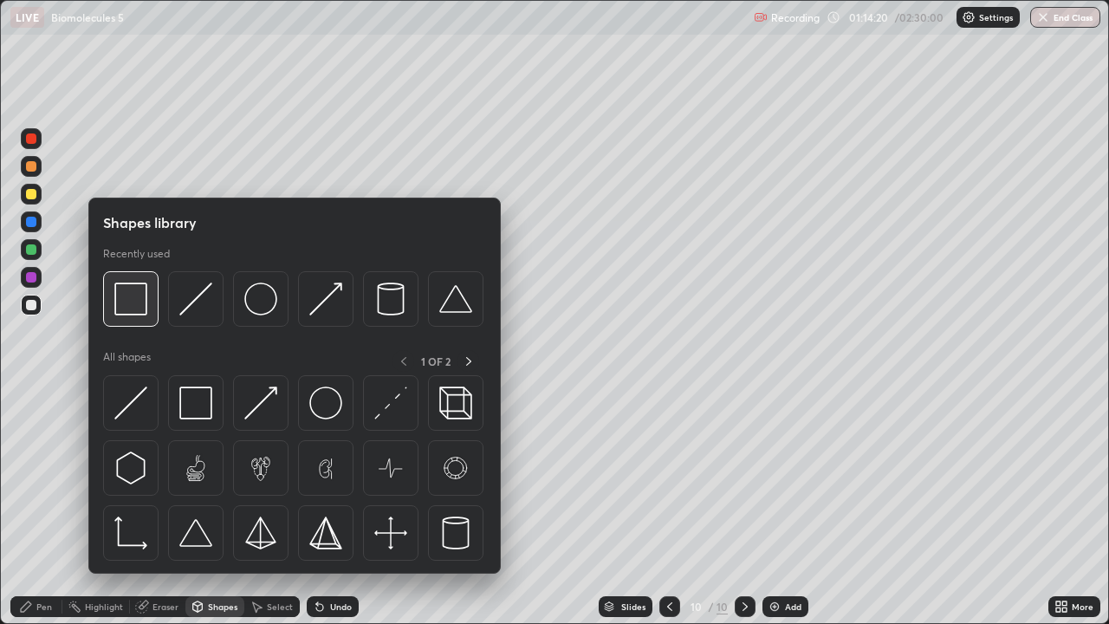
click at [144, 311] on img at bounding box center [130, 298] width 33 height 33
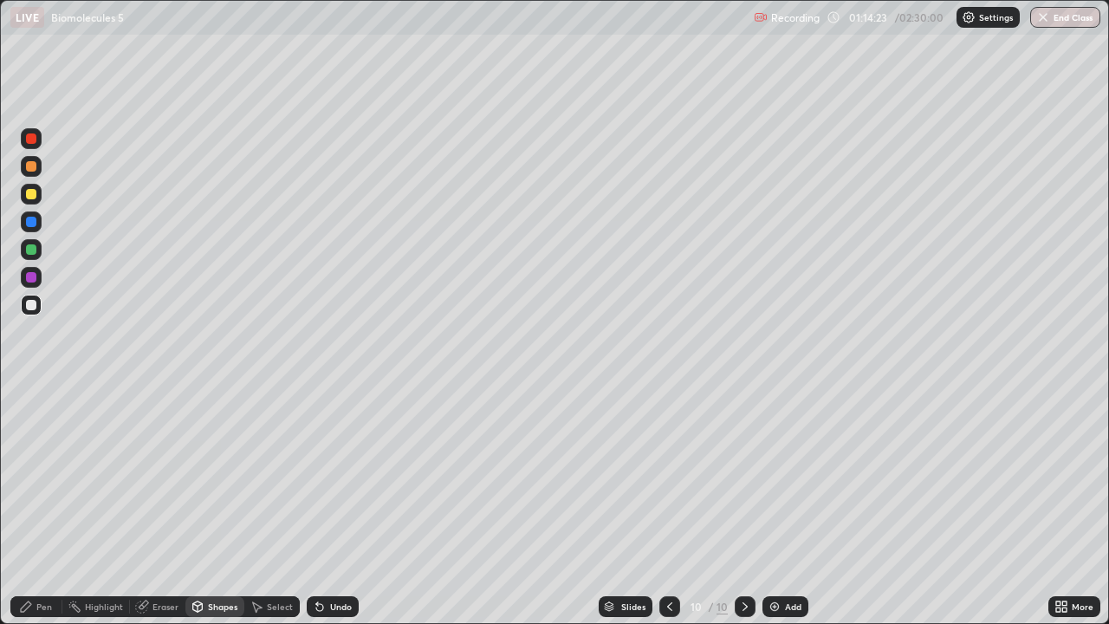
click at [35, 256] on div at bounding box center [31, 249] width 21 height 21
click at [219, 506] on div "Shapes" at bounding box center [222, 606] width 29 height 9
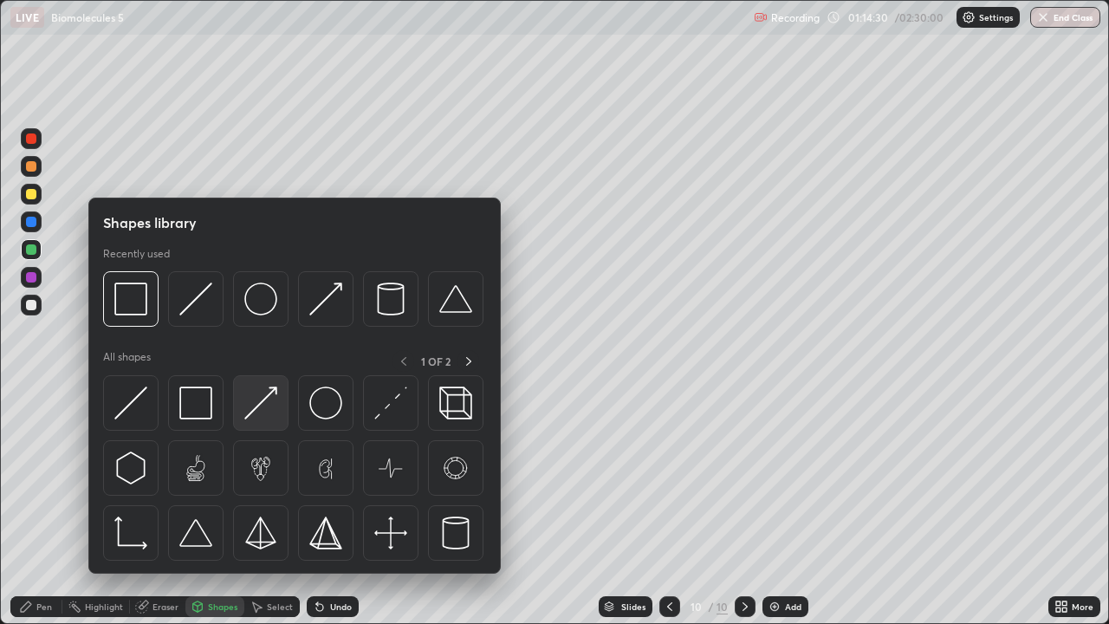
click at [263, 400] on img at bounding box center [260, 402] width 33 height 33
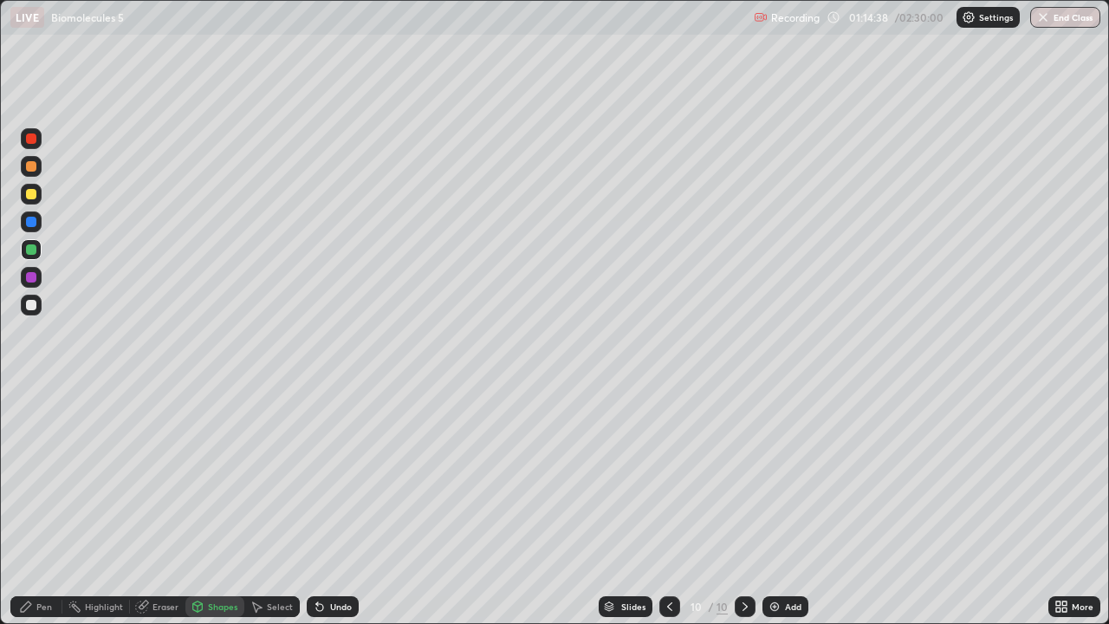
click at [53, 506] on div "Pen" at bounding box center [36, 606] width 52 height 21
click at [33, 313] on div at bounding box center [31, 305] width 21 height 21
click at [338, 506] on div "Undo" at bounding box center [341, 606] width 22 height 9
click at [334, 506] on div "Undo" at bounding box center [333, 606] width 52 height 21
click at [774, 506] on img at bounding box center [774, 606] width 14 height 14
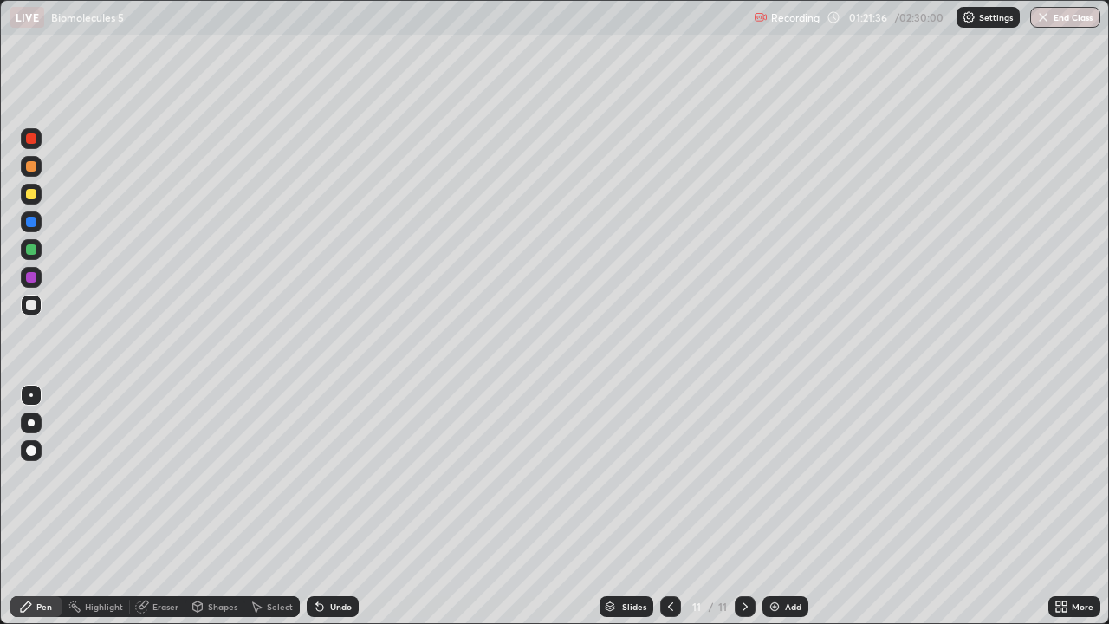
click at [337, 506] on div "Undo" at bounding box center [341, 606] width 22 height 9
click at [343, 506] on div "Undo" at bounding box center [341, 606] width 22 height 9
click at [341, 506] on div "Undo" at bounding box center [341, 606] width 22 height 9
click at [344, 506] on div "Undo" at bounding box center [341, 606] width 22 height 9
click at [336, 506] on div "Undo" at bounding box center [341, 606] width 22 height 9
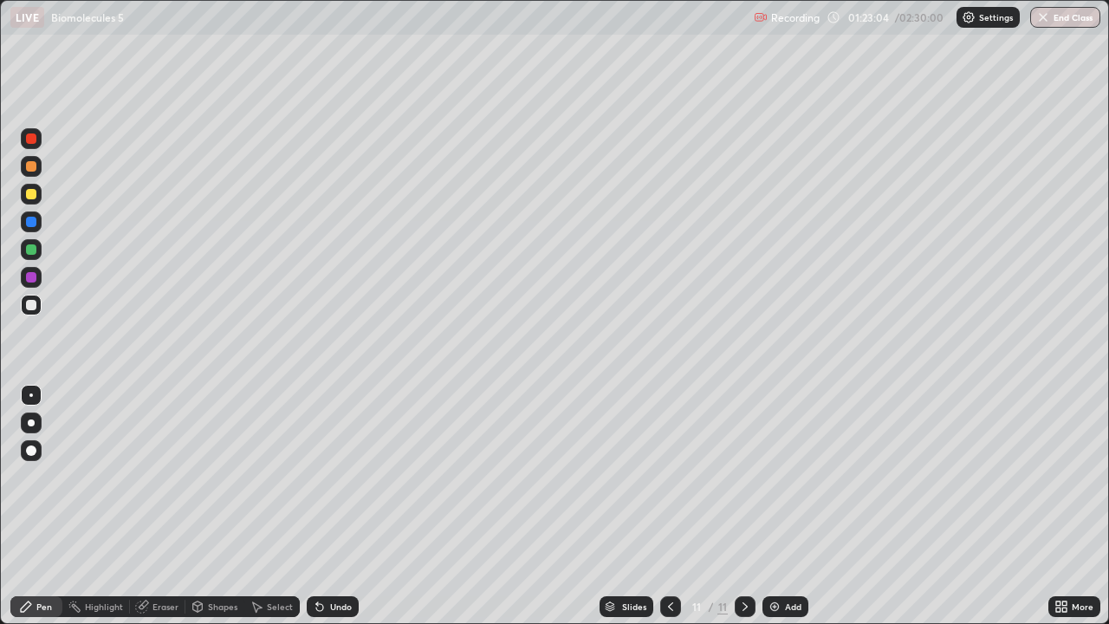
click at [340, 506] on div "Undo" at bounding box center [333, 606] width 52 height 21
click at [334, 506] on div "Undo" at bounding box center [341, 606] width 22 height 9
click at [335, 506] on div "Undo" at bounding box center [341, 606] width 22 height 9
click at [30, 257] on div at bounding box center [31, 249] width 21 height 21
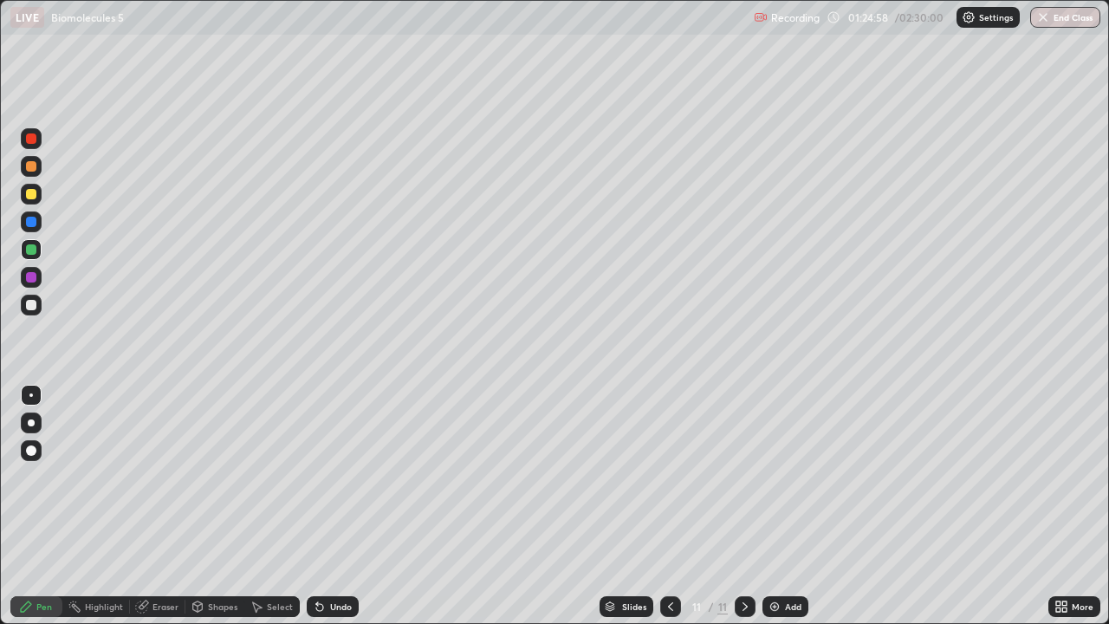
click at [37, 312] on div at bounding box center [31, 305] width 21 height 21
click at [345, 506] on div "Undo" at bounding box center [341, 606] width 22 height 9
click at [770, 506] on img at bounding box center [774, 606] width 14 height 14
click at [219, 506] on div "Shapes" at bounding box center [214, 606] width 59 height 21
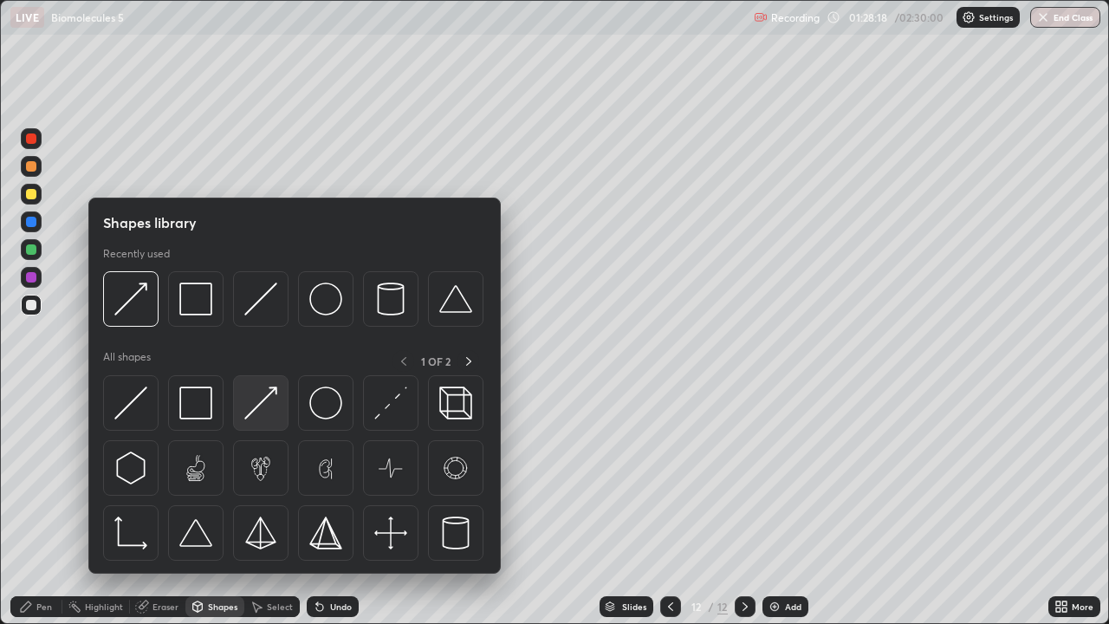
click at [273, 390] on img at bounding box center [260, 402] width 33 height 33
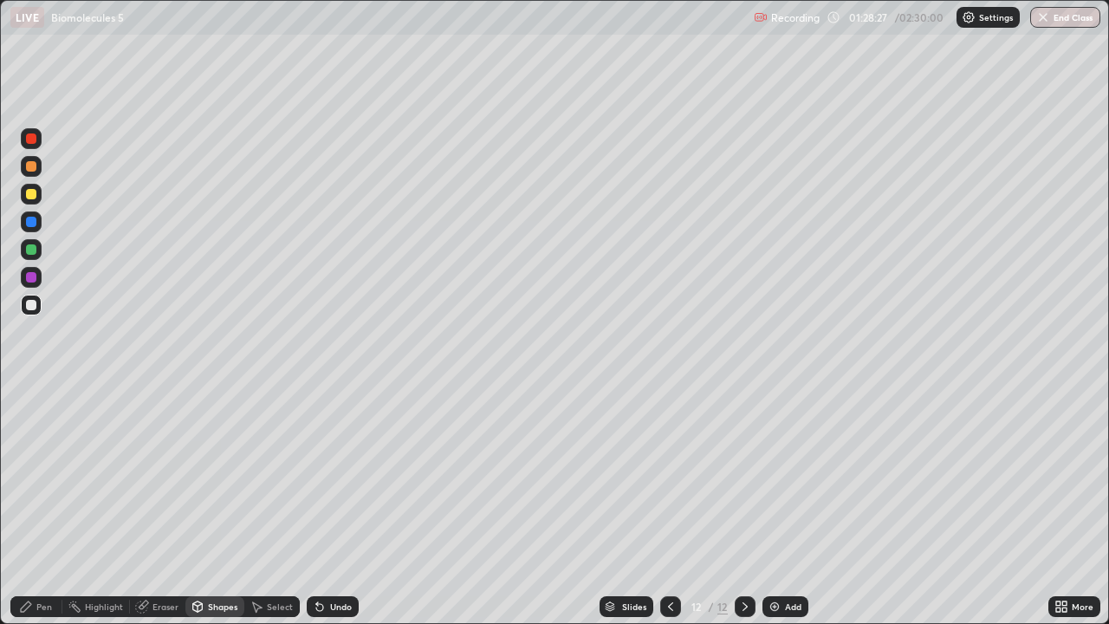
click at [335, 506] on div "Undo" at bounding box center [341, 606] width 22 height 9
click at [340, 506] on div "Undo" at bounding box center [333, 606] width 52 height 21
click at [52, 506] on div "Pen" at bounding box center [36, 606] width 52 height 21
click at [33, 254] on div at bounding box center [31, 249] width 10 height 10
click at [346, 506] on div "Undo" at bounding box center [341, 606] width 22 height 9
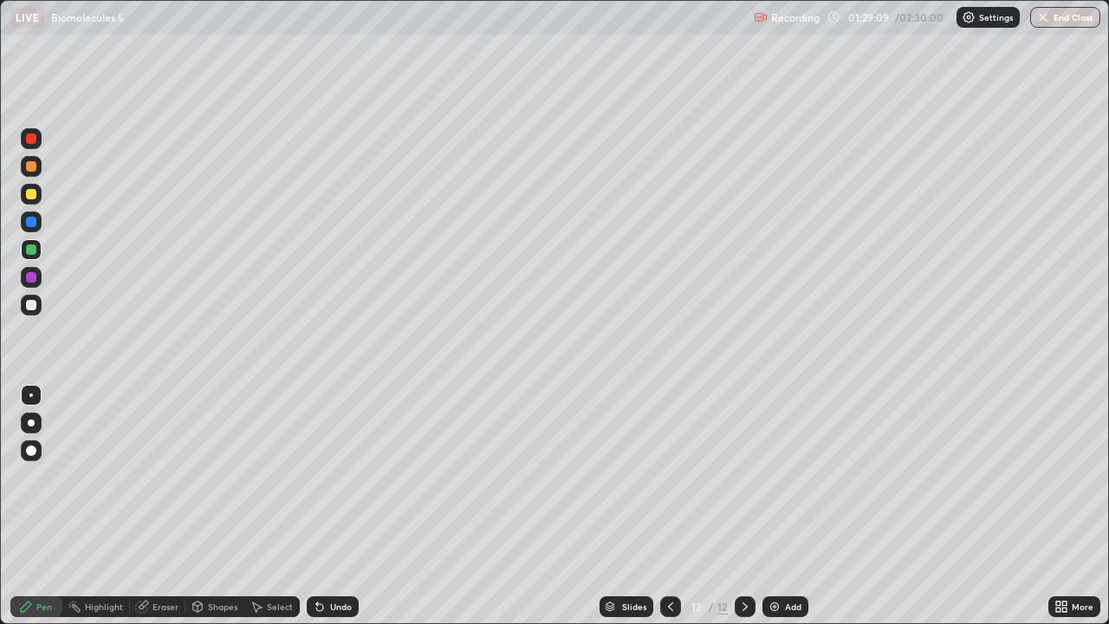
click at [33, 227] on div at bounding box center [31, 221] width 21 height 21
click at [169, 506] on div "Eraser" at bounding box center [165, 606] width 26 height 9
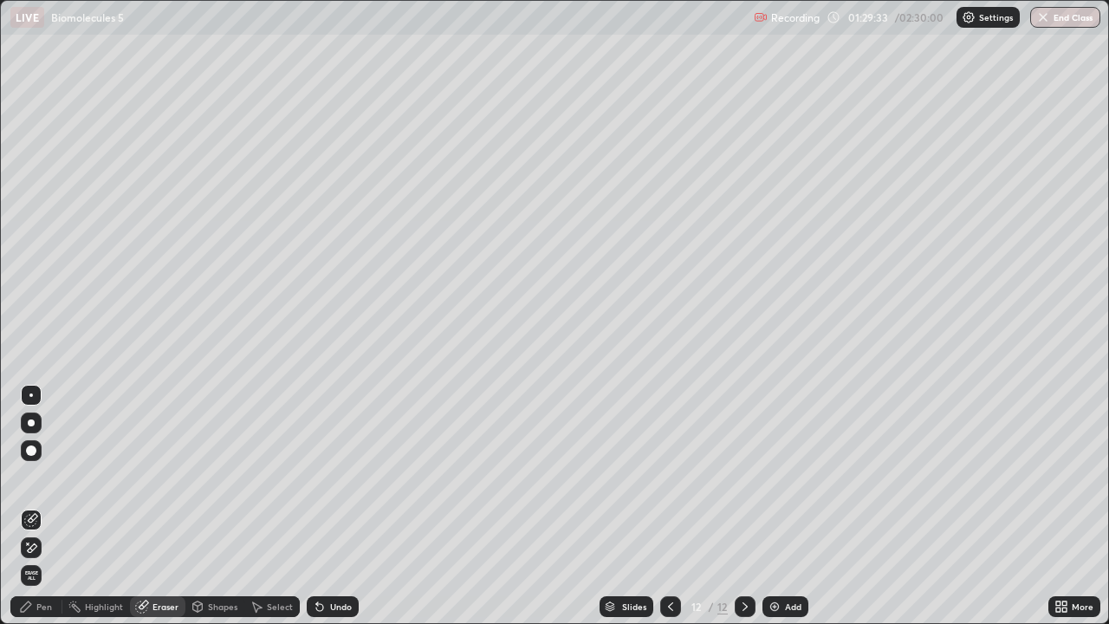
click at [52, 506] on div "Pen" at bounding box center [36, 606] width 52 height 21
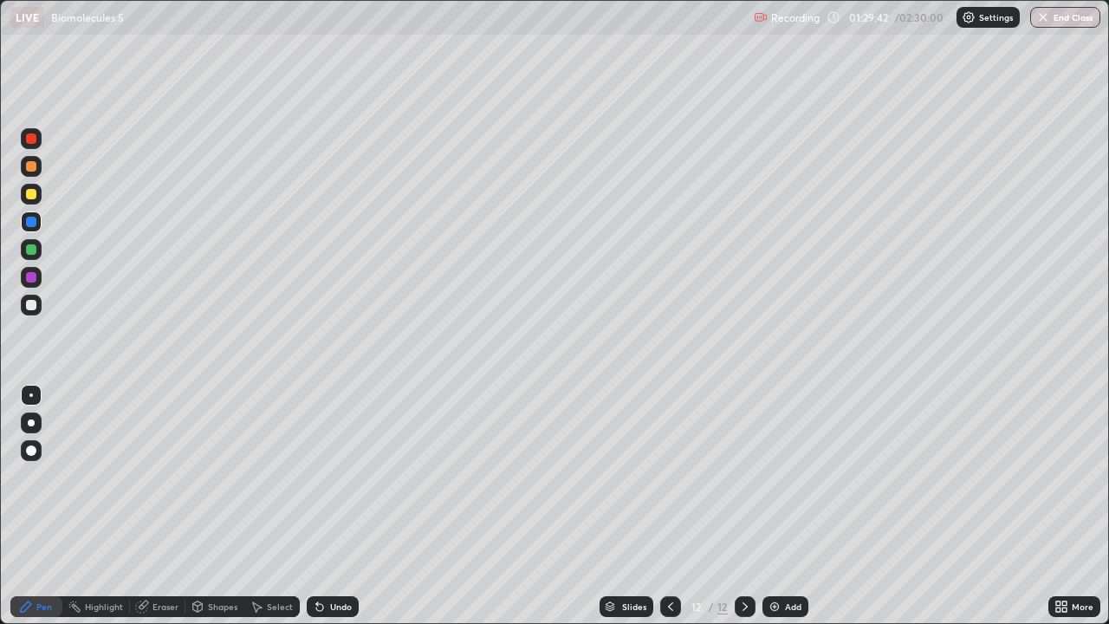
click at [172, 506] on div "Eraser" at bounding box center [165, 606] width 26 height 9
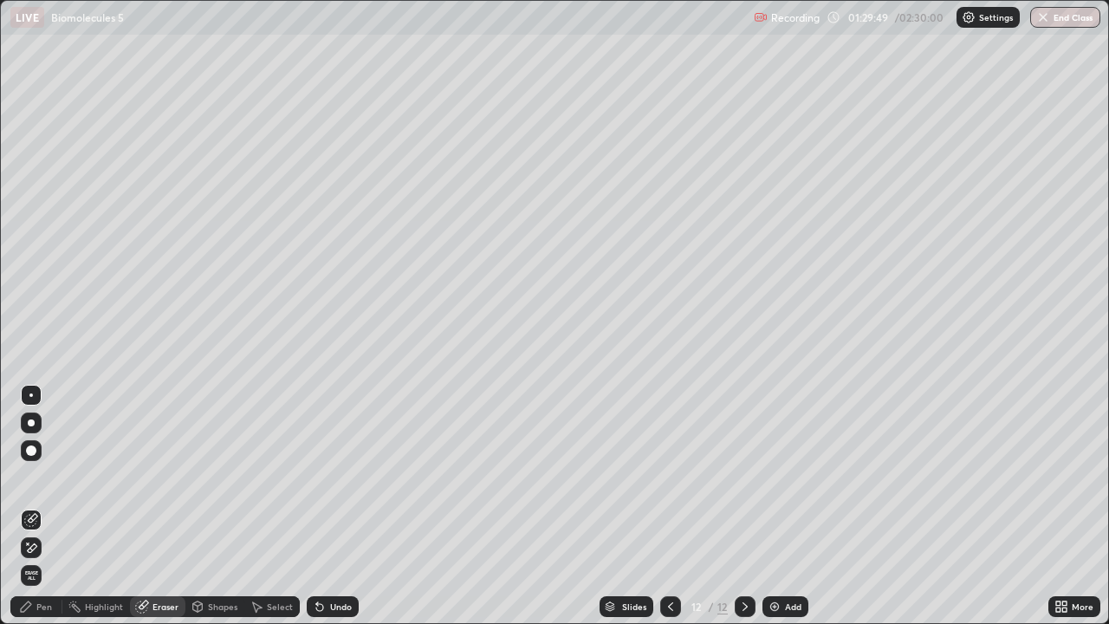
click at [218, 506] on div "Shapes" at bounding box center [222, 606] width 29 height 9
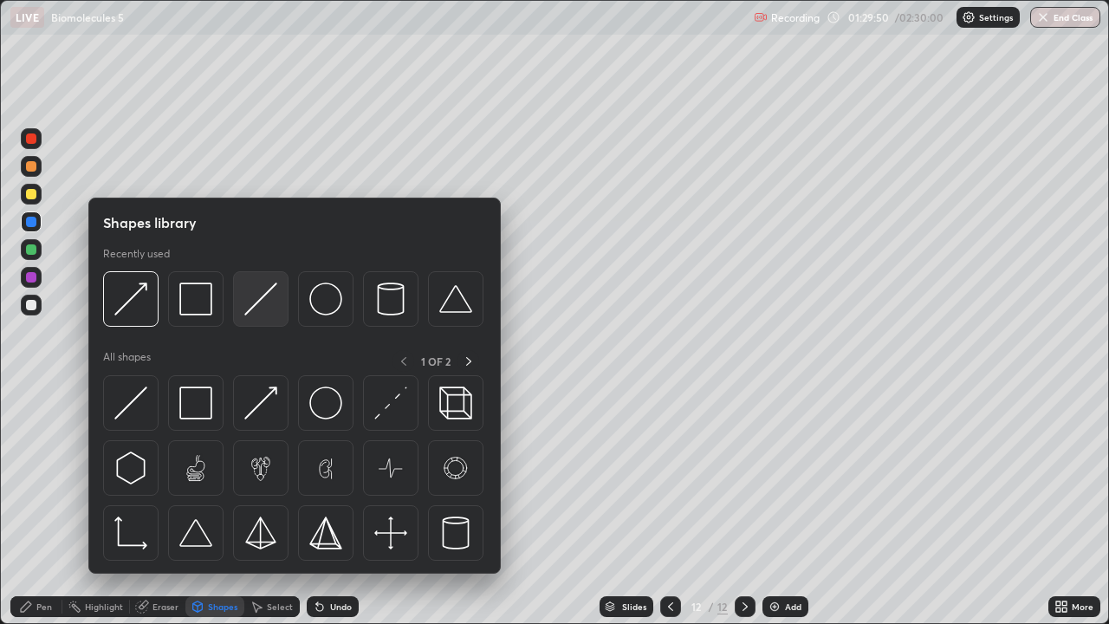
click at [260, 301] on img at bounding box center [260, 298] width 33 height 33
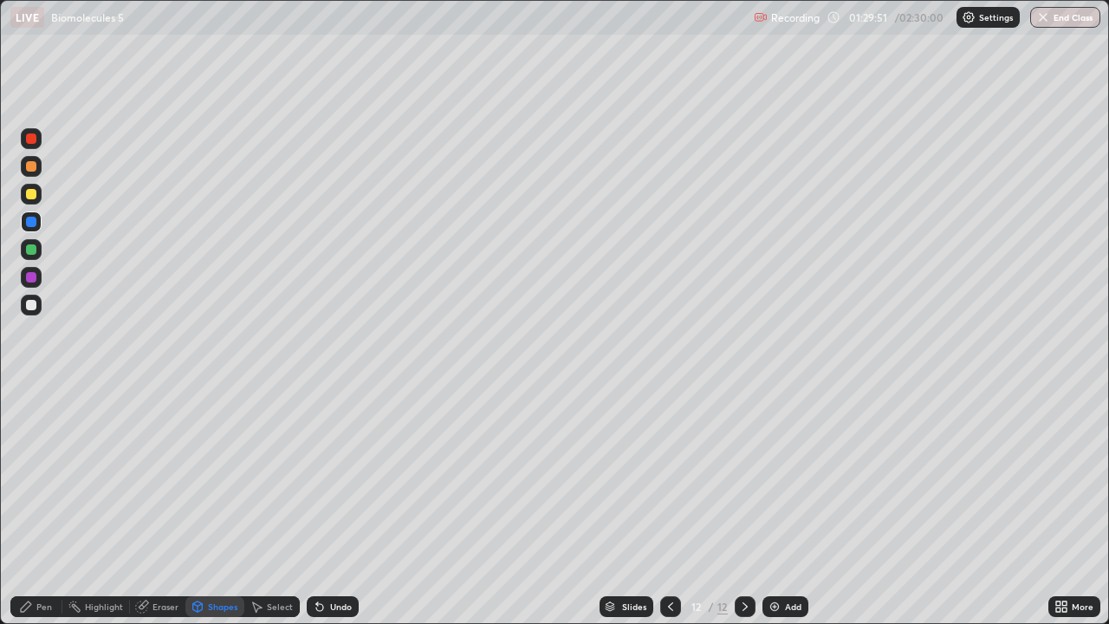
click at [32, 277] on div at bounding box center [31, 277] width 10 height 10
click at [171, 506] on div "Eraser" at bounding box center [165, 606] width 26 height 9
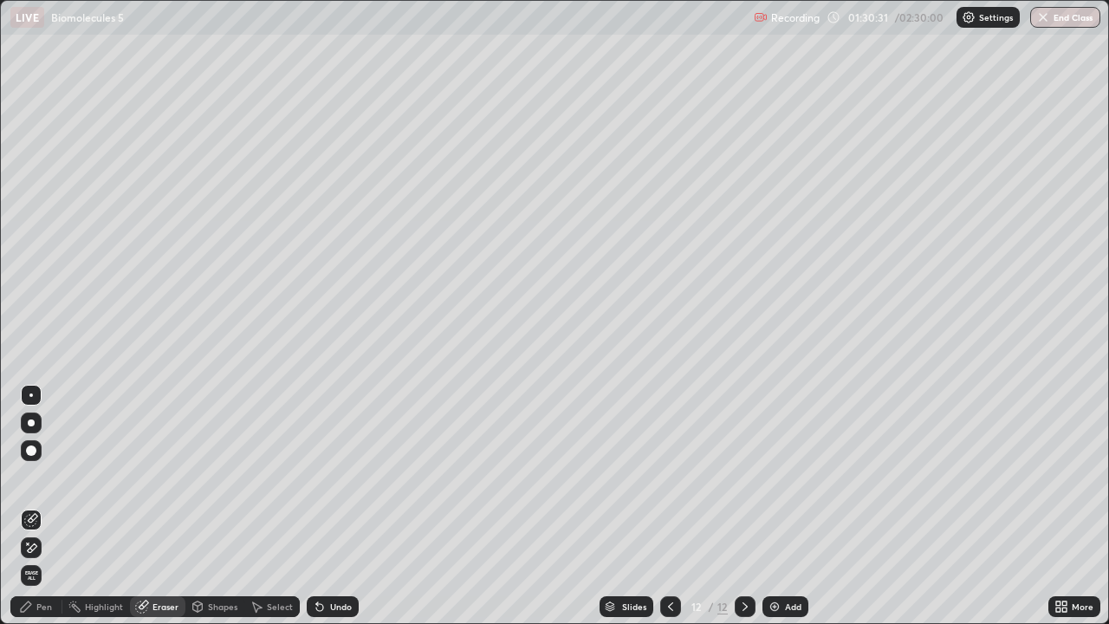
click at [214, 506] on div "Shapes" at bounding box center [222, 606] width 29 height 9
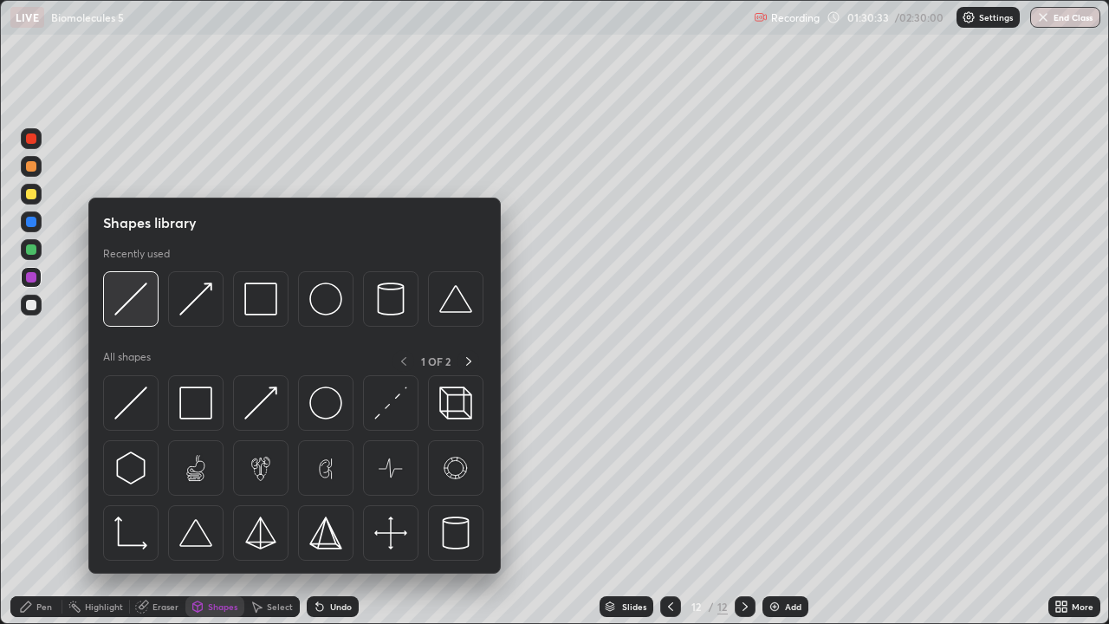
click at [145, 287] on img at bounding box center [130, 298] width 33 height 33
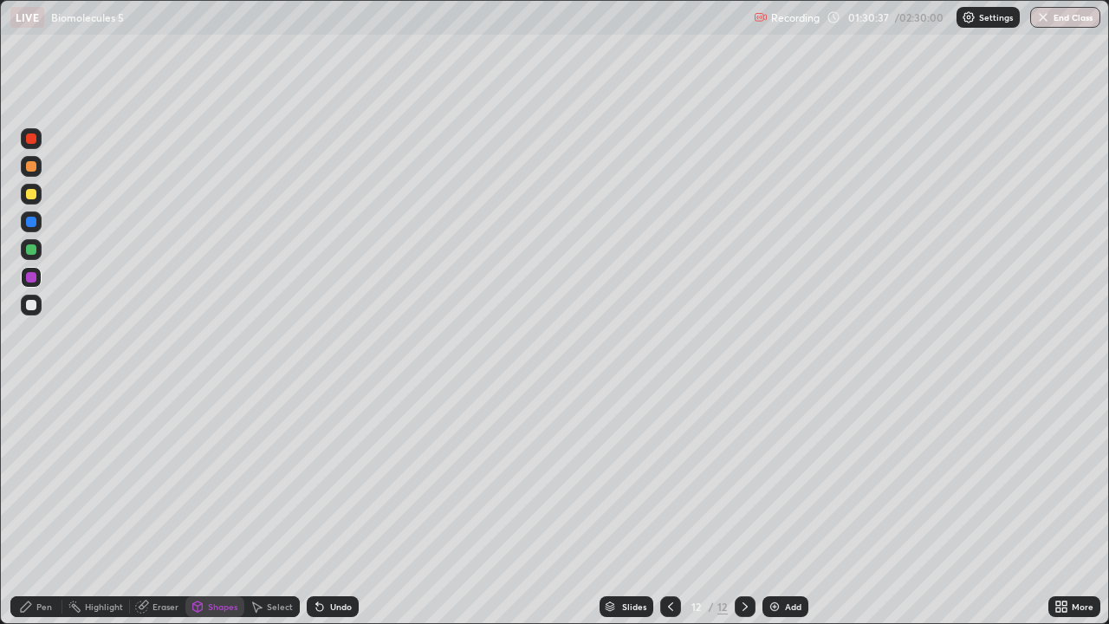
click at [340, 506] on div "Undo" at bounding box center [341, 606] width 22 height 9
click at [165, 506] on div "Eraser" at bounding box center [165, 606] width 26 height 9
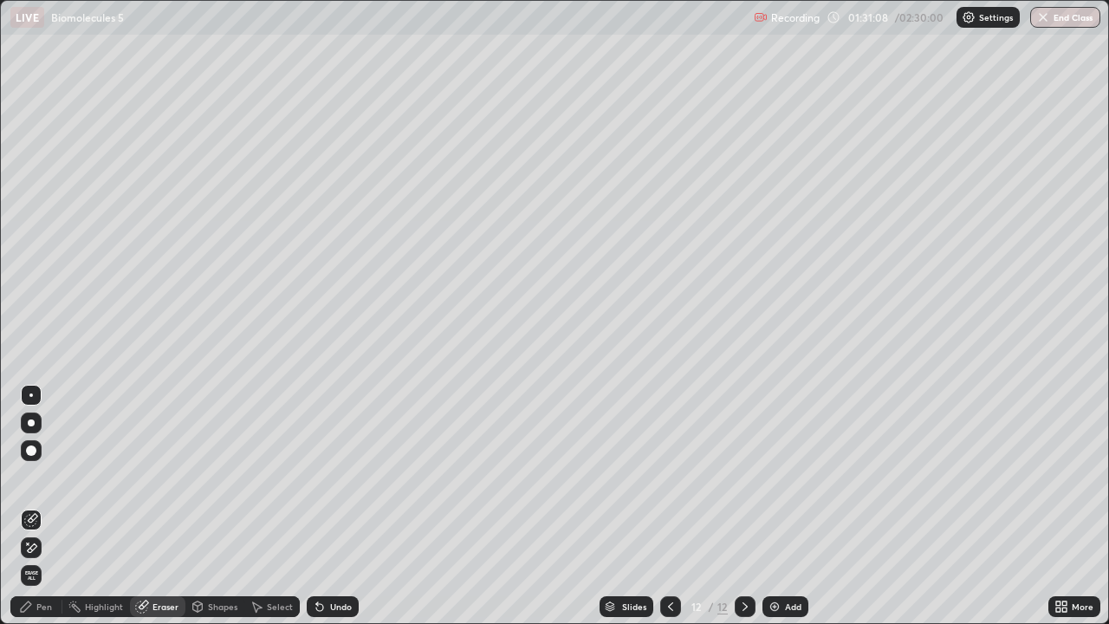
click at [50, 506] on div "Pen" at bounding box center [44, 606] width 16 height 9
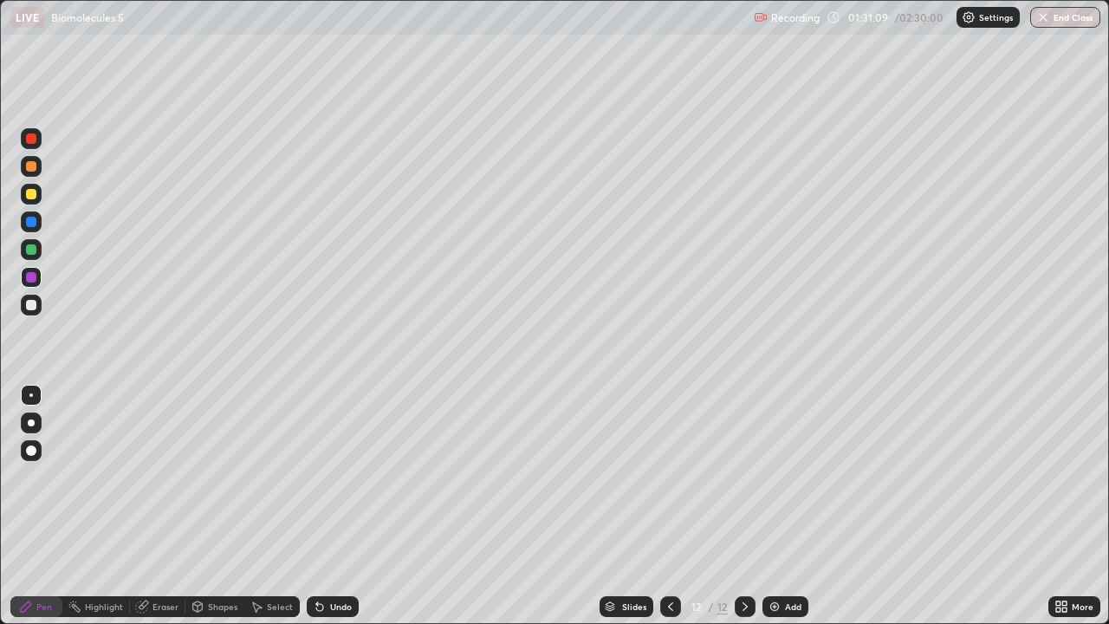
click at [220, 506] on div "Shapes" at bounding box center [222, 606] width 29 height 9
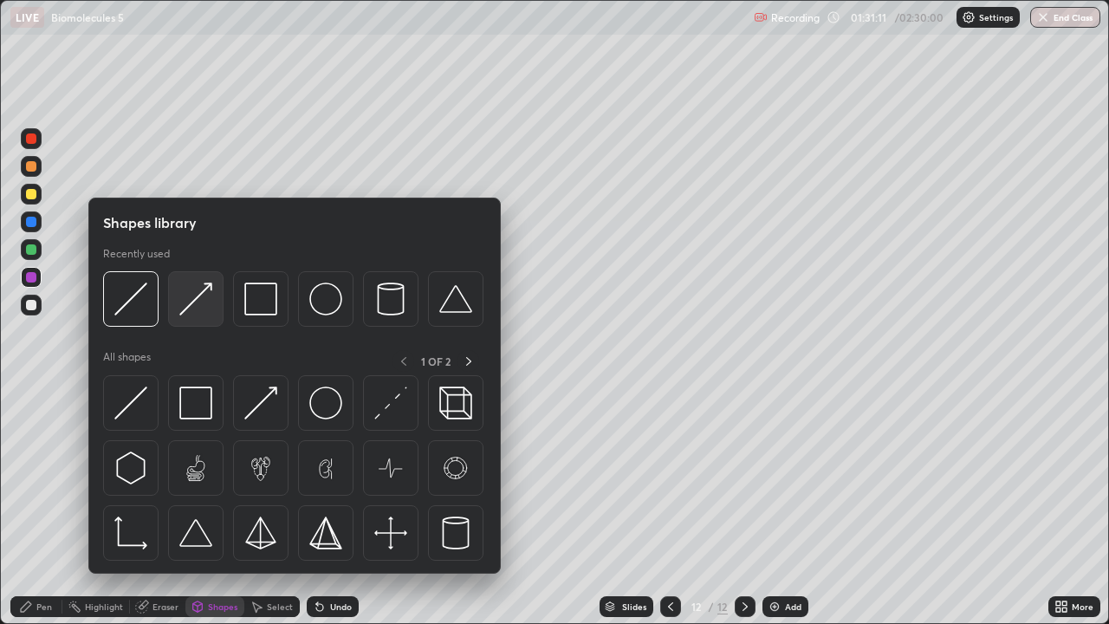
click at [200, 295] on img at bounding box center [195, 298] width 33 height 33
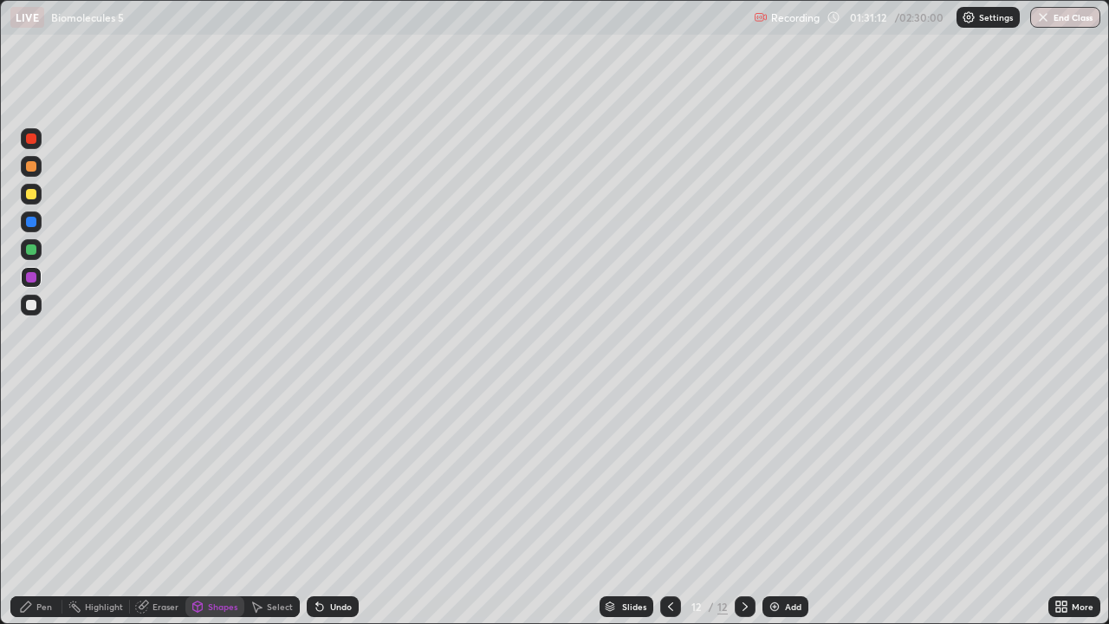
click at [31, 196] on div at bounding box center [31, 194] width 10 height 10
click at [338, 506] on div "Undo" at bounding box center [341, 606] width 22 height 9
click at [34, 220] on div at bounding box center [31, 222] width 10 height 10
click at [31, 169] on div at bounding box center [31, 166] width 10 height 10
click at [33, 281] on div at bounding box center [31, 277] width 10 height 10
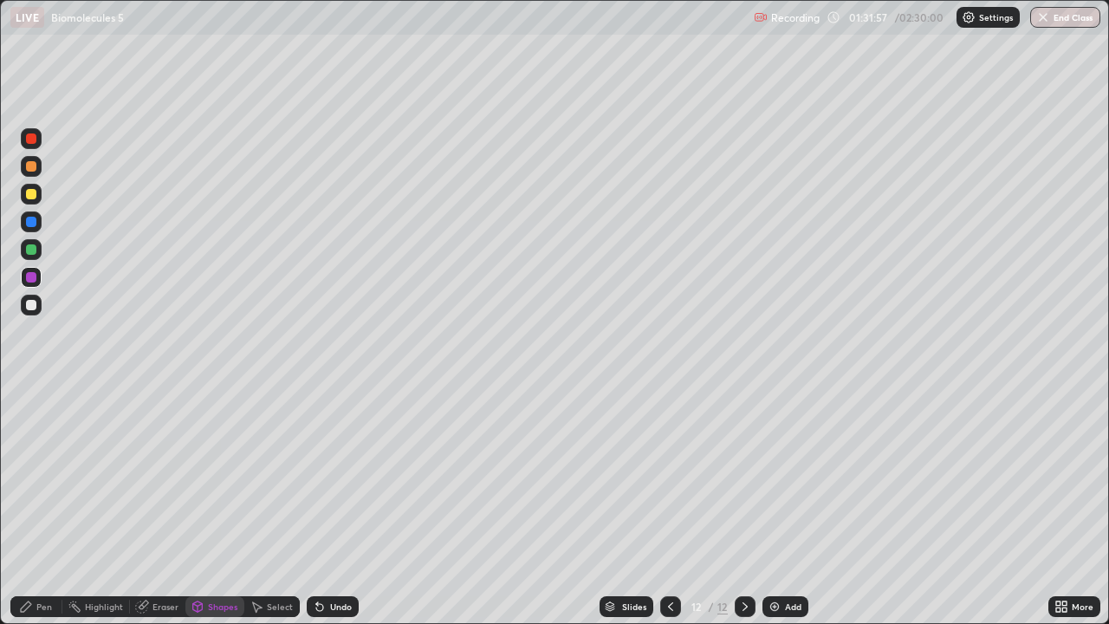
click at [346, 506] on div "Undo" at bounding box center [333, 606] width 52 height 21
click at [48, 506] on div "Pen" at bounding box center [44, 606] width 16 height 9
click at [35, 310] on div at bounding box center [31, 305] width 21 height 21
click at [30, 249] on div at bounding box center [31, 249] width 10 height 10
click at [33, 449] on div at bounding box center [31, 450] width 10 height 10
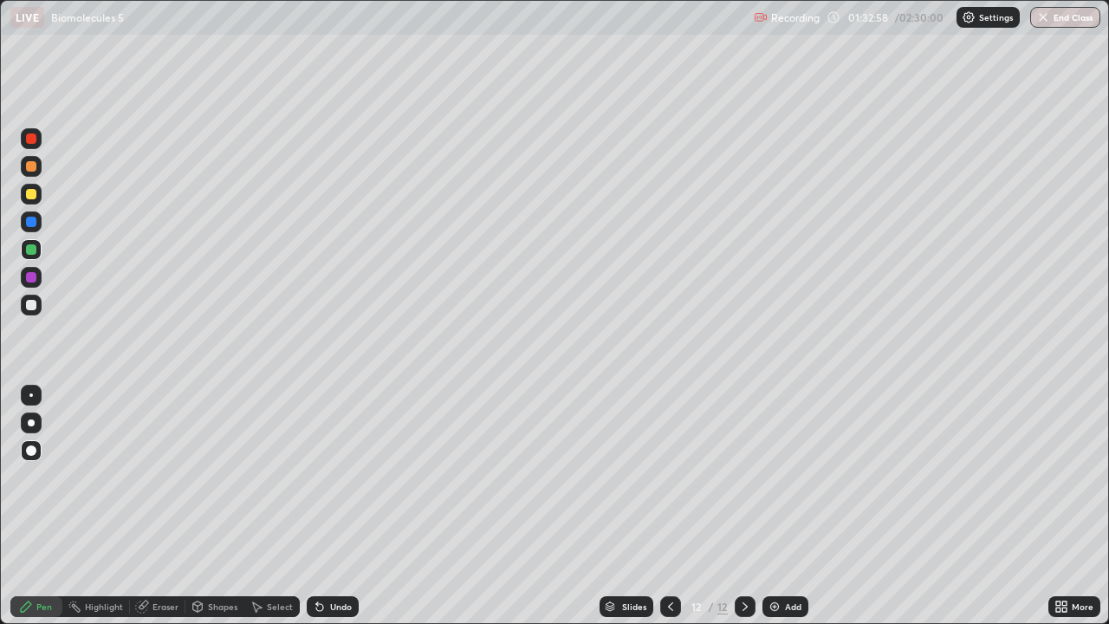
click at [33, 307] on div at bounding box center [31, 305] width 10 height 10
click at [325, 506] on div "Undo" at bounding box center [333, 606] width 52 height 21
click at [31, 390] on div at bounding box center [31, 395] width 21 height 21
click at [343, 506] on div "Undo" at bounding box center [341, 606] width 22 height 9
click at [346, 506] on div "Undo" at bounding box center [341, 606] width 22 height 9
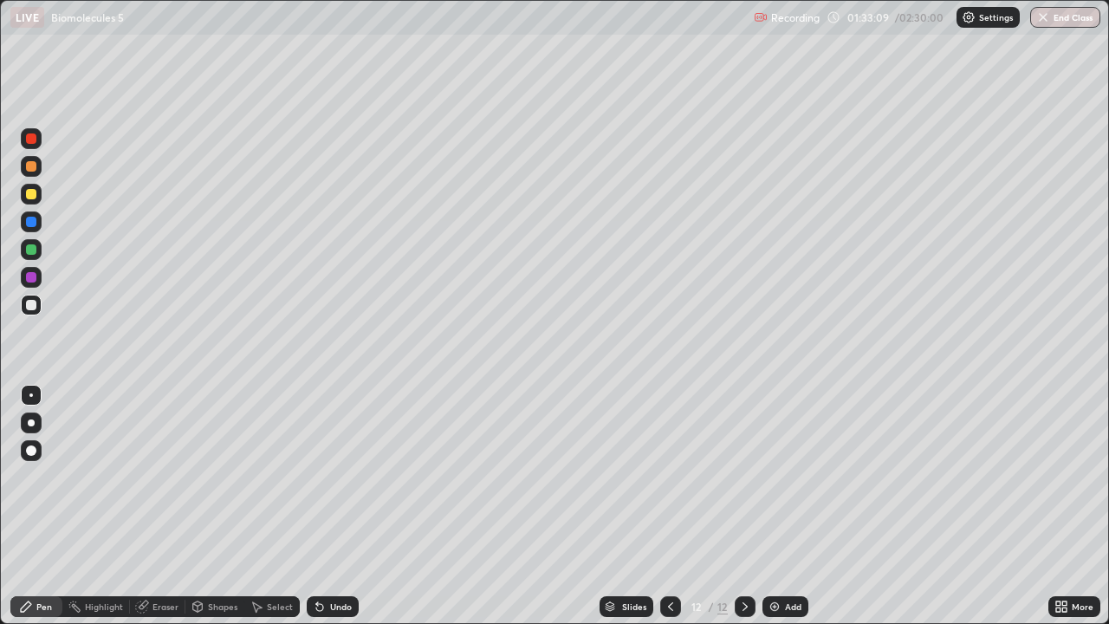
click at [347, 506] on div "Undo" at bounding box center [341, 606] width 22 height 9
click at [348, 506] on div "Undo" at bounding box center [341, 606] width 22 height 9
click at [349, 506] on div "Undo" at bounding box center [333, 606] width 52 height 21
click at [350, 506] on div "Undo" at bounding box center [333, 606] width 52 height 21
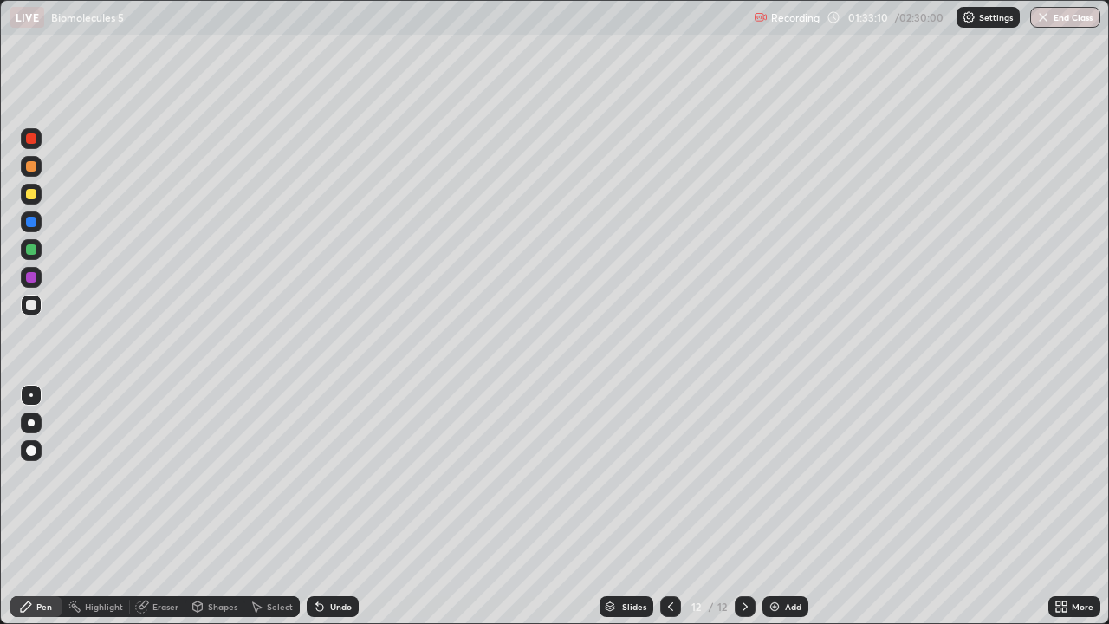
click at [350, 506] on div "Undo" at bounding box center [333, 606] width 52 height 21
click at [350, 506] on div "Undo" at bounding box center [329, 606] width 59 height 35
click at [333, 506] on div "Undo" at bounding box center [333, 606] width 52 height 21
click at [325, 506] on div "Undo" at bounding box center [333, 606] width 52 height 21
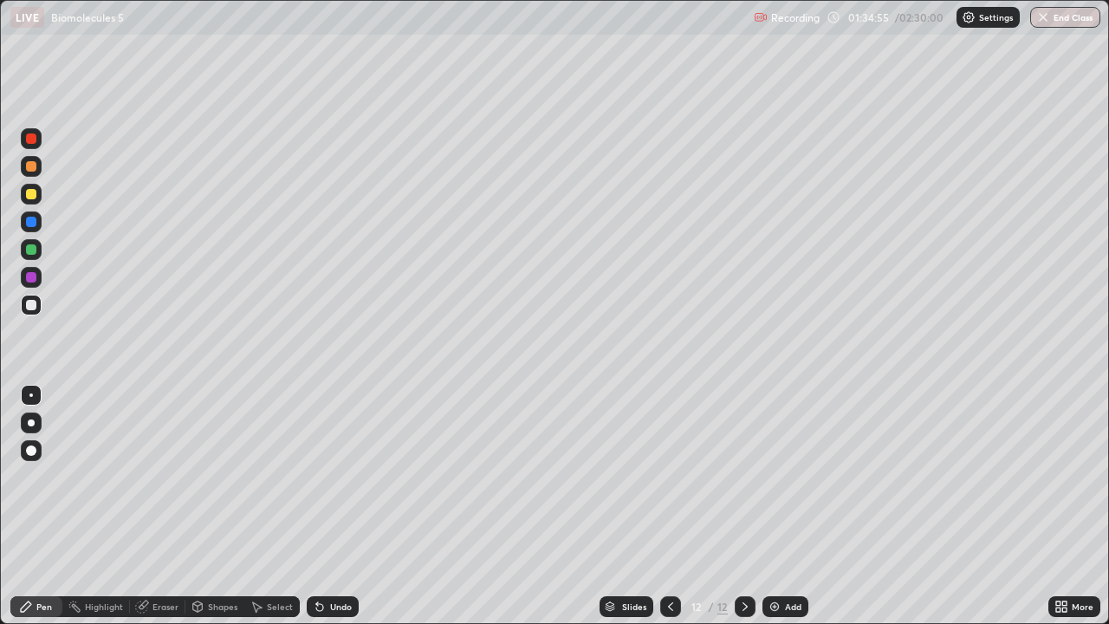
click at [35, 171] on div at bounding box center [31, 166] width 21 height 21
click at [223, 506] on div "Shapes" at bounding box center [222, 606] width 29 height 9
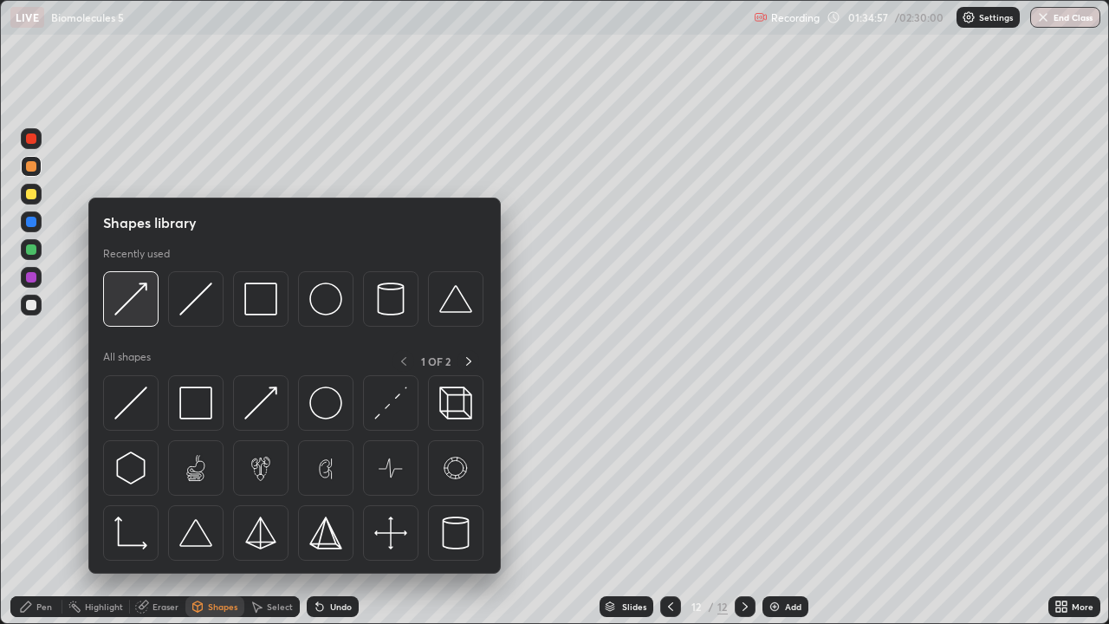
click at [143, 303] on img at bounding box center [130, 298] width 33 height 33
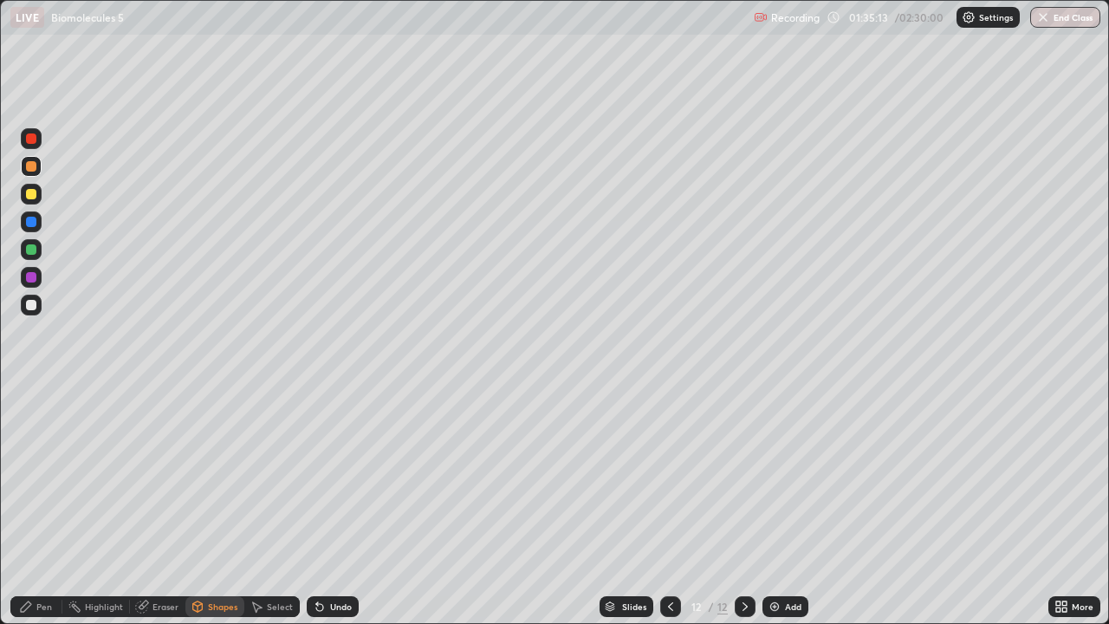
click at [45, 506] on div "Pen" at bounding box center [44, 606] width 16 height 9
click at [32, 278] on div at bounding box center [31, 277] width 10 height 10
click at [211, 506] on div "Shapes" at bounding box center [222, 606] width 29 height 9
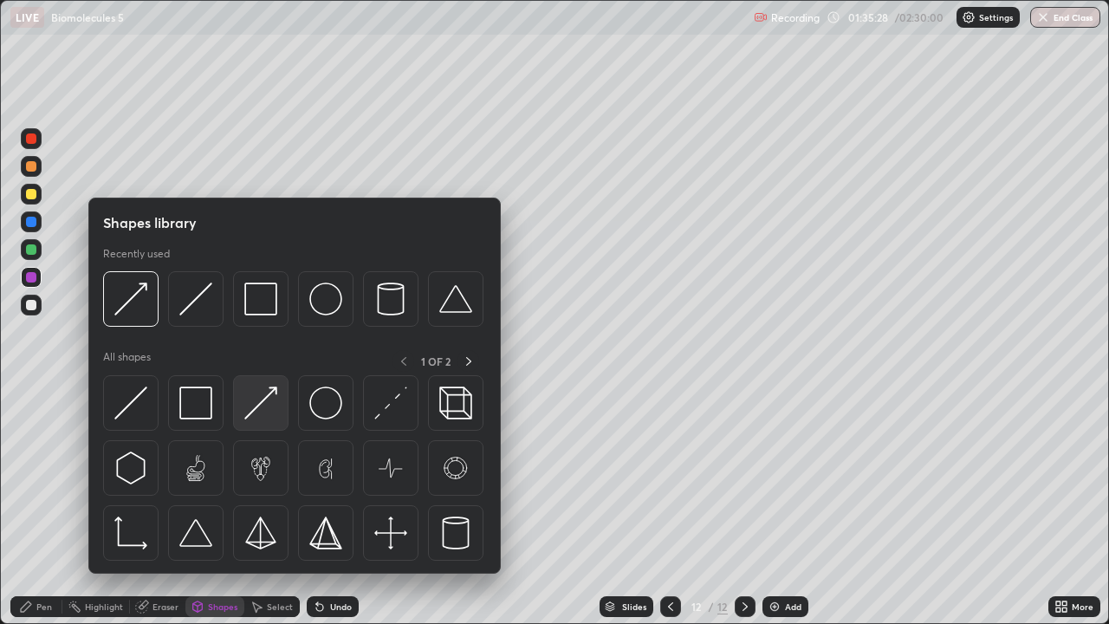
click at [261, 397] on img at bounding box center [260, 402] width 33 height 33
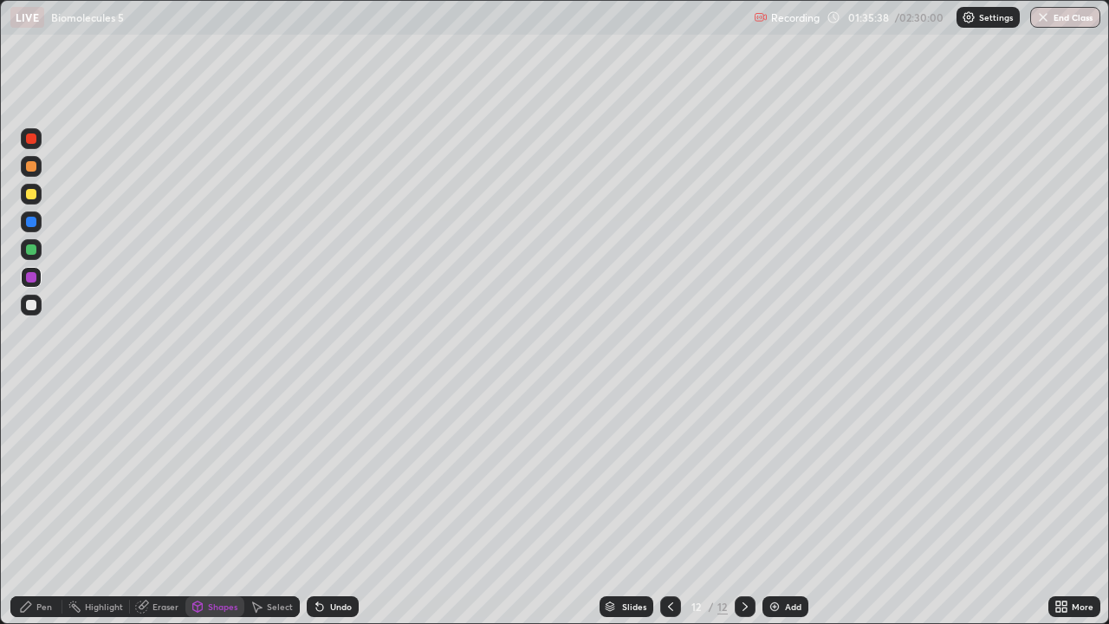
click at [46, 506] on div "Pen" at bounding box center [44, 606] width 16 height 9
click at [34, 197] on div at bounding box center [31, 194] width 10 height 10
click at [344, 506] on div "Undo" at bounding box center [341, 606] width 22 height 9
click at [231, 506] on div "Shapes" at bounding box center [222, 606] width 29 height 9
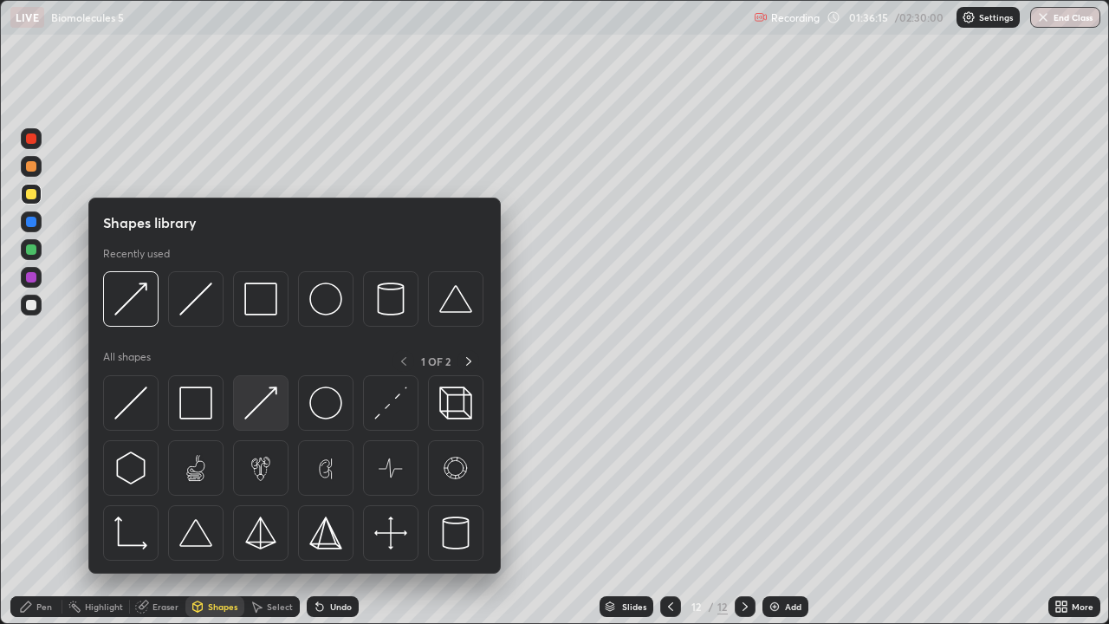
click at [255, 407] on img at bounding box center [260, 402] width 33 height 33
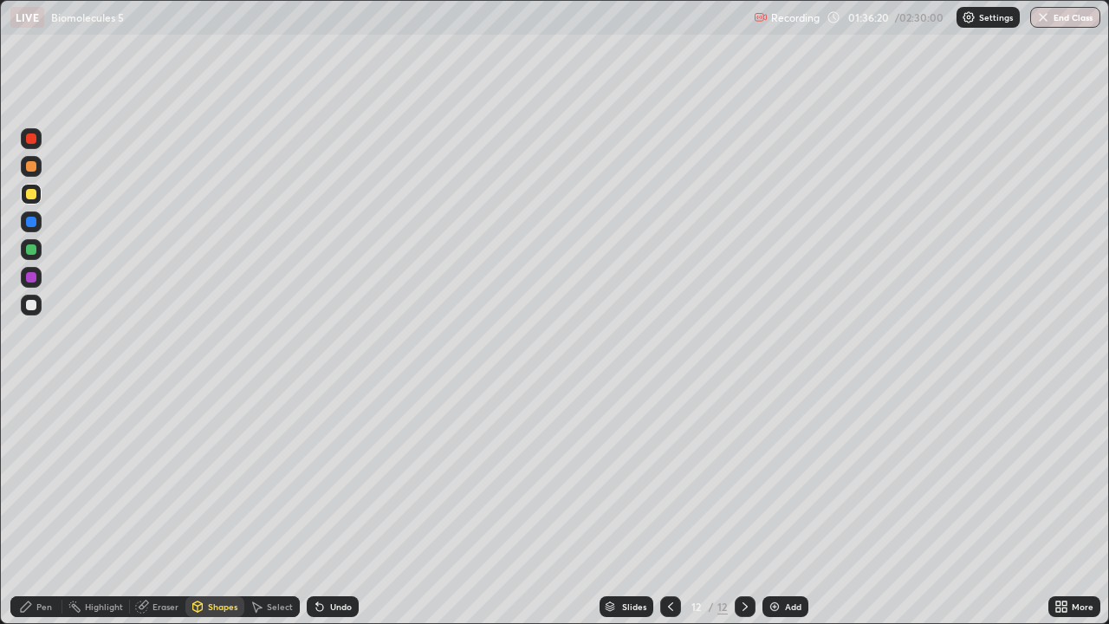
click at [49, 506] on div "Pen" at bounding box center [44, 606] width 16 height 9
click at [35, 139] on div at bounding box center [31, 138] width 10 height 10
click at [220, 506] on div "Shapes" at bounding box center [222, 606] width 29 height 9
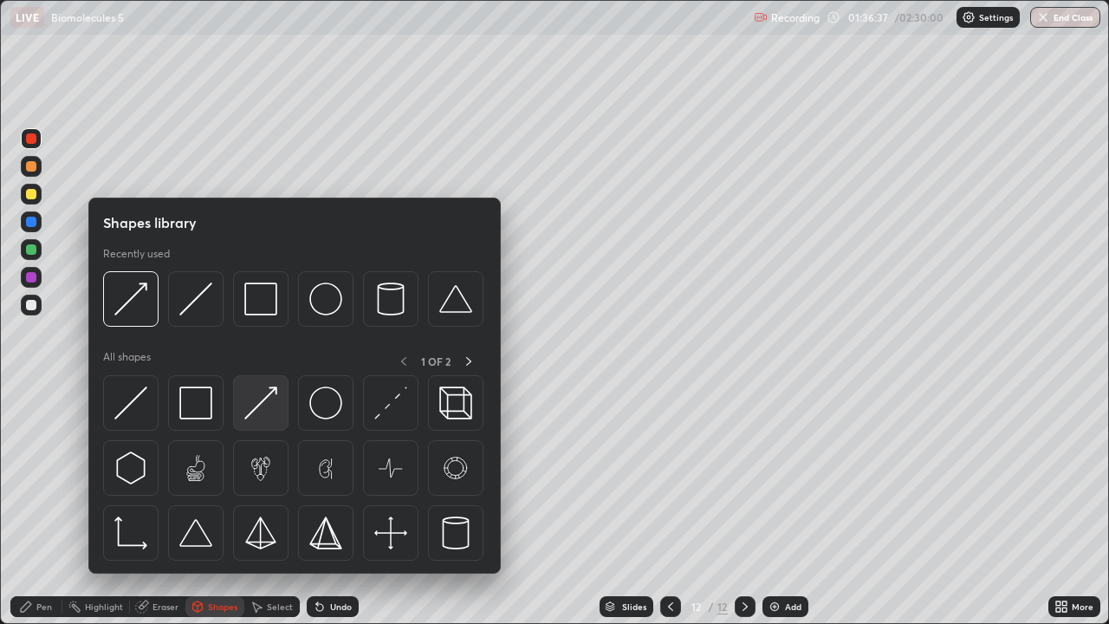
click at [263, 402] on img at bounding box center [260, 402] width 33 height 33
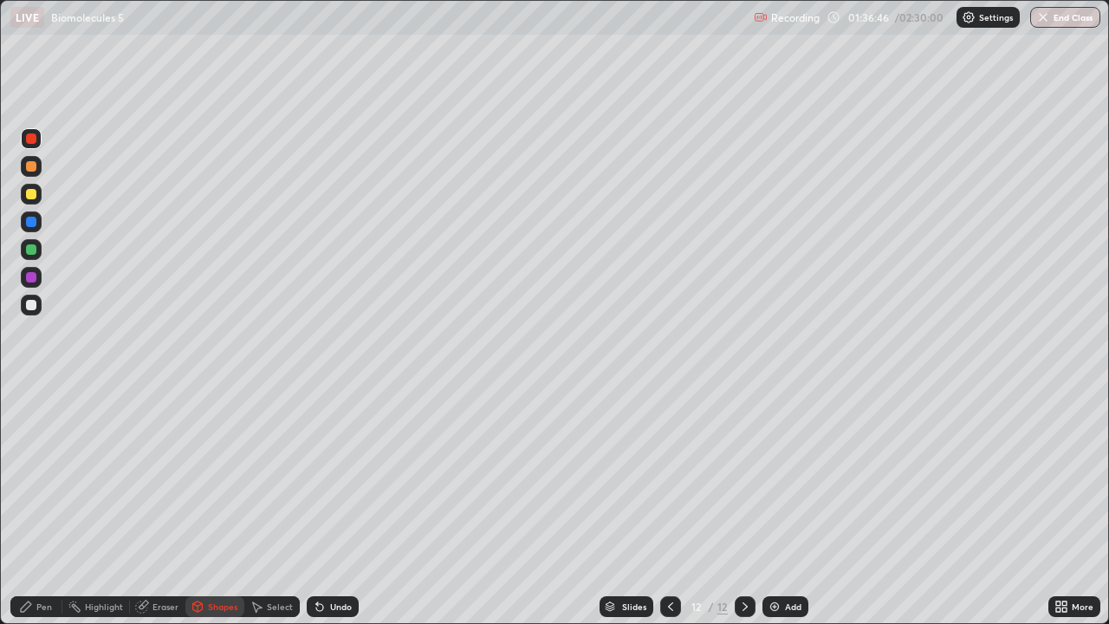
click at [52, 506] on div "Pen" at bounding box center [36, 606] width 52 height 21
click at [220, 506] on div "Shapes" at bounding box center [222, 606] width 29 height 9
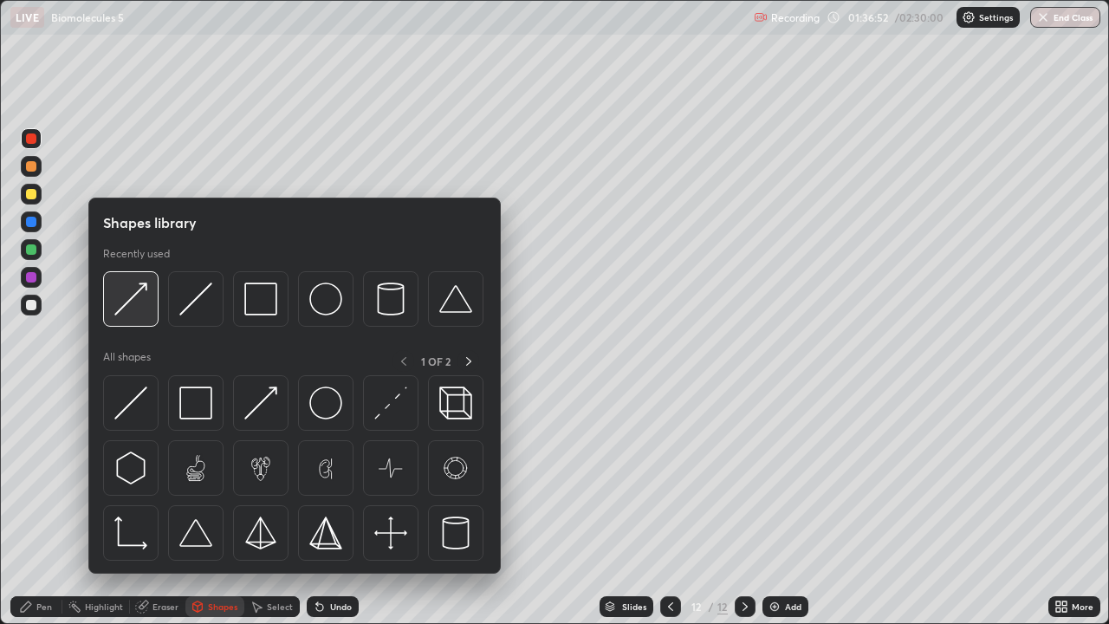
click at [150, 313] on div at bounding box center [130, 298] width 55 height 55
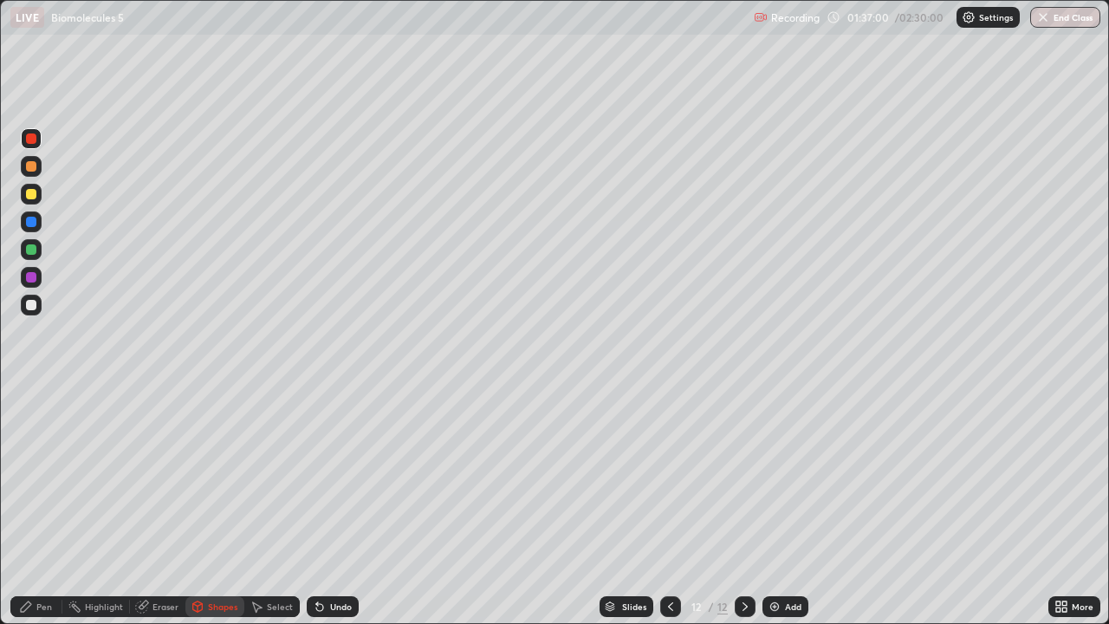
click at [350, 506] on div "Undo" at bounding box center [333, 606] width 52 height 21
click at [52, 506] on div "Pen" at bounding box center [36, 606] width 52 height 21
click at [345, 506] on div "Undo" at bounding box center [341, 606] width 22 height 9
click at [348, 506] on div "Undo" at bounding box center [341, 606] width 22 height 9
click at [333, 506] on div "Undo" at bounding box center [341, 606] width 22 height 9
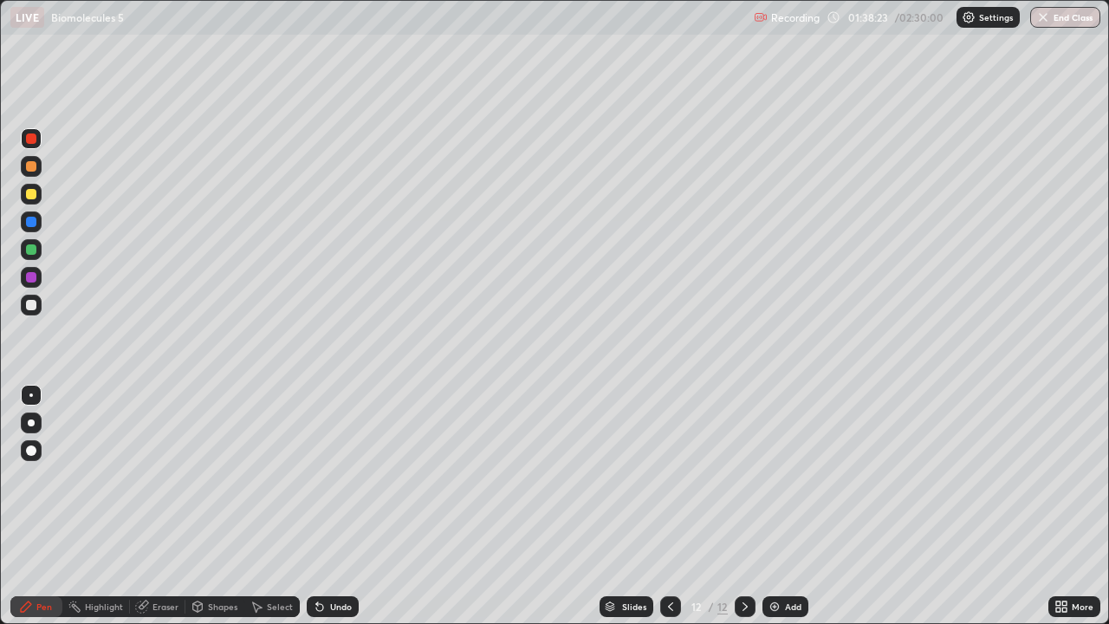
click at [332, 506] on div "Undo" at bounding box center [341, 606] width 22 height 9
click at [772, 506] on img at bounding box center [774, 606] width 14 height 14
click at [32, 198] on div at bounding box center [31, 194] width 10 height 10
click at [31, 251] on div at bounding box center [31, 249] width 10 height 10
click at [33, 310] on div at bounding box center [31, 305] width 21 height 21
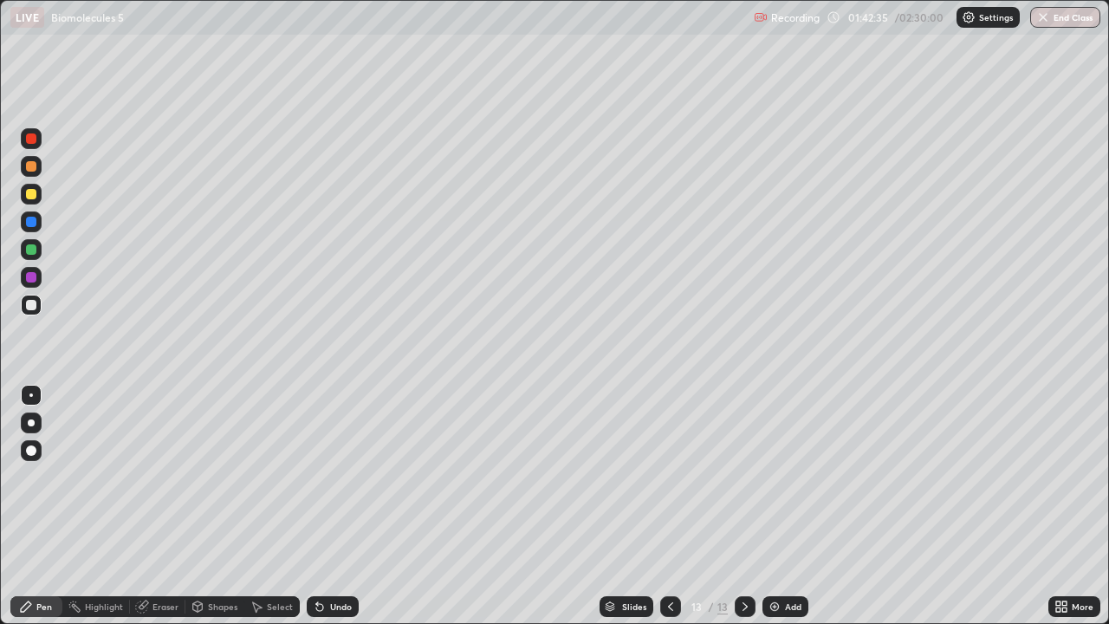
click at [330, 506] on div "Undo" at bounding box center [341, 606] width 22 height 9
click at [212, 506] on div "Shapes" at bounding box center [222, 606] width 29 height 9
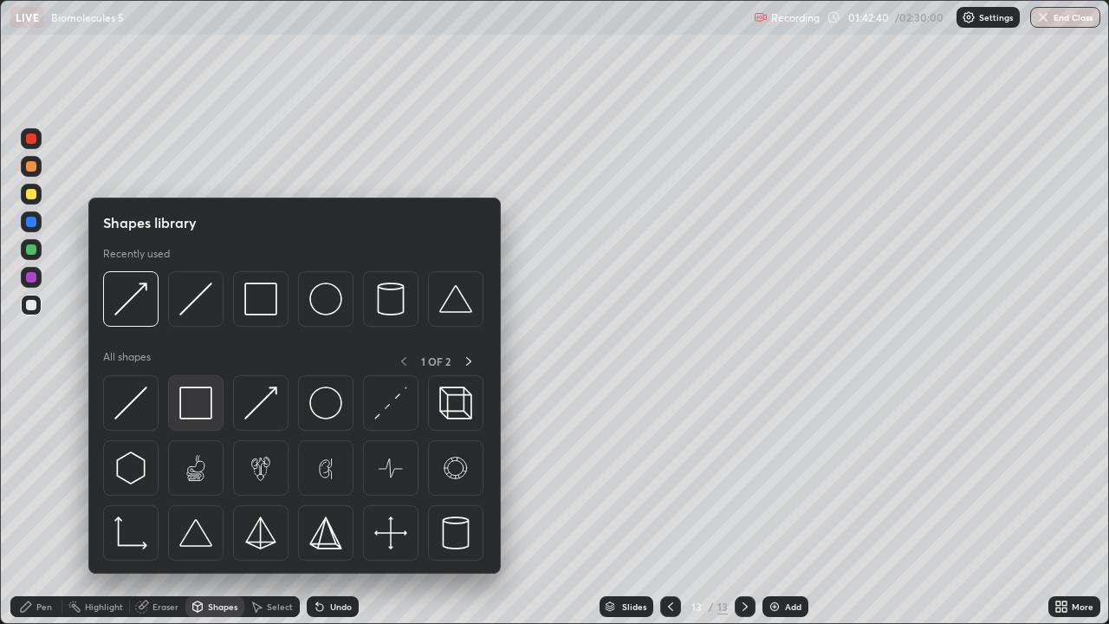
click at [206, 411] on img at bounding box center [195, 402] width 33 height 33
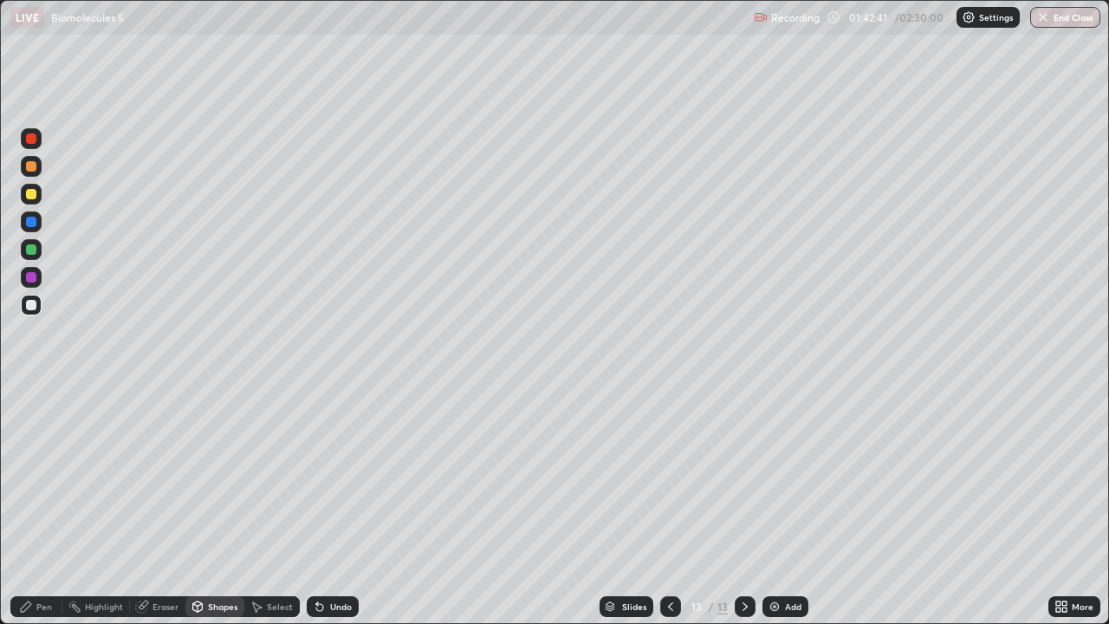
click at [204, 506] on div "Shapes" at bounding box center [214, 606] width 59 height 21
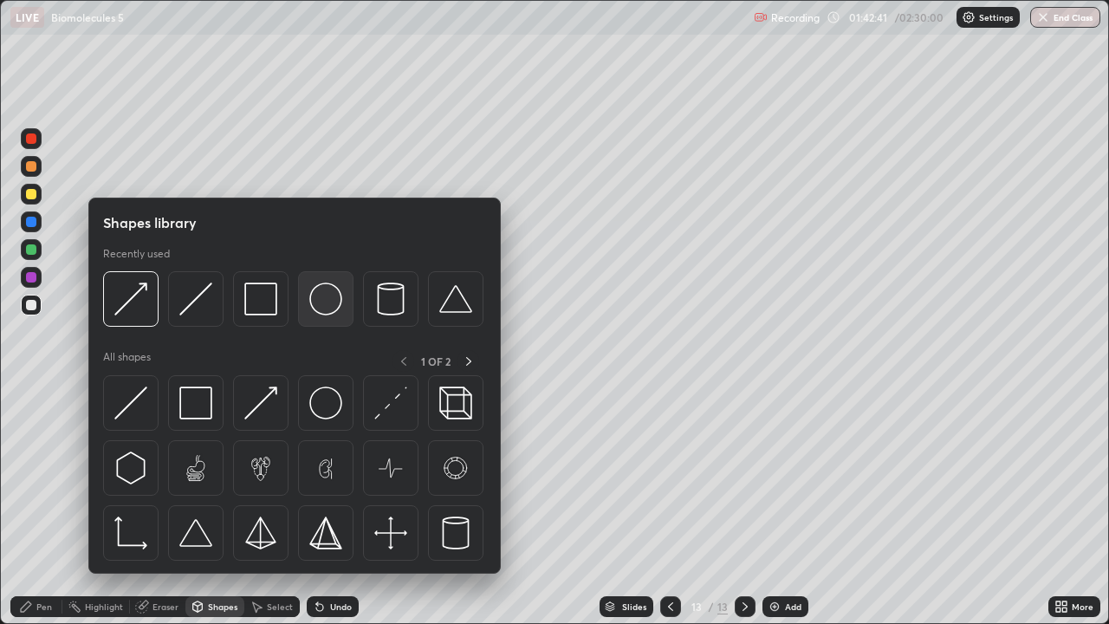
click at [322, 310] on img at bounding box center [325, 298] width 33 height 33
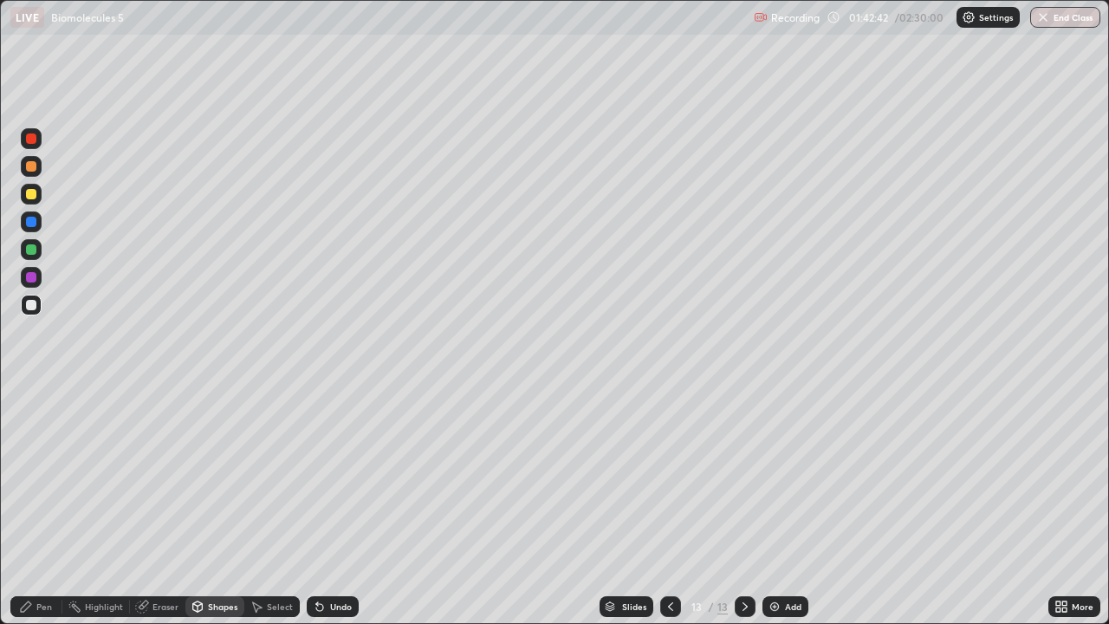
click at [32, 253] on div at bounding box center [31, 249] width 10 height 10
click at [167, 506] on div "Eraser" at bounding box center [165, 606] width 26 height 9
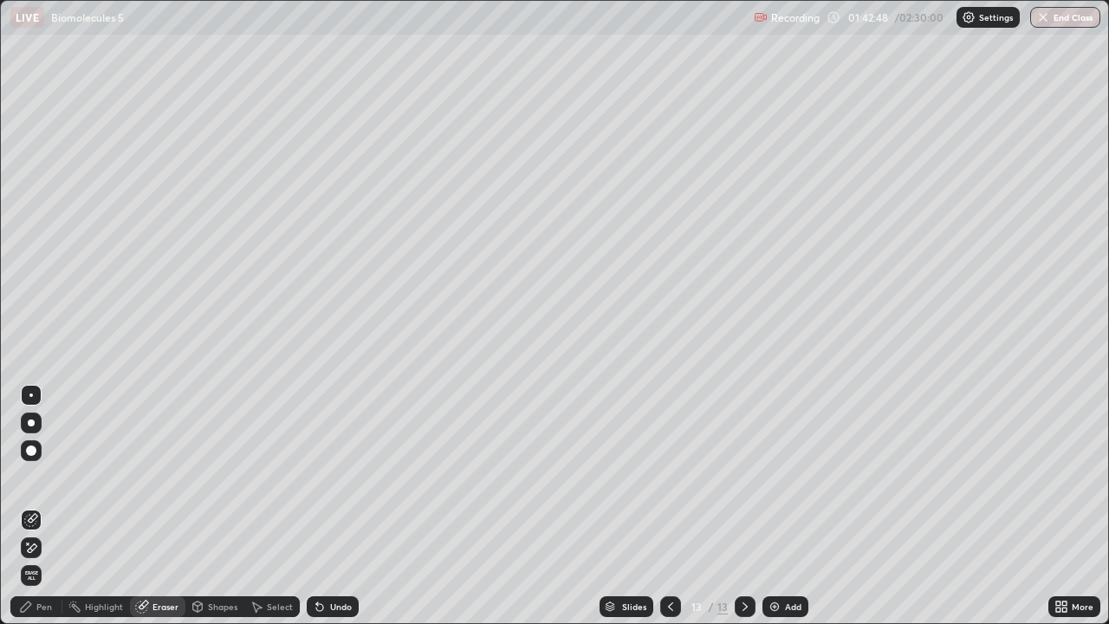
click at [213, 506] on div "Shapes" at bounding box center [222, 606] width 29 height 9
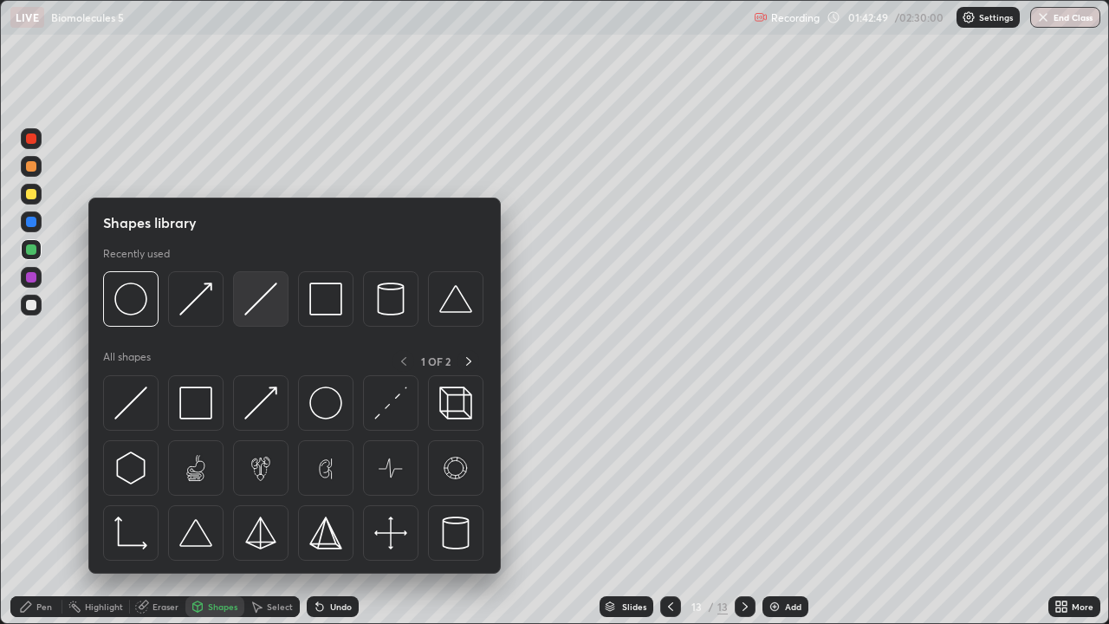
click at [256, 304] on img at bounding box center [260, 298] width 33 height 33
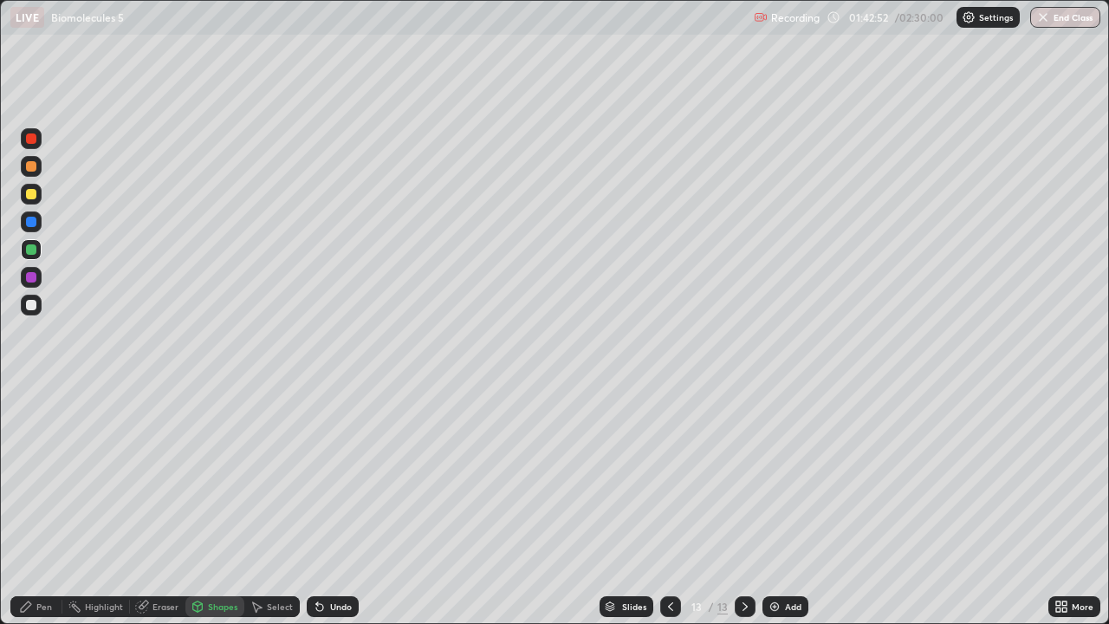
click at [321, 506] on icon at bounding box center [320, 606] width 14 height 14
click at [35, 222] on div at bounding box center [31, 222] width 10 height 10
click at [318, 506] on icon at bounding box center [320, 606] width 14 height 14
click at [320, 506] on icon at bounding box center [320, 606] width 14 height 14
click at [30, 142] on div at bounding box center [31, 138] width 10 height 10
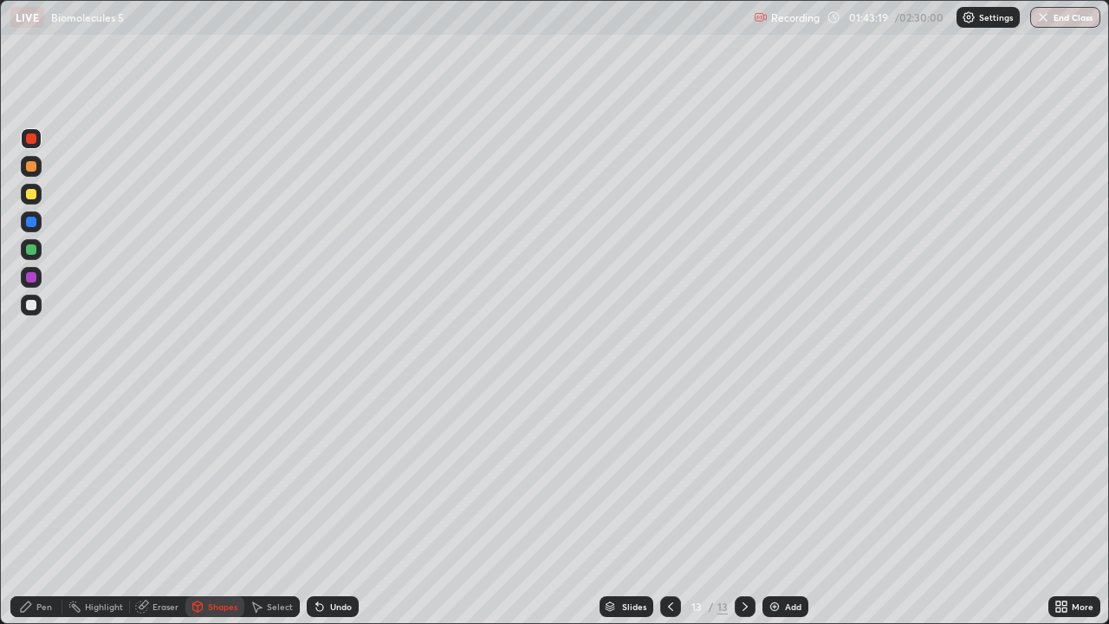
click at [30, 170] on div at bounding box center [31, 166] width 10 height 10
click at [320, 506] on icon at bounding box center [319, 607] width 7 height 7
click at [41, 506] on div "Pen" at bounding box center [44, 606] width 16 height 9
click at [34, 306] on div at bounding box center [31, 305] width 10 height 10
click at [342, 506] on div "Undo" at bounding box center [341, 606] width 22 height 9
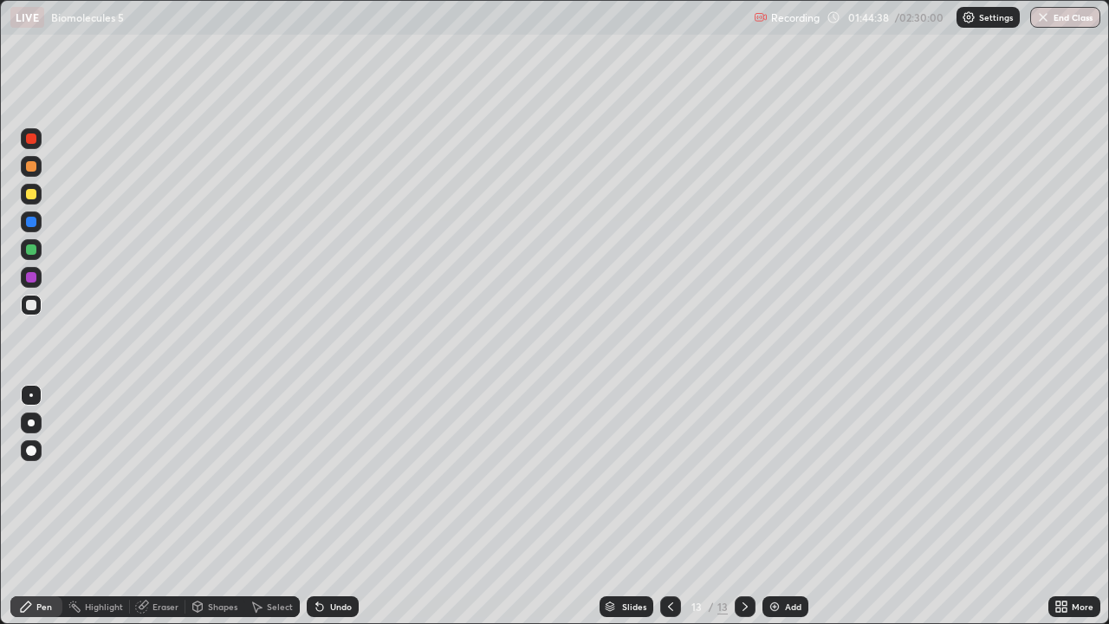
click at [343, 506] on div "Undo" at bounding box center [341, 606] width 22 height 9
click at [344, 506] on div "Undo" at bounding box center [341, 606] width 22 height 9
click at [346, 506] on div "Undo" at bounding box center [341, 606] width 22 height 9
click at [347, 506] on div "Undo" at bounding box center [341, 606] width 22 height 9
click at [349, 506] on div "Undo" at bounding box center [341, 606] width 22 height 9
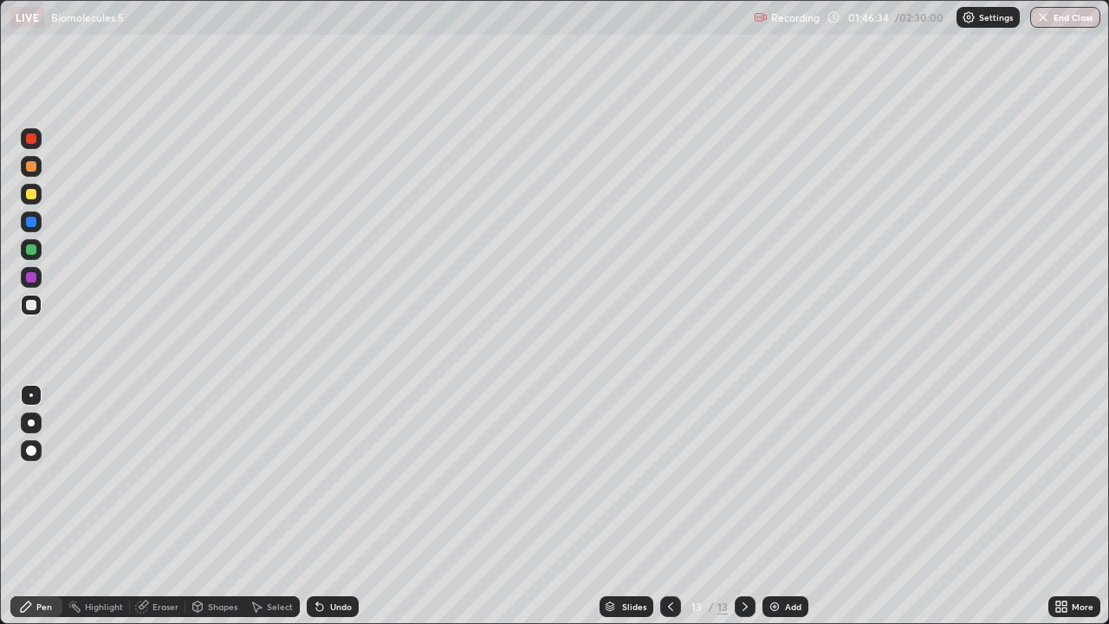
click at [225, 506] on div "Shapes" at bounding box center [222, 606] width 29 height 9
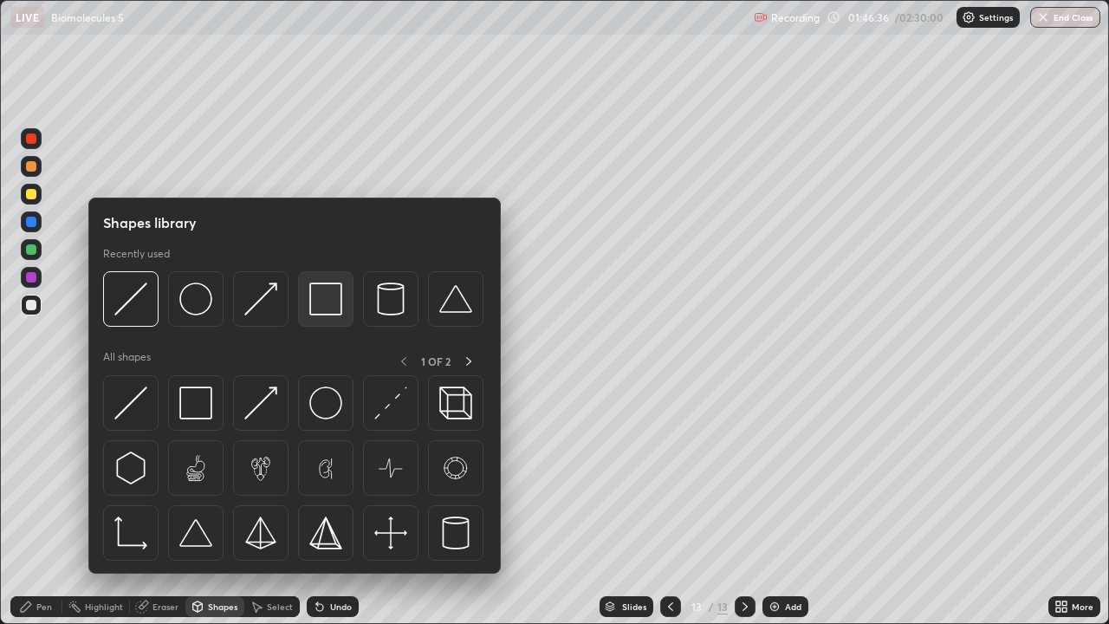
click at [326, 299] on img at bounding box center [325, 298] width 33 height 33
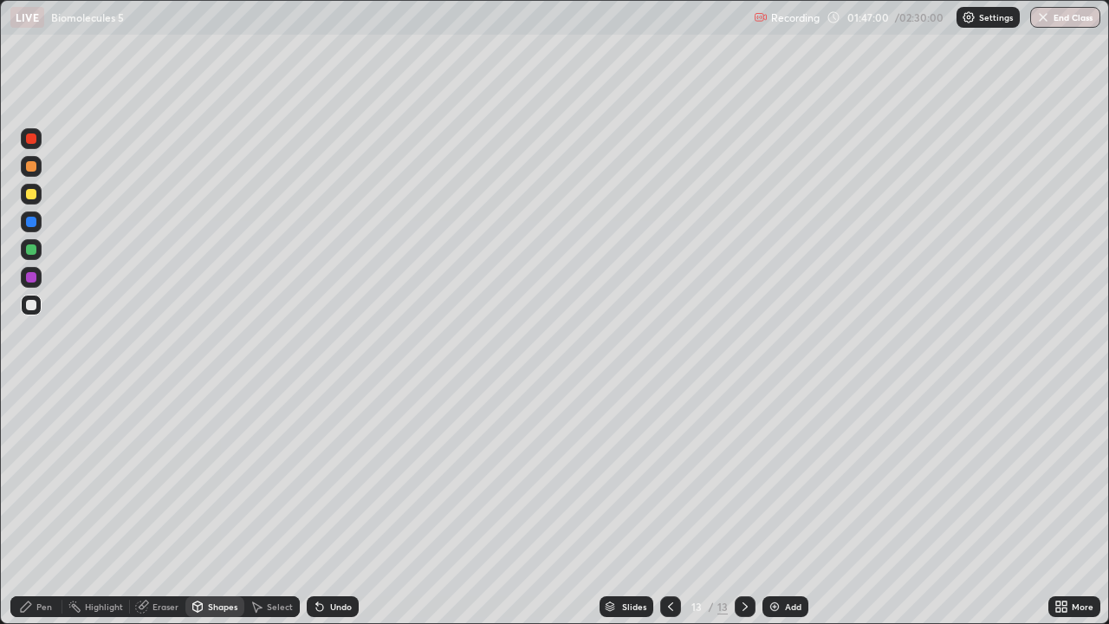
click at [32, 249] on div at bounding box center [31, 249] width 10 height 10
click at [322, 506] on icon at bounding box center [320, 606] width 14 height 14
click at [52, 506] on div "Pen" at bounding box center [36, 606] width 52 height 21
click at [768, 506] on img at bounding box center [774, 606] width 14 height 14
click at [33, 309] on div at bounding box center [31, 305] width 10 height 10
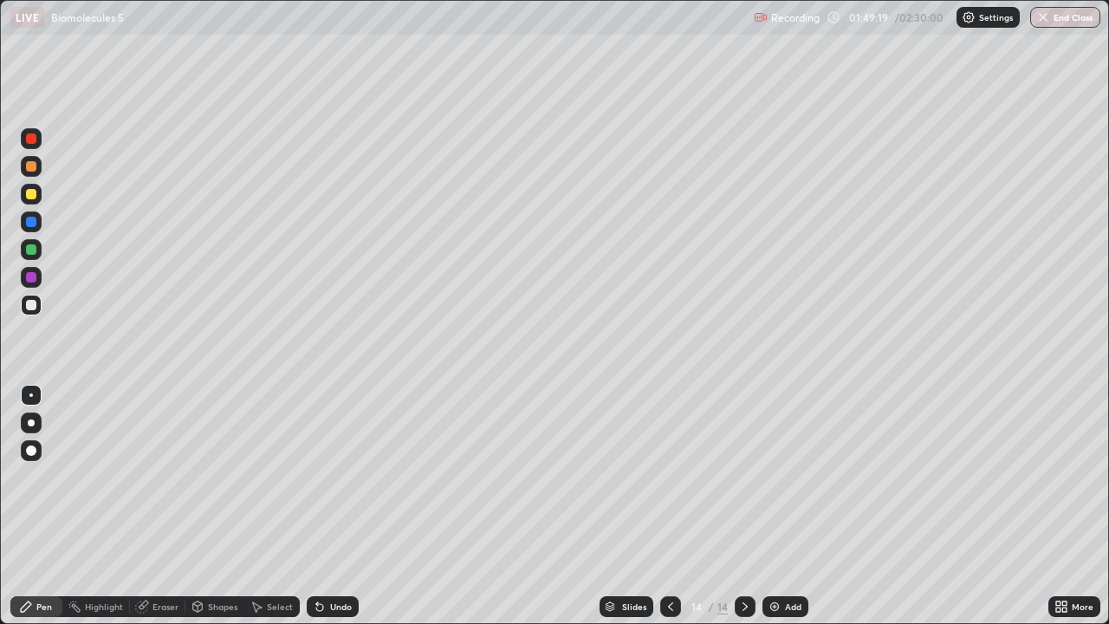
click at [322, 506] on icon at bounding box center [320, 606] width 14 height 14
click at [325, 506] on div "Undo" at bounding box center [333, 606] width 52 height 21
click at [326, 506] on div "Undo" at bounding box center [333, 606] width 52 height 21
click at [322, 506] on icon at bounding box center [320, 606] width 14 height 14
click at [320, 506] on icon at bounding box center [320, 606] width 14 height 14
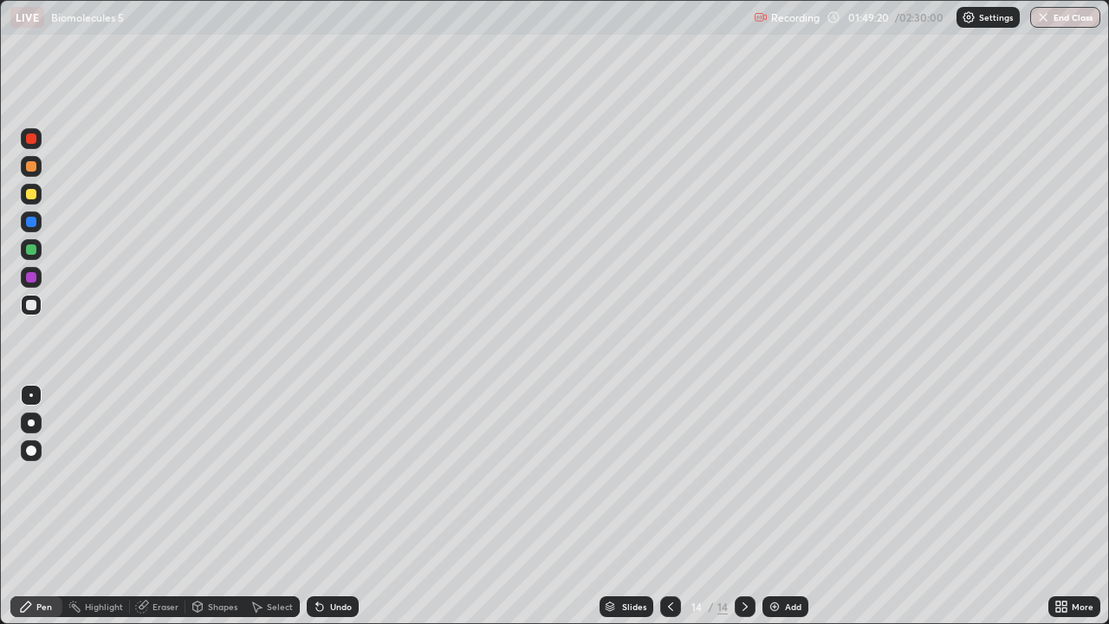
click at [321, 506] on icon at bounding box center [320, 606] width 14 height 14
click at [320, 506] on icon at bounding box center [320, 606] width 14 height 14
click at [322, 506] on icon at bounding box center [320, 606] width 14 height 14
click at [774, 506] on img at bounding box center [774, 606] width 14 height 14
click at [34, 253] on div at bounding box center [31, 249] width 10 height 10
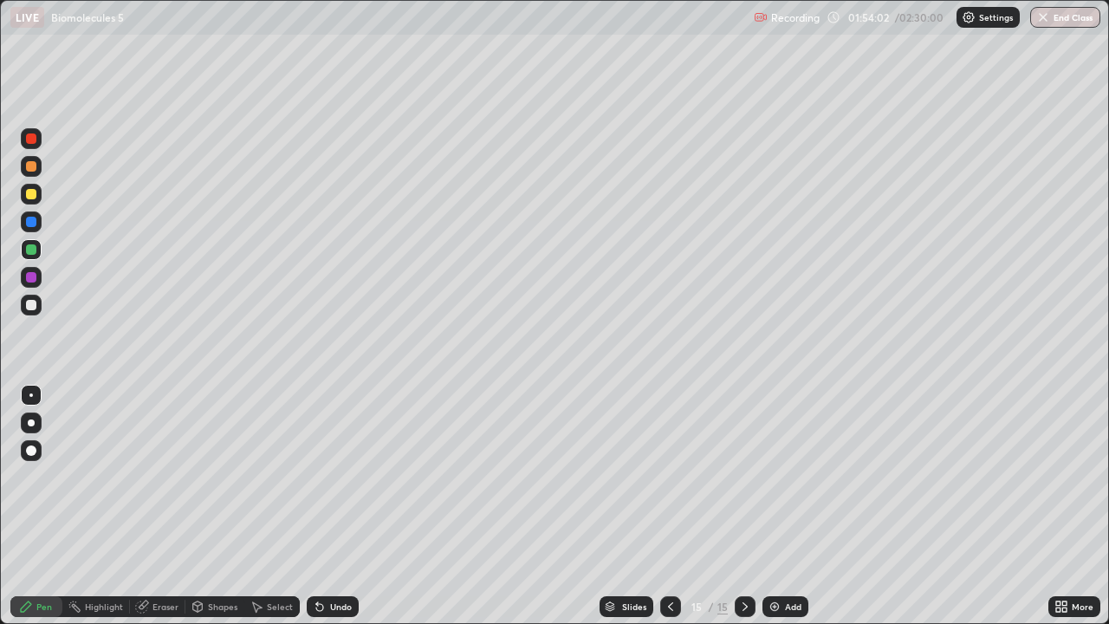
click at [31, 197] on div at bounding box center [31, 194] width 10 height 10
click at [33, 252] on div at bounding box center [31, 249] width 10 height 10
click at [314, 506] on icon at bounding box center [320, 606] width 14 height 14
click at [318, 506] on icon at bounding box center [319, 607] width 7 height 7
click at [319, 506] on icon at bounding box center [319, 607] width 7 height 7
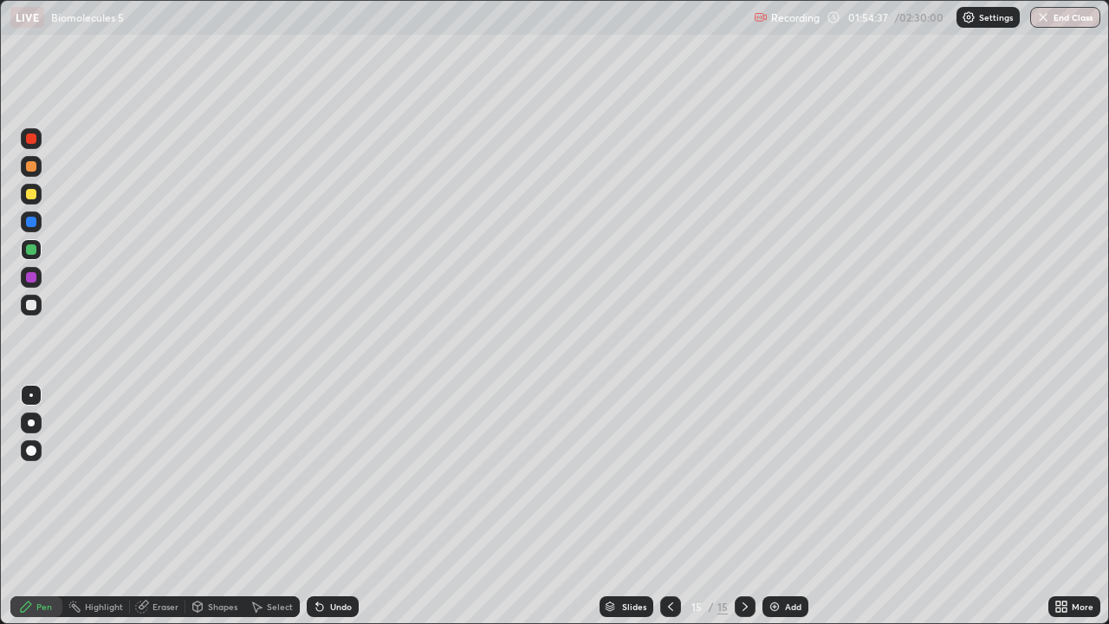
click at [320, 506] on icon at bounding box center [319, 607] width 7 height 7
click at [327, 506] on div "Undo" at bounding box center [333, 606] width 52 height 21
click at [35, 224] on div at bounding box center [31, 222] width 10 height 10
click at [35, 451] on div at bounding box center [31, 450] width 10 height 10
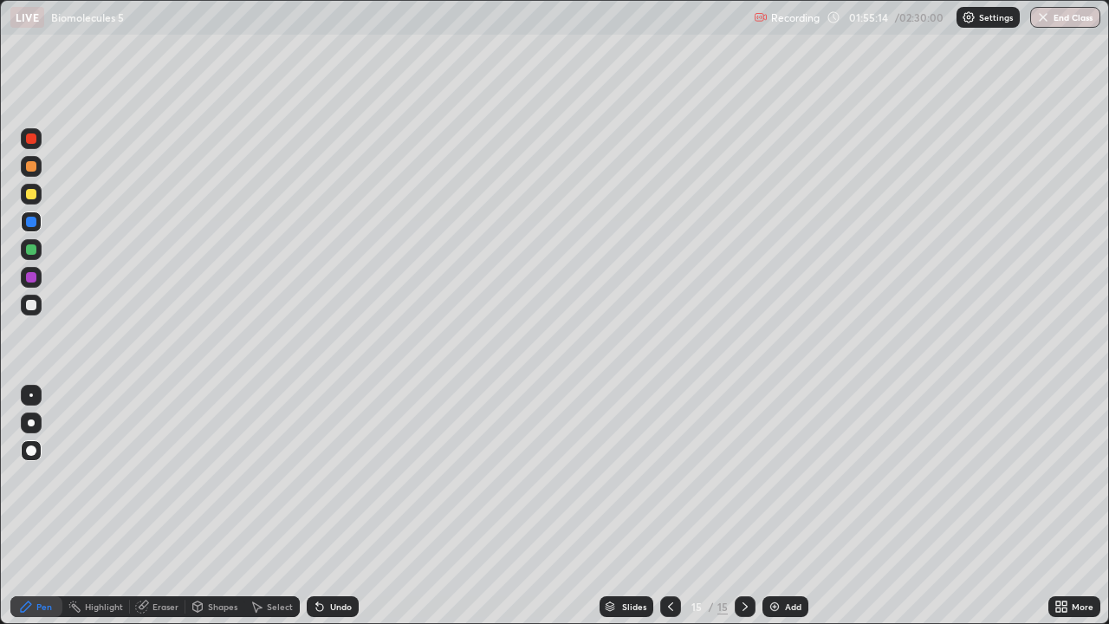
click at [34, 396] on div at bounding box center [31, 395] width 21 height 21
click at [32, 254] on div at bounding box center [31, 249] width 10 height 10
click at [34, 304] on div at bounding box center [31, 305] width 10 height 10
click at [173, 506] on div "Eraser" at bounding box center [165, 606] width 26 height 9
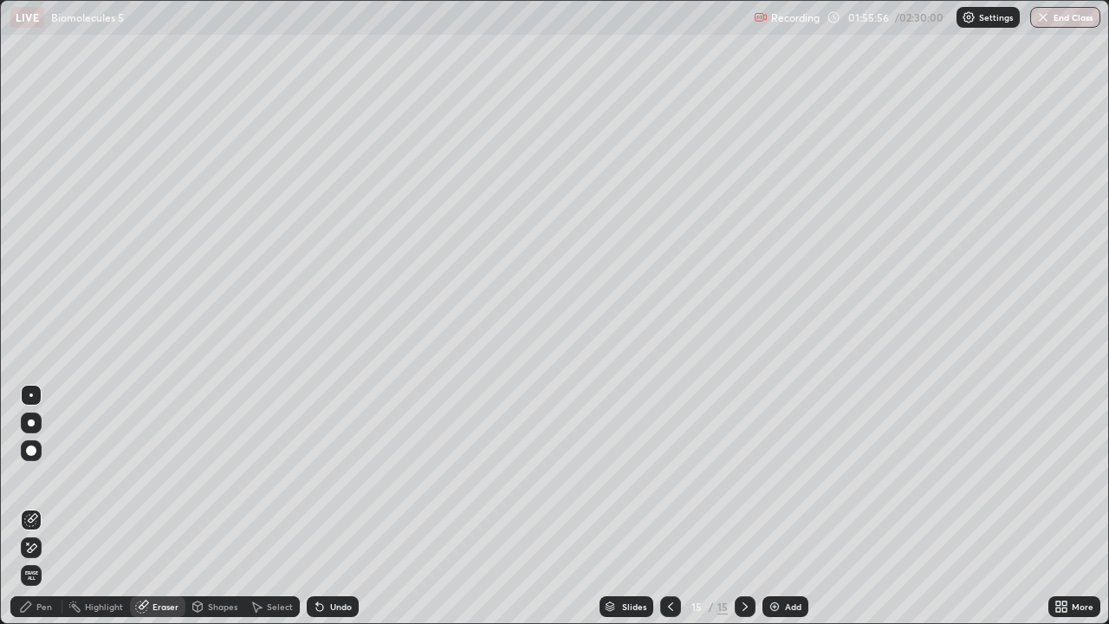
click at [49, 506] on div "Pen" at bounding box center [44, 606] width 16 height 9
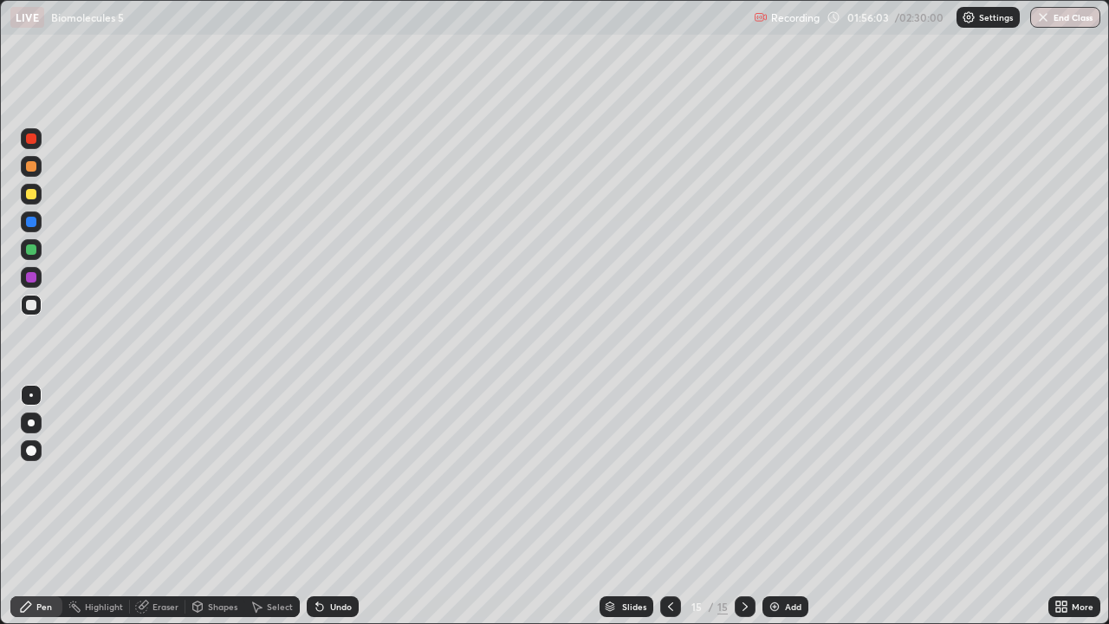
click at [34, 198] on div at bounding box center [31, 194] width 10 height 10
click at [27, 455] on div at bounding box center [31, 450] width 21 height 21
click at [33, 279] on div at bounding box center [31, 277] width 10 height 10
click at [338, 506] on div "Undo" at bounding box center [341, 606] width 22 height 9
click at [337, 506] on div "Undo" at bounding box center [341, 606] width 22 height 9
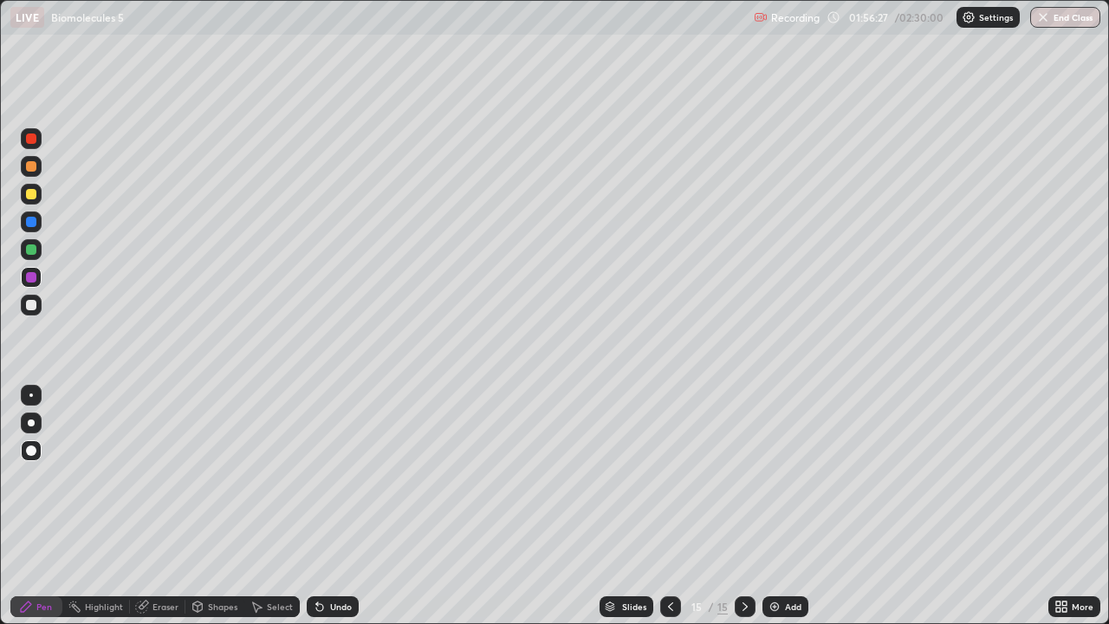
click at [338, 506] on div "Undo" at bounding box center [341, 606] width 22 height 9
click at [30, 398] on div at bounding box center [31, 395] width 21 height 21
click at [30, 308] on div at bounding box center [31, 305] width 10 height 10
click at [31, 250] on div at bounding box center [31, 249] width 10 height 10
click at [34, 307] on div at bounding box center [31, 305] width 10 height 10
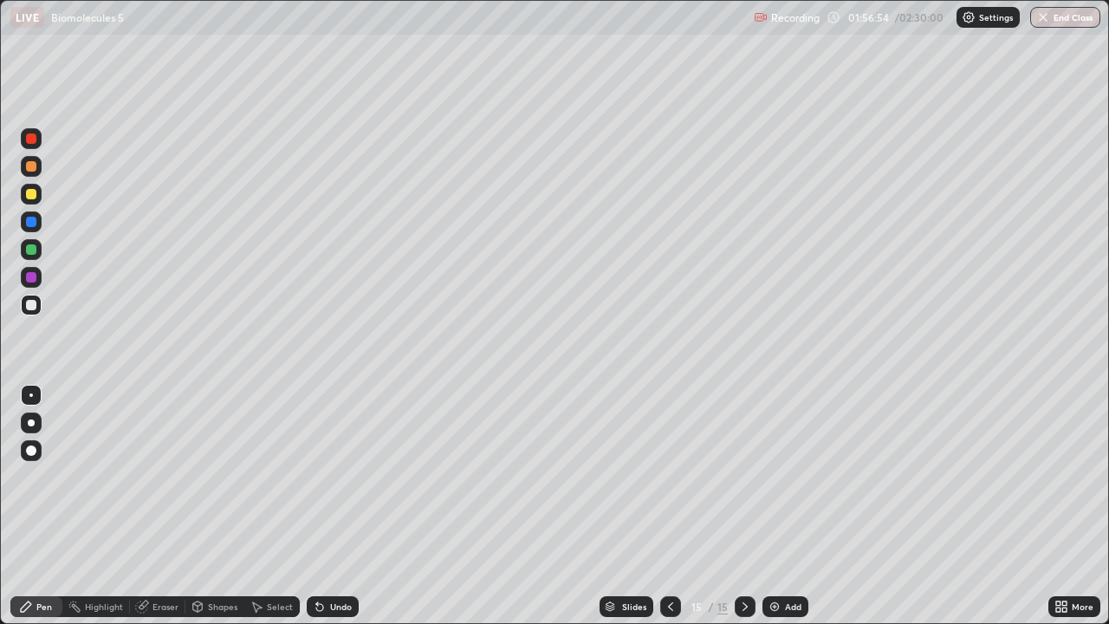
click at [34, 197] on div at bounding box center [31, 194] width 10 height 10
click at [33, 222] on div at bounding box center [31, 222] width 10 height 10
click at [23, 448] on div at bounding box center [31, 450] width 21 height 21
click at [35, 400] on div at bounding box center [31, 395] width 21 height 21
click at [29, 252] on div at bounding box center [31, 249] width 10 height 10
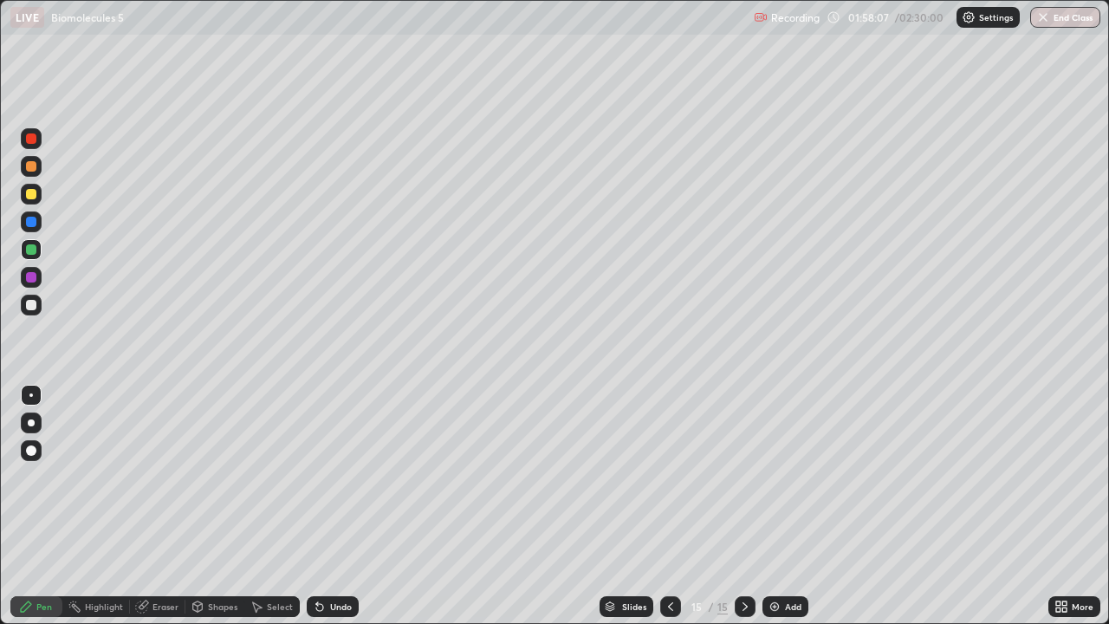
click at [31, 278] on div at bounding box center [31, 277] width 10 height 10
click at [31, 195] on div at bounding box center [31, 194] width 10 height 10
click at [35, 278] on div at bounding box center [31, 277] width 10 height 10
click at [36, 252] on div at bounding box center [31, 249] width 21 height 21
click at [35, 170] on div at bounding box center [31, 166] width 10 height 10
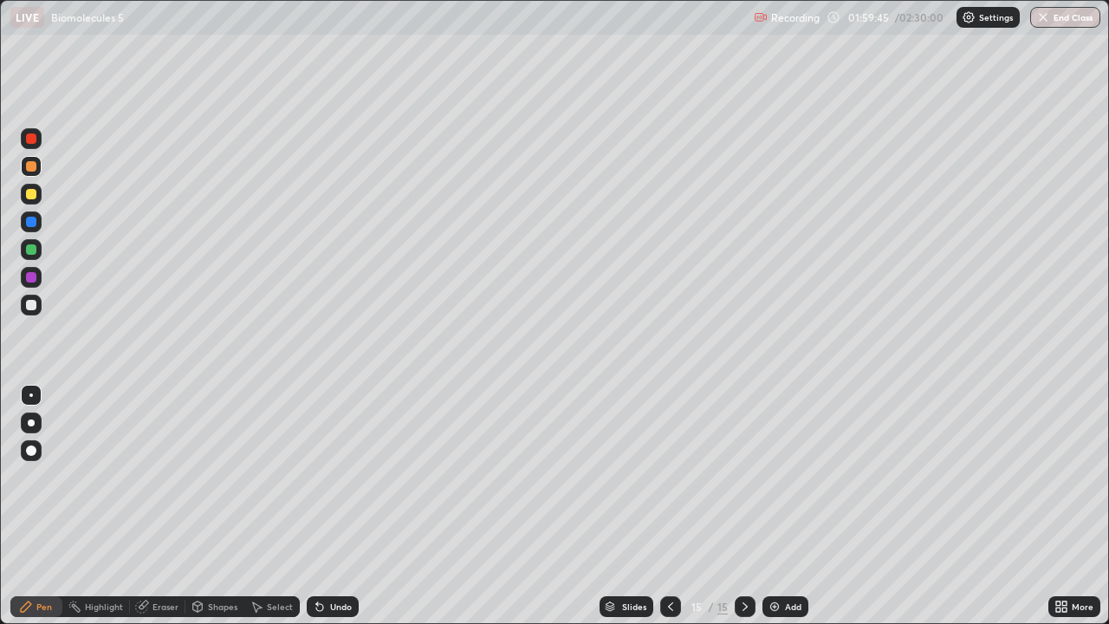
click at [25, 307] on div at bounding box center [31, 305] width 21 height 21
click at [346, 506] on div "Undo" at bounding box center [341, 606] width 22 height 9
